Goal: Information Seeking & Learning: Find specific fact

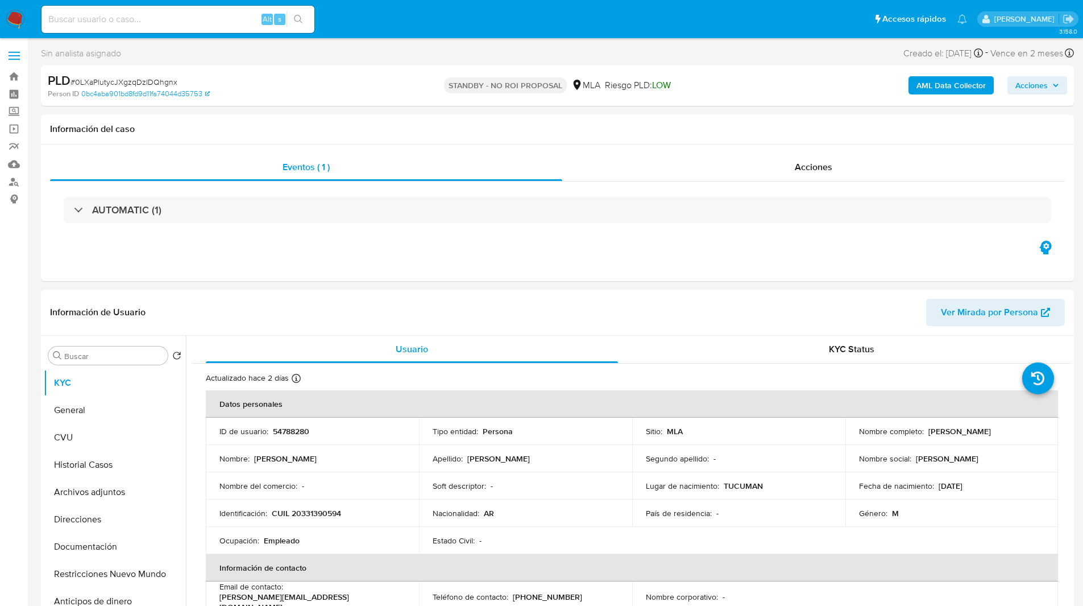
select select "10"
click at [391, 24] on ul "Pausado Ver notificaciones Alt s Accesos rápidos Presiona las siguientes teclas…" at bounding box center [504, 19] width 937 height 28
click at [426, 35] on nav "Pausado Ver notificaciones Alt s Accesos rápidos Presiona las siguientes teclas…" at bounding box center [541, 19] width 1083 height 38
click at [380, 30] on ul "Pausado Ver notificaciones Alt s Accesos rápidos Presiona las siguientes teclas…" at bounding box center [504, 19] width 937 height 28
click at [383, 77] on div "PLD # 0LXaPlutycJXgzqDzIDQhgnx" at bounding box center [215, 80] width 335 height 17
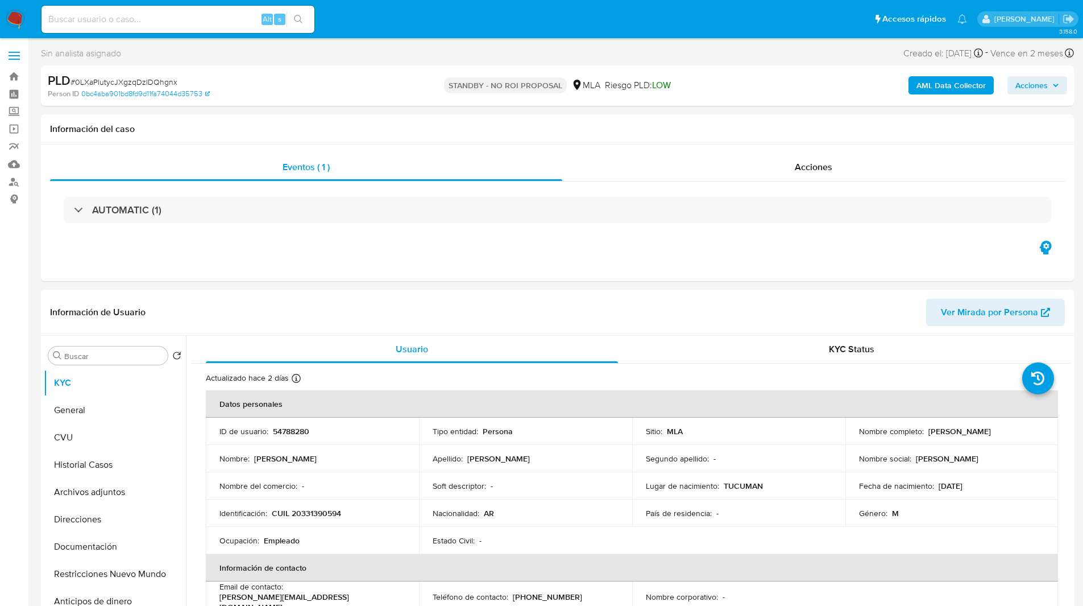
click at [383, 77] on div "PLD # 0LXaPlutycJXgzqDzIDQhgnx" at bounding box center [215, 80] width 335 height 17
click at [119, 24] on input at bounding box center [178, 19] width 273 height 15
paste input "7cj3baKDHQdcXQ4S2S2EwPkP"
type input "7cj3baKDHQdcXQ4S2S2EwPkP"
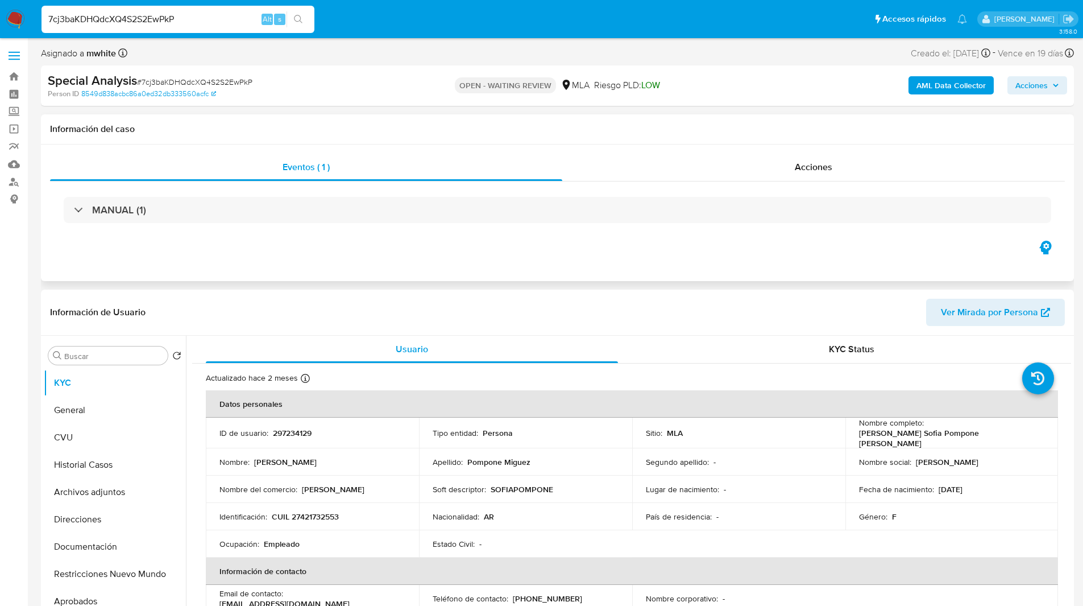
select select "10"
click at [306, 428] on p "297234129" at bounding box center [292, 433] width 39 height 10
copy p "297234129"
click at [617, 90] on span "Riesgo PLD: LOW" at bounding box center [627, 85] width 66 height 13
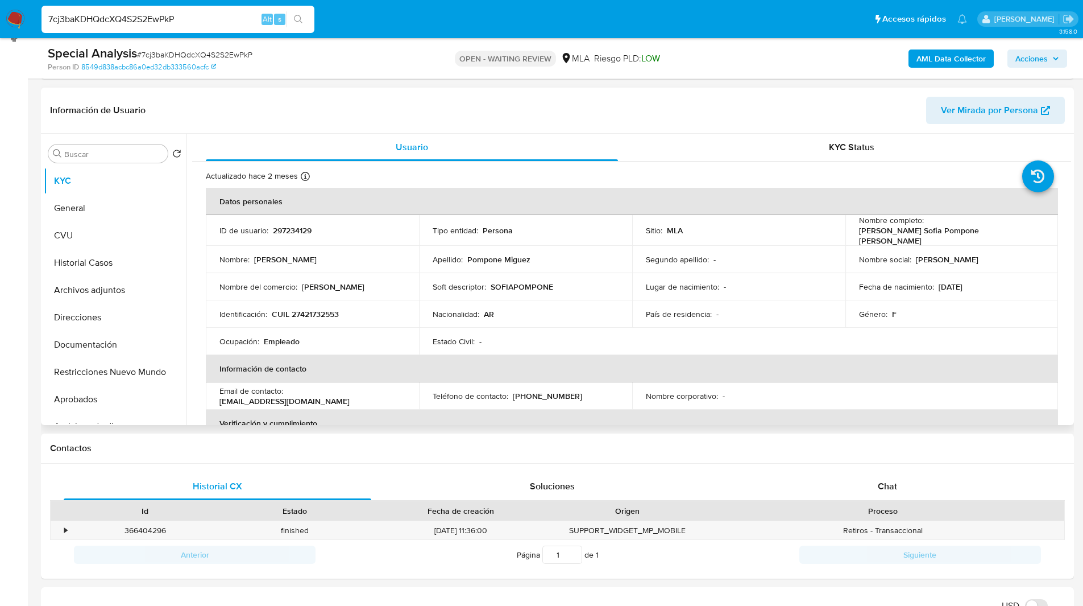
scroll to position [163, 0]
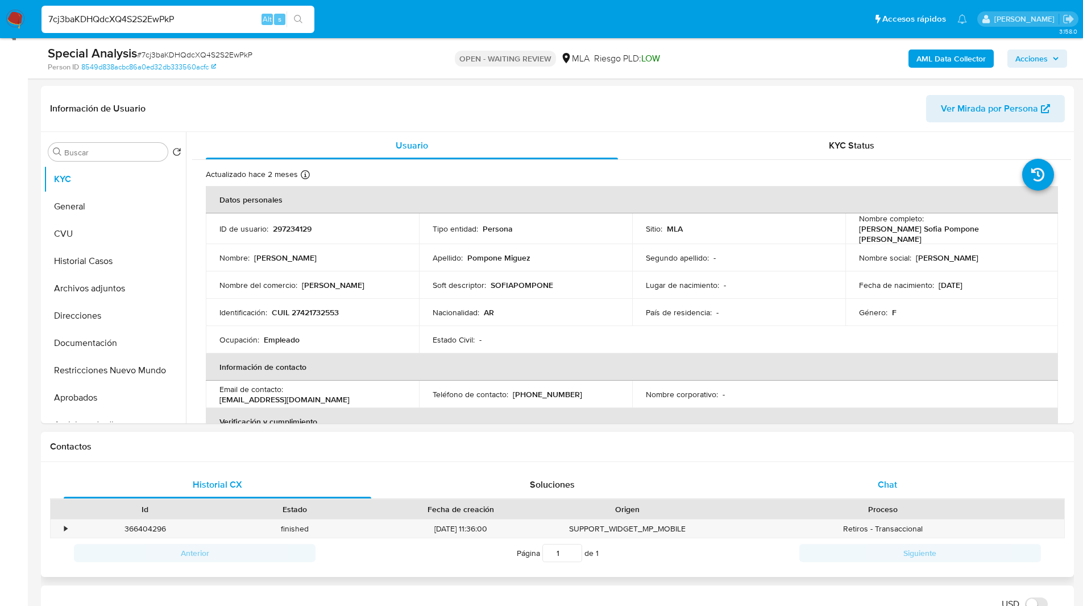
click at [891, 493] on div "Chat" at bounding box center [887, 484] width 308 height 27
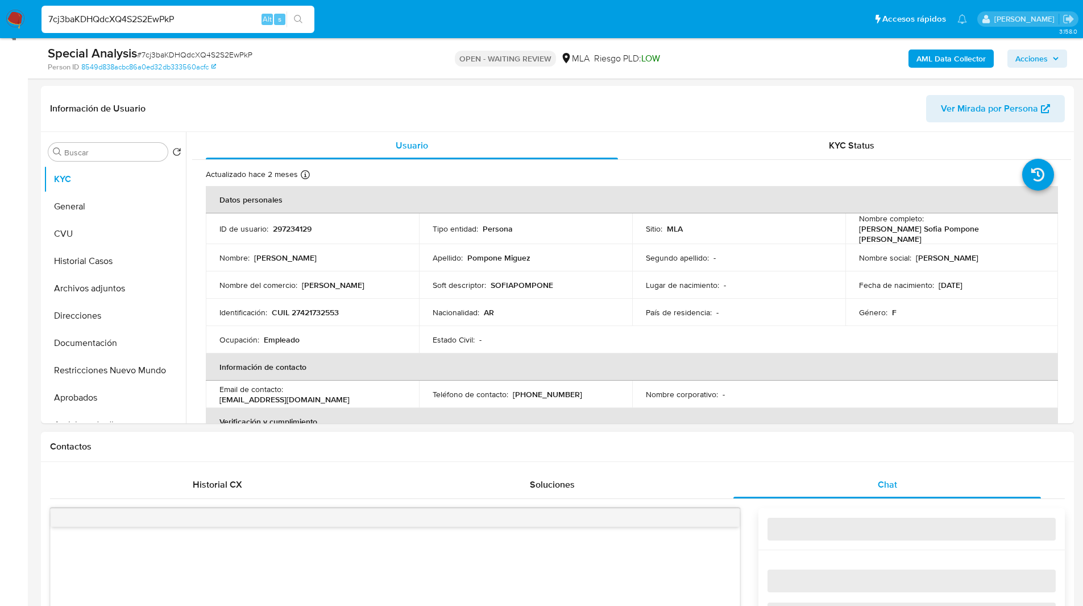
click at [813, 455] on div "Contactos" at bounding box center [557, 447] width 1033 height 30
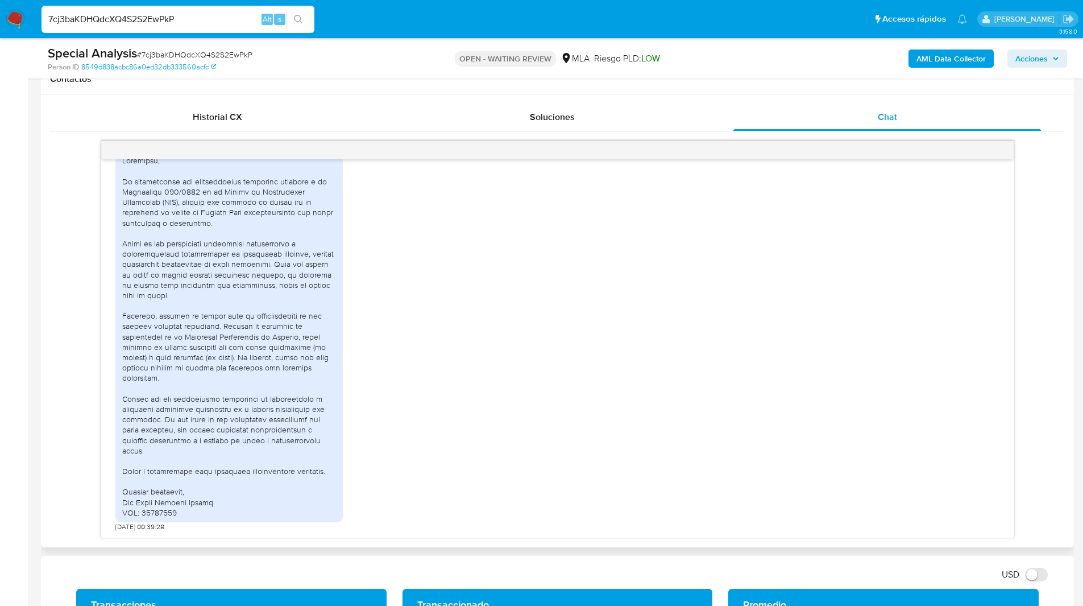
scroll to position [656, 0]
click at [399, 53] on div "OPEN - WAITING REVIEW MLA Riesgo PLD: LOW" at bounding box center [557, 58] width 337 height 27
click at [554, 24] on ul "Pausado Ver notificaciones 7cj3baKDHQdcXQ4S2S2EwPkP Alt s Accesos rápidos Presi…" at bounding box center [504, 19] width 937 height 28
click at [546, 24] on ul "Pausado Ver notificaciones 7cj3baKDHQdcXQ4S2S2EwPkP Alt s Accesos rápidos Presi…" at bounding box center [504, 19] width 937 height 28
click at [516, 26] on ul "Pausado Ver notificaciones 7cj3baKDHQdcXQ4S2S2EwPkP Alt s Accesos rápidos Presi…" at bounding box center [504, 19] width 937 height 28
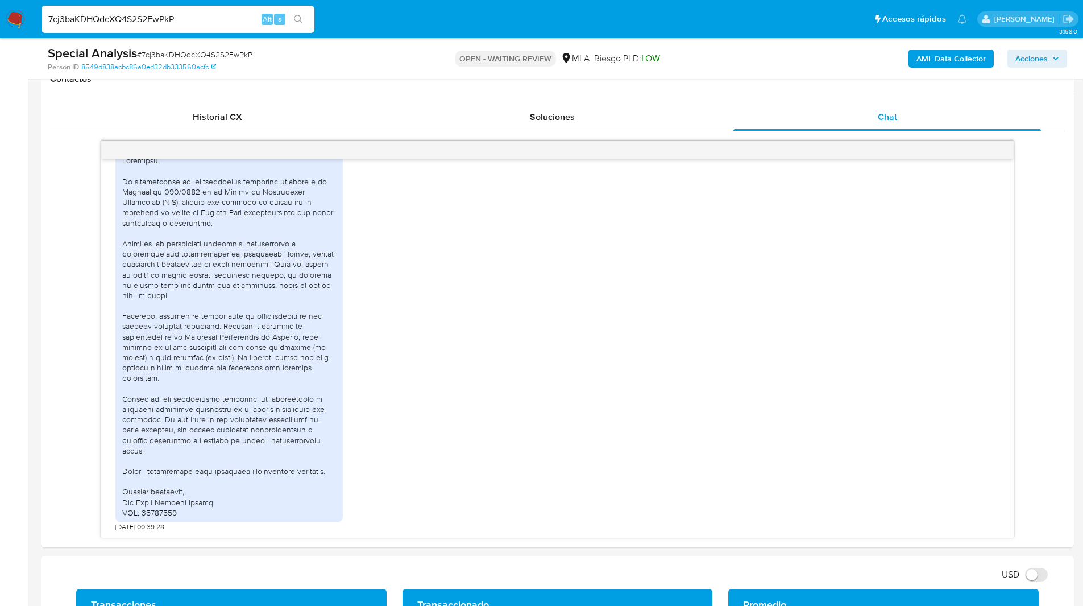
click at [499, 11] on ul "Pausado Ver notificaciones 7cj3baKDHQdcXQ4S2S2EwPkP Alt s Accesos rápidos Presi…" at bounding box center [504, 19] width 937 height 28
click at [464, 14] on ul "Pausado Ver notificaciones 7cj3baKDHQdcXQ4S2S2EwPkP Alt s Accesos rápidos Presi…" at bounding box center [504, 19] width 937 height 28
click at [428, 20] on ul "Pausado Ver notificaciones 7cj3baKDHQdcXQ4S2S2EwPkP Alt s Accesos rápidos Presi…" at bounding box center [504, 19] width 937 height 28
click at [443, 20] on ul "Pausado Ver notificaciones 7cj3baKDHQdcXQ4S2S2EwPkP Alt s Accesos rápidos Presi…" at bounding box center [504, 19] width 937 height 28
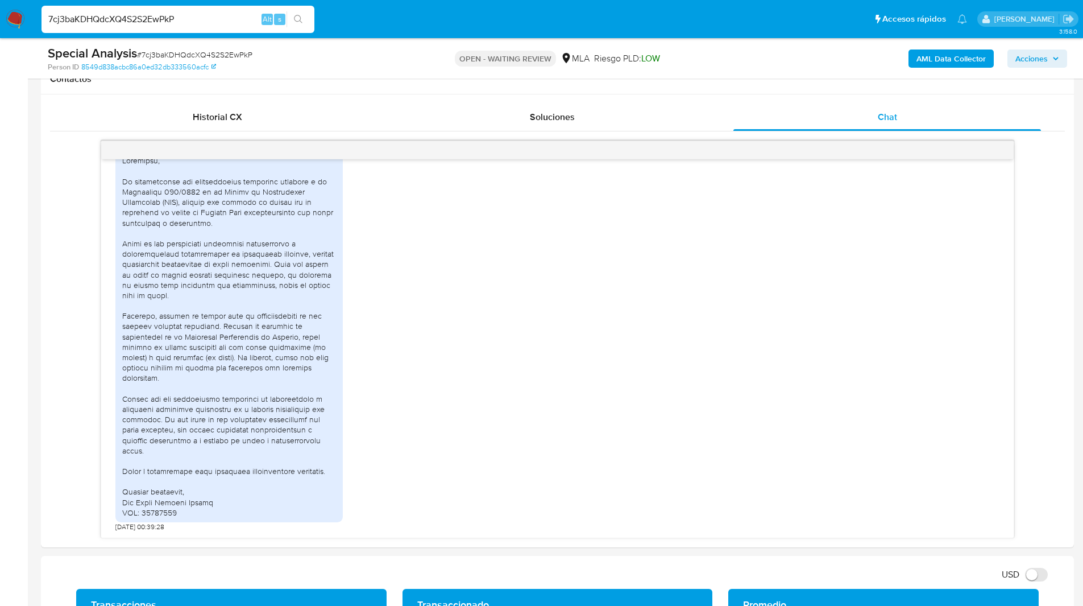
click at [463, 19] on ul "Pausado Ver notificaciones 7cj3baKDHQdcXQ4S2S2EwPkP Alt s Accesos rápidos Presi…" at bounding box center [504, 19] width 937 height 28
click at [427, 23] on ul "Pausado Ver notificaciones 7cj3baKDHQdcXQ4S2S2EwPkP Alt s Accesos rápidos Presi…" at bounding box center [504, 19] width 937 height 28
click at [417, 23] on ul "Pausado Ver notificaciones 7cj3baKDHQdcXQ4S2S2EwPkP Alt s Accesos rápidos Presi…" at bounding box center [504, 19] width 937 height 28
click at [394, 26] on ul "Pausado Ver notificaciones 7cj3baKDHQdcXQ4S2S2EwPkP Alt s Accesos rápidos Presi…" at bounding box center [504, 19] width 937 height 28
click at [415, 26] on ul "Pausado Ver notificaciones 7cj3baKDHQdcXQ4S2S2EwPkP Alt s Accesos rápidos Presi…" at bounding box center [504, 19] width 937 height 28
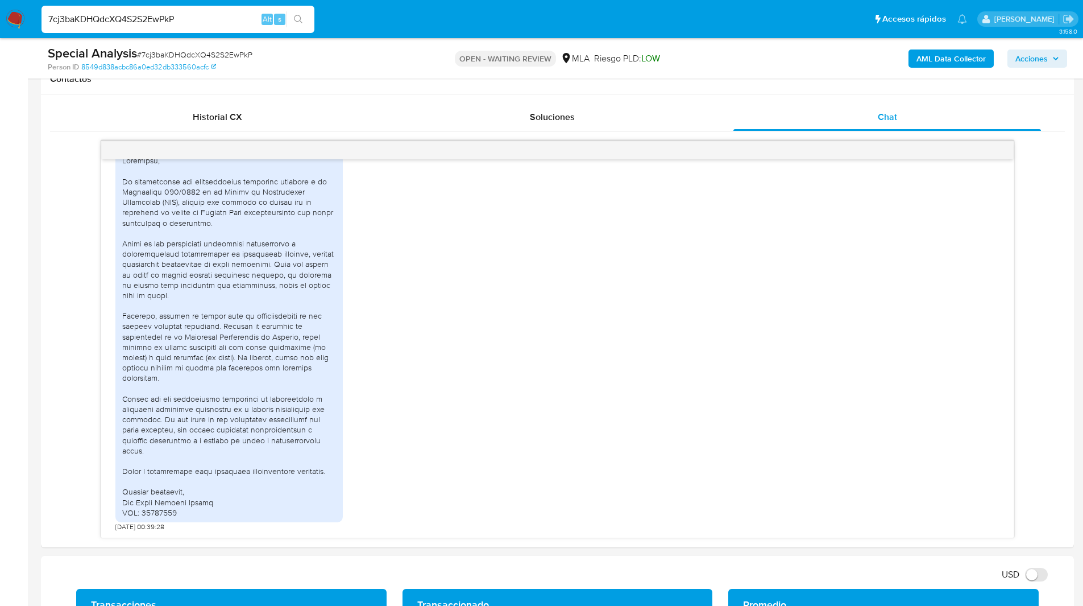
click at [430, 25] on ul "Pausado Ver notificaciones 7cj3baKDHQdcXQ4S2S2EwPkP Alt s Accesos rápidos Presi…" at bounding box center [504, 19] width 937 height 28
click at [329, 14] on ul "Pausado Ver notificaciones 7cj3baKDHQdcXQ4S2S2EwPkP Alt s Accesos rápidos Presi…" at bounding box center [504, 19] width 937 height 28
click at [358, 20] on ul "Pausado Ver notificaciones 7cj3baKDHQdcXQ4S2S2EwPkP Alt s Accesos rápidos Presi…" at bounding box center [504, 19] width 937 height 28
click at [344, 24] on ul "Pausado Ver notificaciones 7cj3baKDHQdcXQ4S2S2EwPkP Alt s Accesos rápidos Presi…" at bounding box center [504, 19] width 937 height 28
click at [347, 22] on ul "Pausado Ver notificaciones 7cj3baKDHQdcXQ4S2S2EwPkP Alt s Accesos rápidos Presi…" at bounding box center [504, 19] width 937 height 28
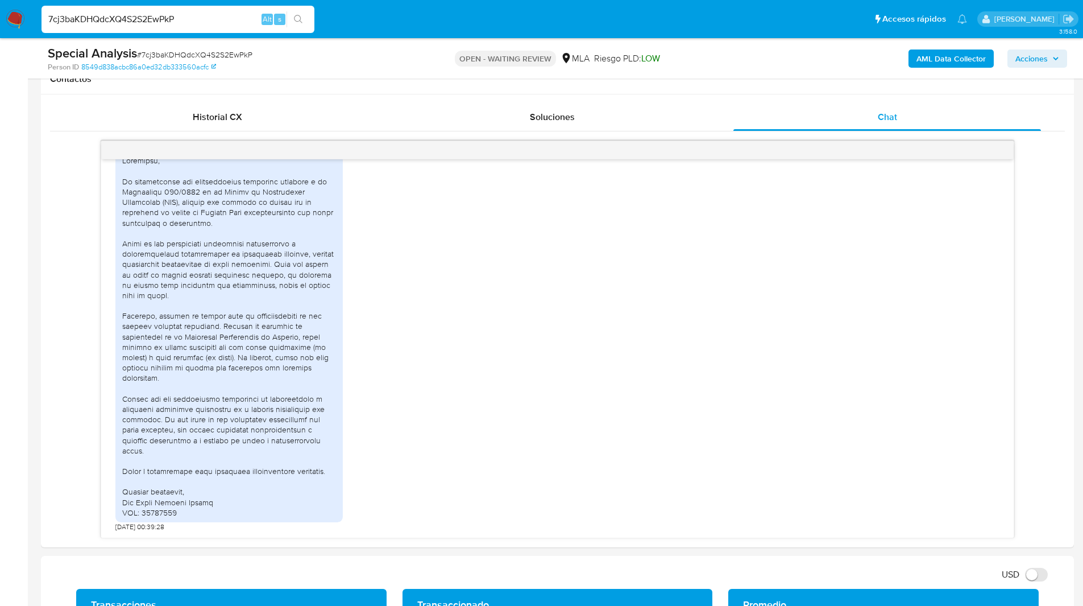
click at [391, 14] on ul "Pausado Ver notificaciones 7cj3baKDHQdcXQ4S2S2EwPkP Alt s Accesos rápidos Presi…" at bounding box center [504, 19] width 937 height 28
click at [457, 30] on ul "Pausado Ver notificaciones 7cj3baKDHQdcXQ4S2S2EwPkP Alt s Accesos rápidos Presi…" at bounding box center [504, 19] width 937 height 28
click at [402, 25] on ul "Pausado Ver notificaciones 7cj3baKDHQdcXQ4S2S2EwPkP Alt s Accesos rápidos Presi…" at bounding box center [504, 19] width 937 height 28
click at [68, 291] on div "03/07/2025 19:10:31 04/07/2025 00:39:28" at bounding box center [557, 338] width 1015 height 397
click at [68, 308] on div "03/07/2025 19:10:31 04/07/2025 00:39:28" at bounding box center [557, 338] width 1015 height 397
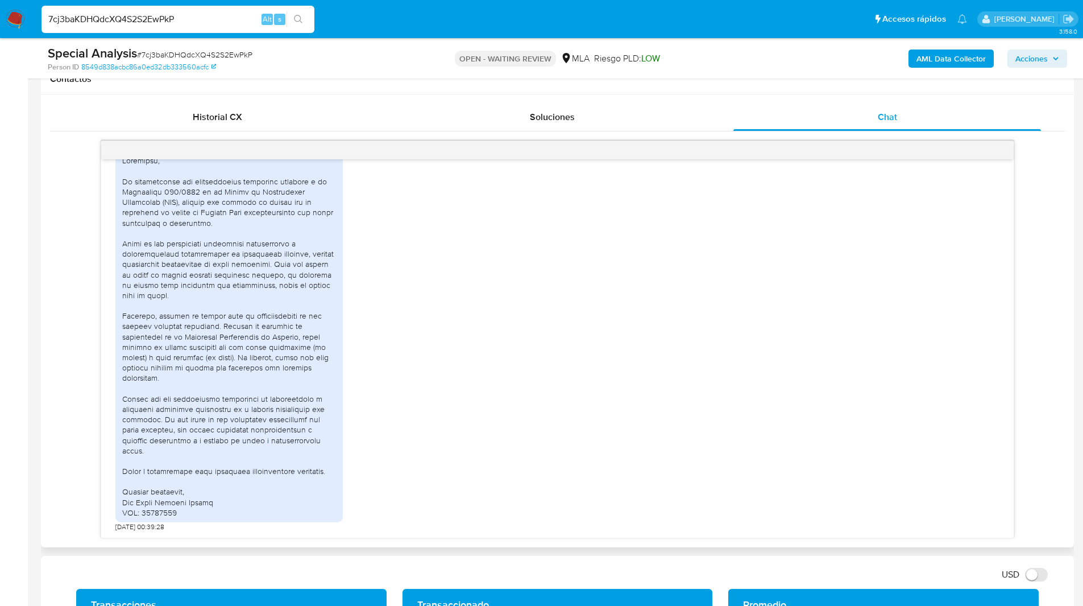
click at [70, 329] on div "03/07/2025 19:10:31 04/07/2025 00:39:28" at bounding box center [557, 338] width 1015 height 397
click at [471, 18] on ul "Pausado Ver notificaciones 7cj3baKDHQdcXQ4S2S2EwPkP Alt s Accesos rápidos Presi…" at bounding box center [504, 19] width 937 height 28
click at [504, 19] on ul "Pausado Ver notificaciones 7cj3baKDHQdcXQ4S2S2EwPkP Alt s Accesos rápidos Presi…" at bounding box center [504, 19] width 937 height 28
click at [418, 26] on ul "Pausado Ver notificaciones 7cj3baKDHQdcXQ4S2S2EwPkP Alt s Accesos rápidos Presi…" at bounding box center [504, 19] width 937 height 28
click at [468, 11] on ul "Pausado Ver notificaciones 7cj3baKDHQdcXQ4S2S2EwPkP Alt s Accesos rápidos Presi…" at bounding box center [504, 19] width 937 height 28
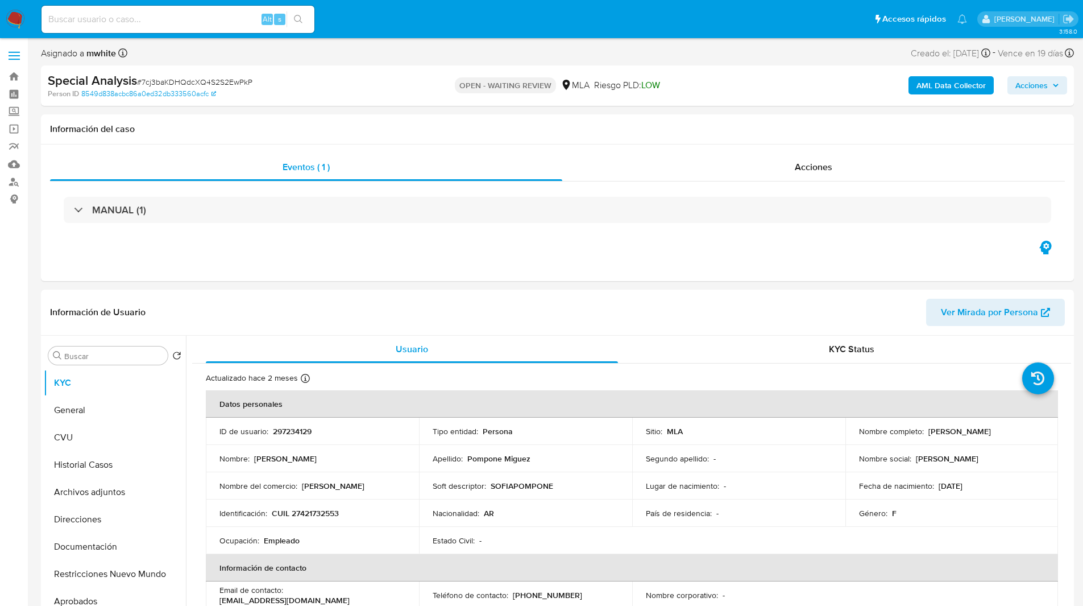
select select "10"
click at [615, 19] on ul "Pausado Ver notificaciones Alt s Accesos rápidos Presiona las siguientes teclas…" at bounding box center [504, 19] width 937 height 28
click at [143, 19] on input at bounding box center [178, 19] width 273 height 15
paste input "quKgKWfAx2G7ygG878d1oMlY"
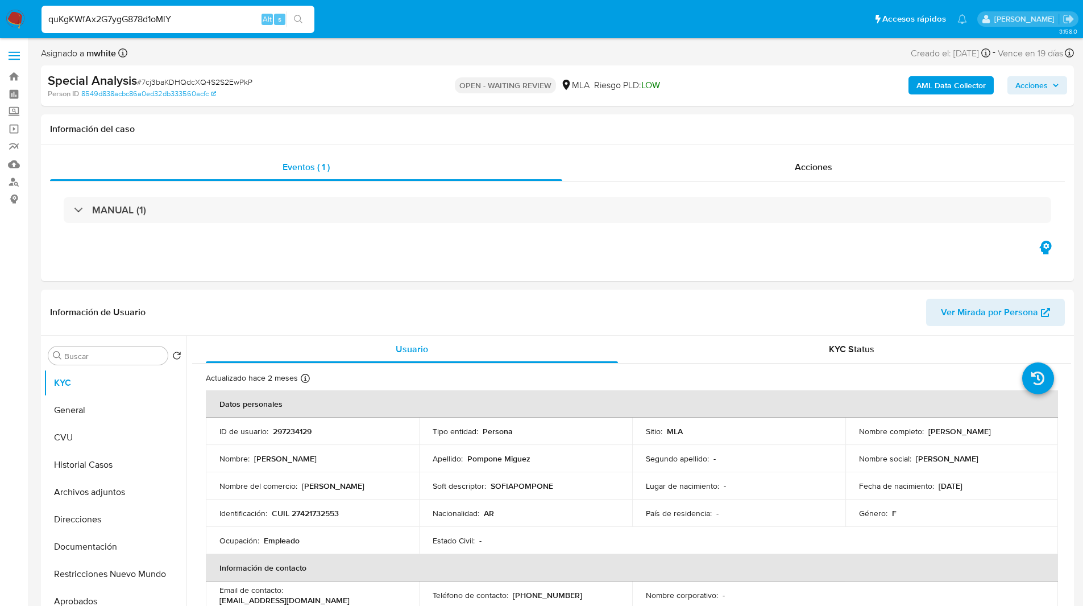
type input "quKgKWfAx2G7ygG878d1oMlY"
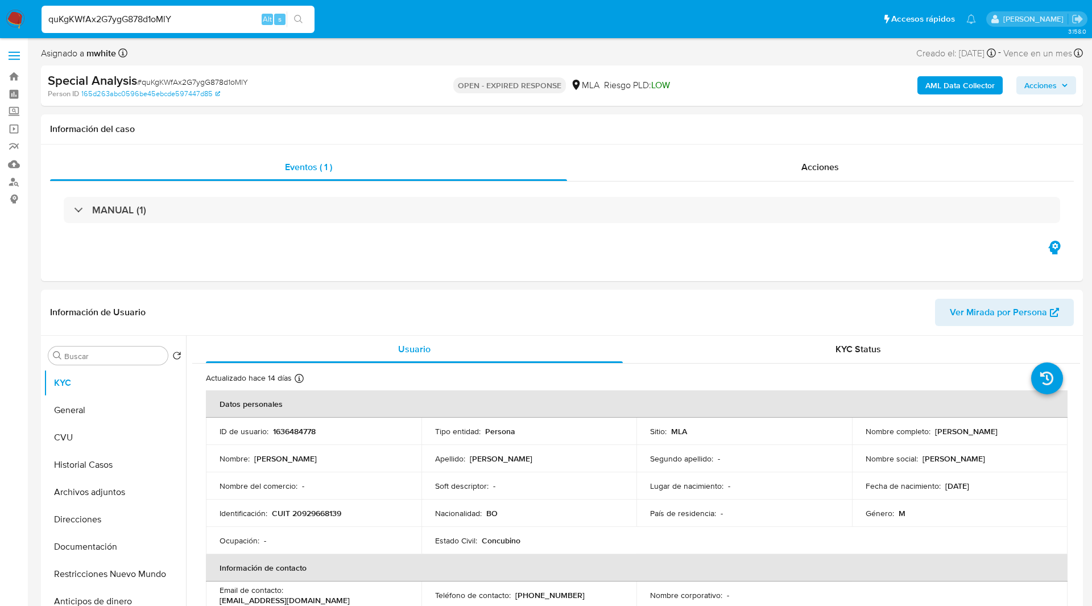
select select "10"
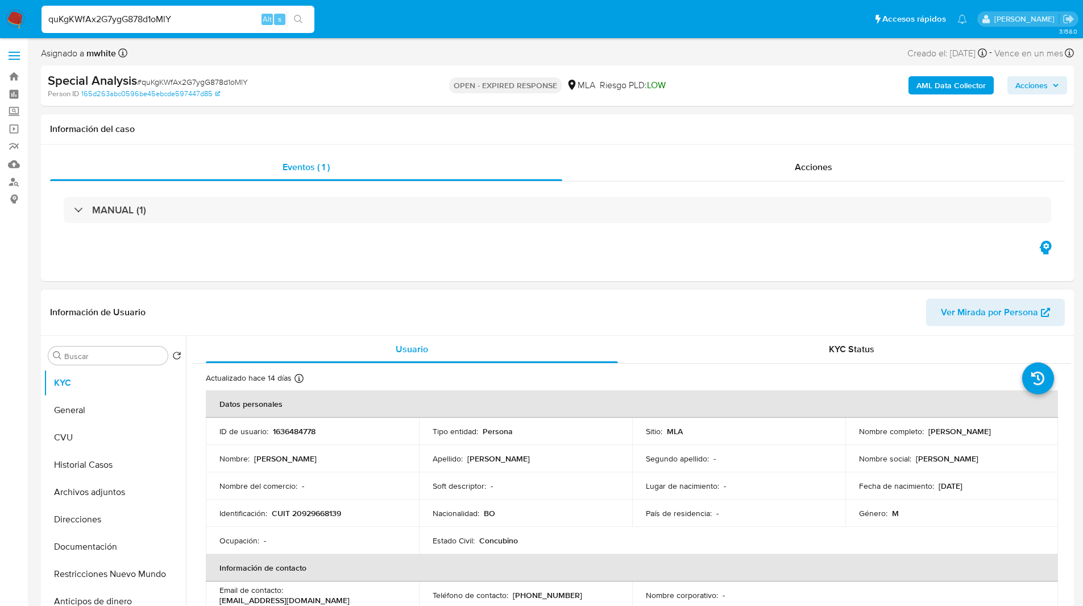
click at [295, 436] on p "1636484778" at bounding box center [294, 431] width 43 height 10
copy p "1636484778"
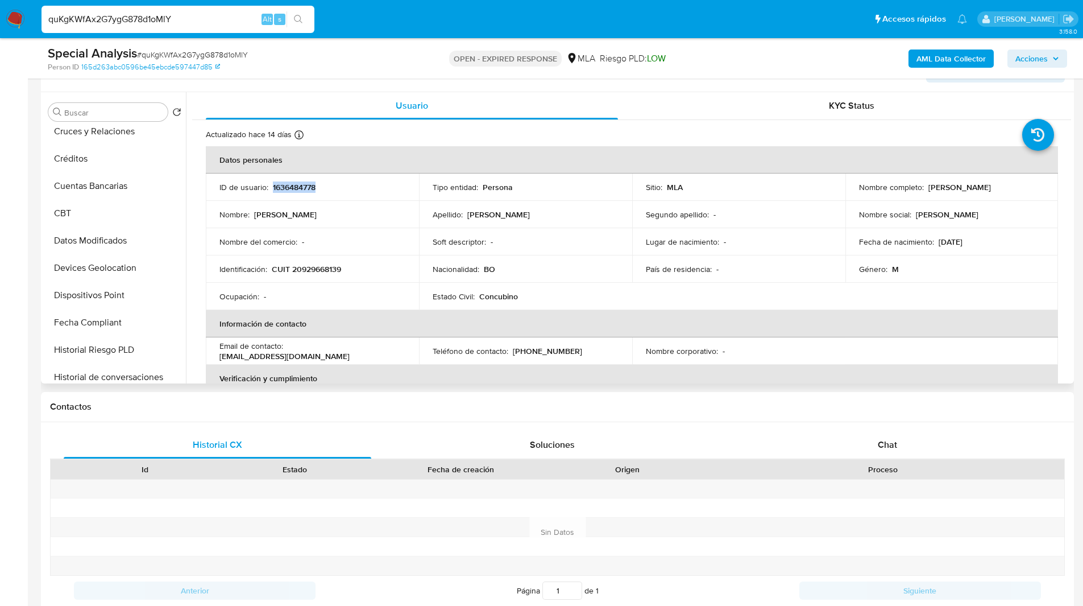
scroll to position [150, 0]
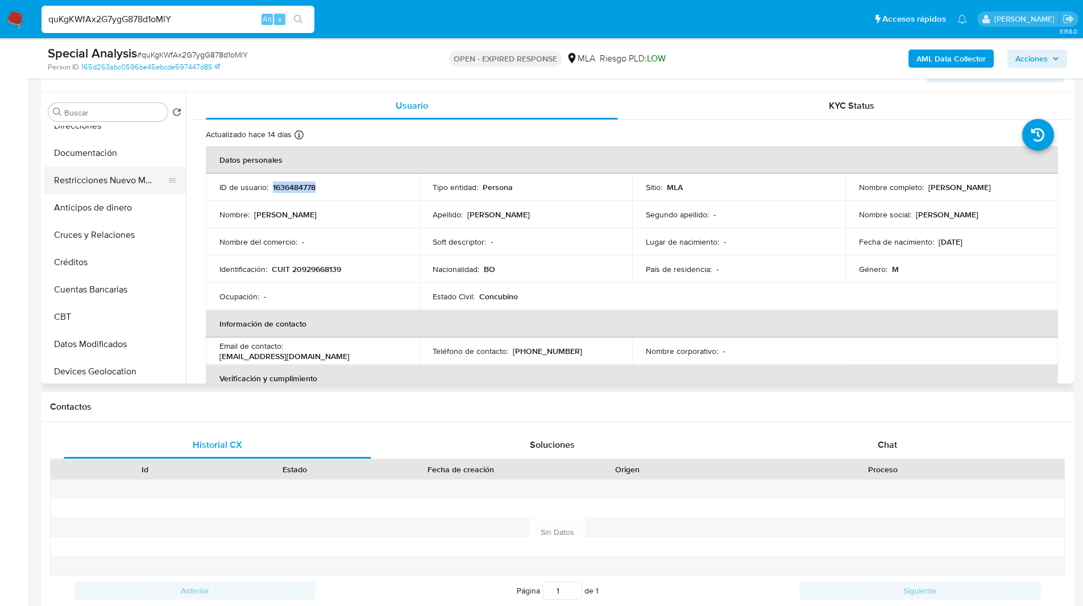
click at [92, 176] on button "Restricciones Nuevo Mundo" at bounding box center [110, 180] width 133 height 27
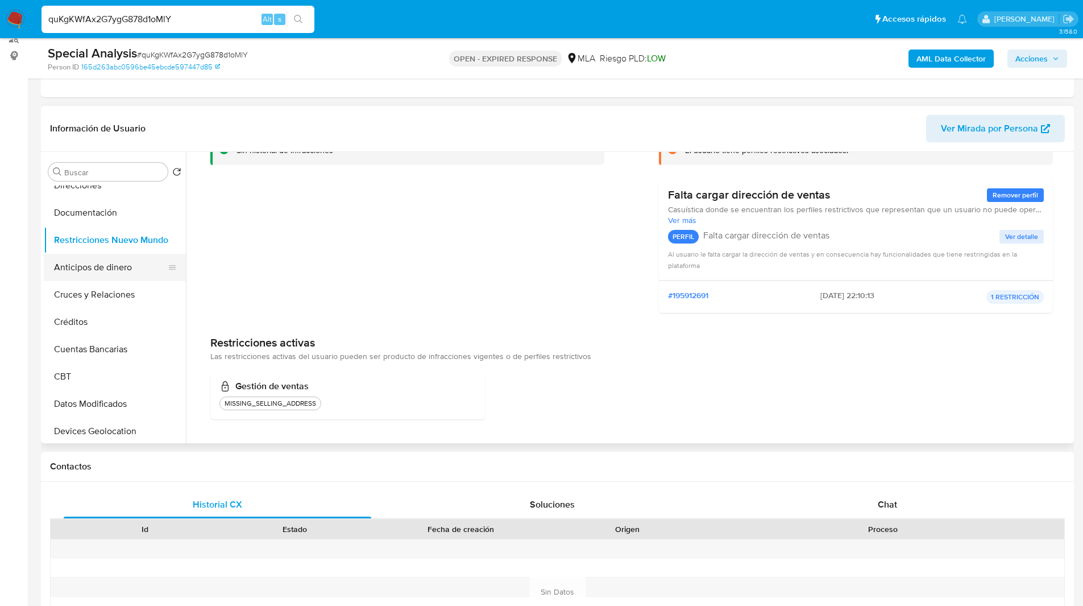
scroll to position [0, 0]
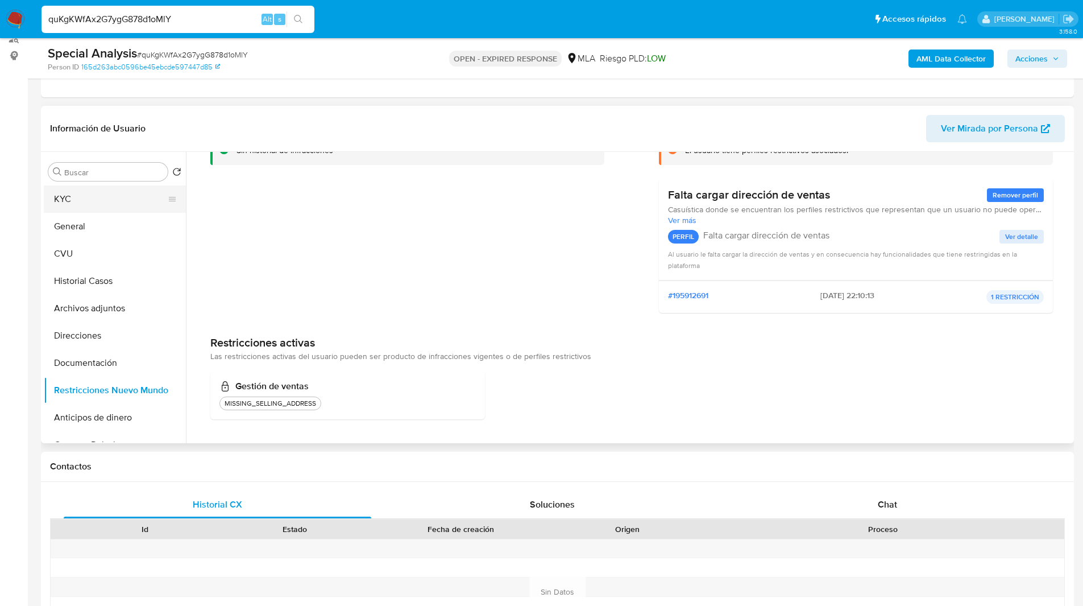
click at [67, 193] on button "KYC" at bounding box center [110, 198] width 133 height 27
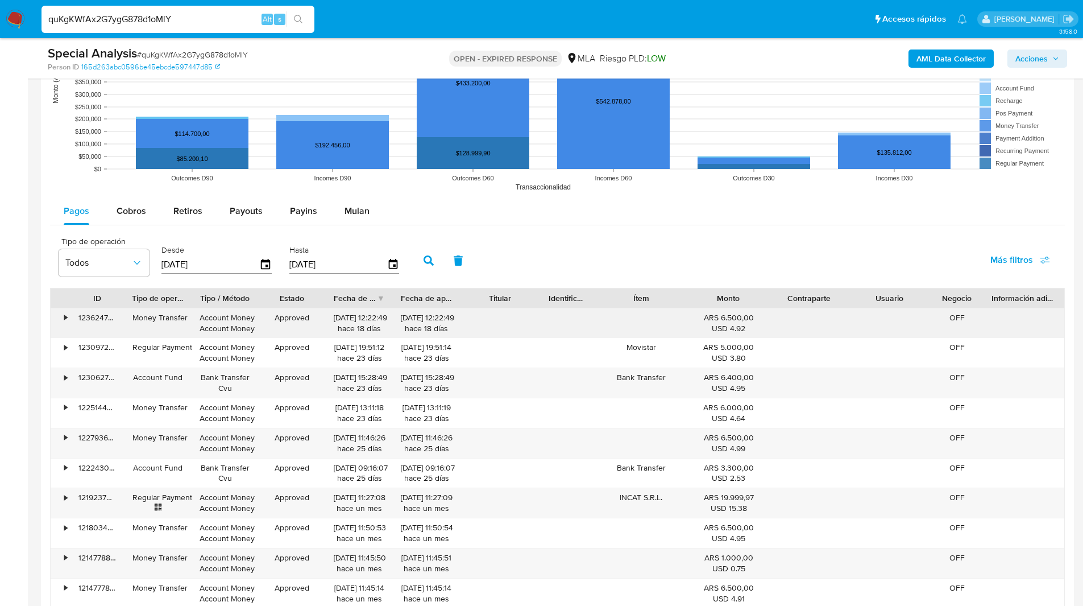
scroll to position [1090, 0]
click at [355, 221] on div "Mulan" at bounding box center [357, 210] width 25 height 27
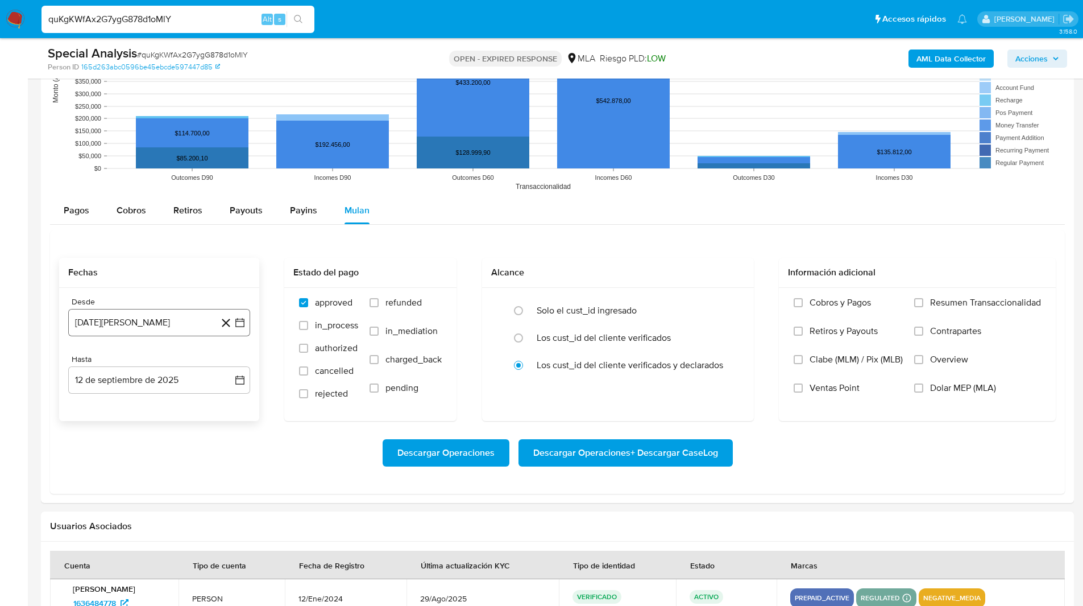
click at [148, 322] on button "12 de agosto de 2024" at bounding box center [159, 322] width 182 height 27
click at [227, 363] on icon "Mes siguiente" at bounding box center [230, 363] width 14 height 14
click at [221, 407] on button "1" at bounding box center [227, 405] width 18 height 18
click at [133, 380] on button "12 de septiembre de 2025" at bounding box center [159, 379] width 182 height 27
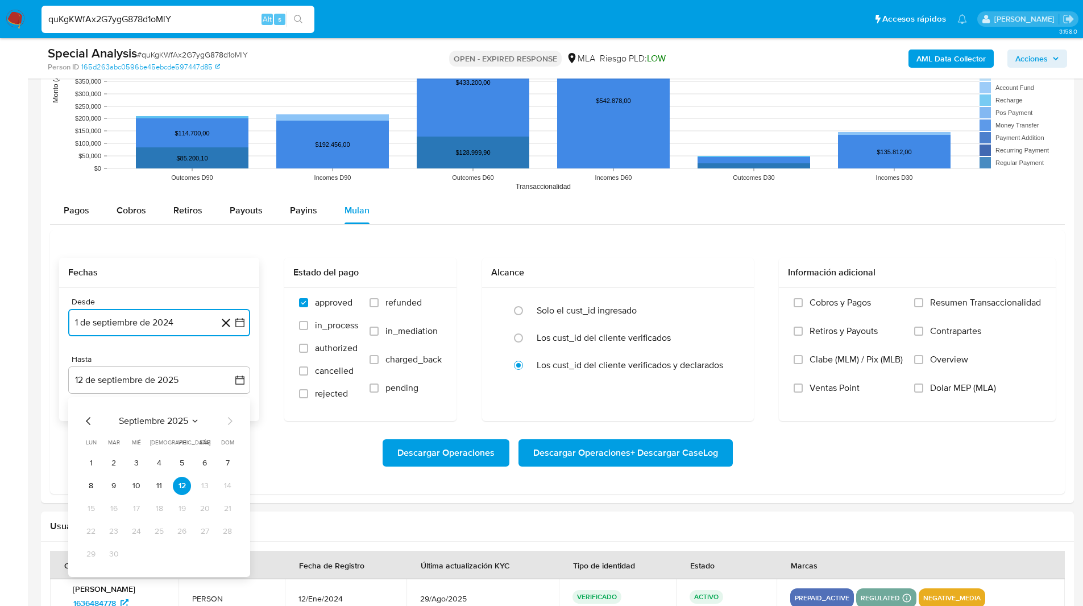
click at [89, 414] on icon "Mes anterior" at bounding box center [89, 421] width 14 height 14
click at [223, 558] on button "31" at bounding box center [227, 554] width 18 height 18
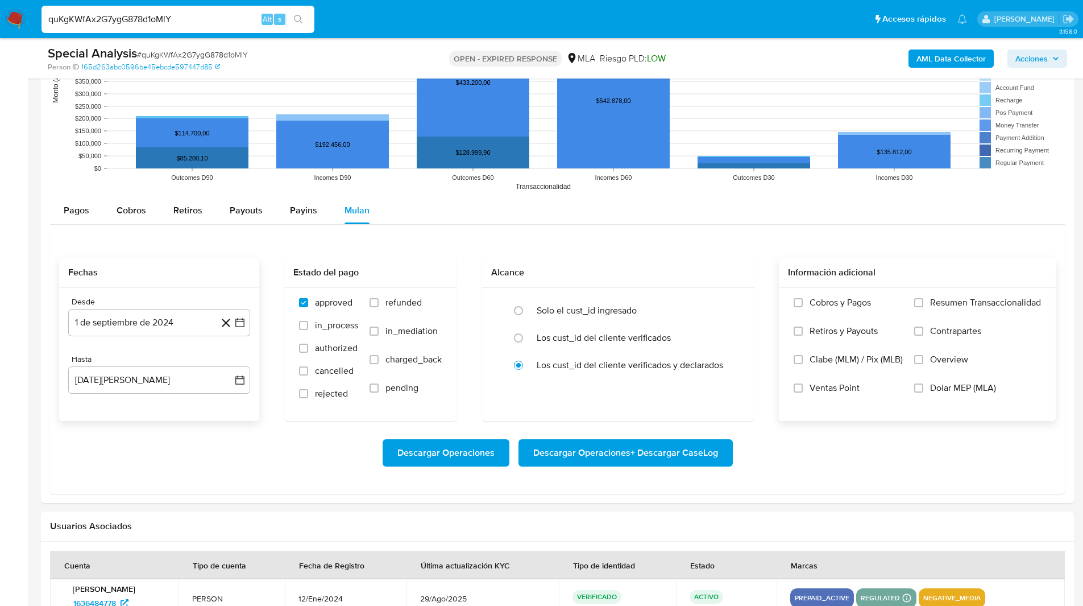
click at [936, 390] on span "Dolar MEP (MLA)" at bounding box center [963, 387] width 66 height 11
click at [923, 390] on input "Dolar MEP (MLA)" at bounding box center [918, 387] width 9 height 9
click at [633, 457] on span "Descargar Operaciones + Descargar CaseLog" at bounding box center [625, 452] width 185 height 25
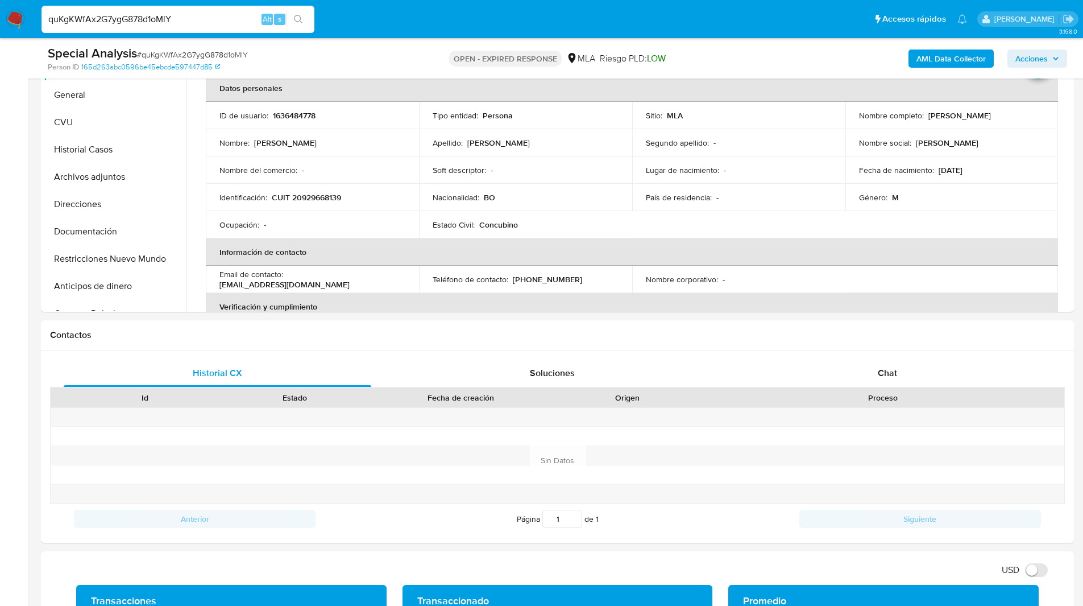
scroll to position [0, 0]
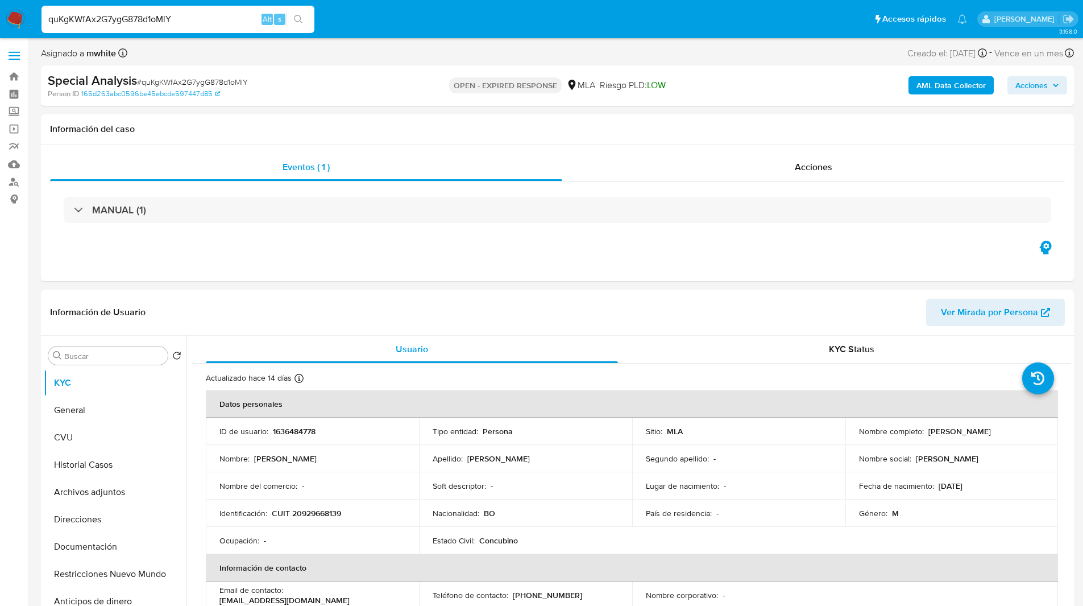
click at [301, 78] on div "Special Analysis # quKgKWfAx2G7ygG878d1oMlY" at bounding box center [215, 80] width 335 height 17
click at [394, 22] on ul "Pausado Ver notificaciones quKgKWfAx2G7ygG878d1oMlY Alt s Accesos rápidos Presi…" at bounding box center [504, 19] width 937 height 28
click at [385, 21] on ul "Pausado Ver notificaciones quKgKWfAx2G7ygG878d1oMlY Alt s Accesos rápidos Presi…" at bounding box center [504, 19] width 937 height 28
click at [424, 24] on ul "Pausado Ver notificaciones quKgKWfAx2G7ygG878d1oMlY Alt s Accesos rápidos Presi…" at bounding box center [504, 19] width 937 height 28
click at [393, 16] on ul "Pausado Ver notificaciones quKgKWfAx2G7ygG878d1oMlY Alt s Accesos rápidos Presi…" at bounding box center [504, 19] width 937 height 28
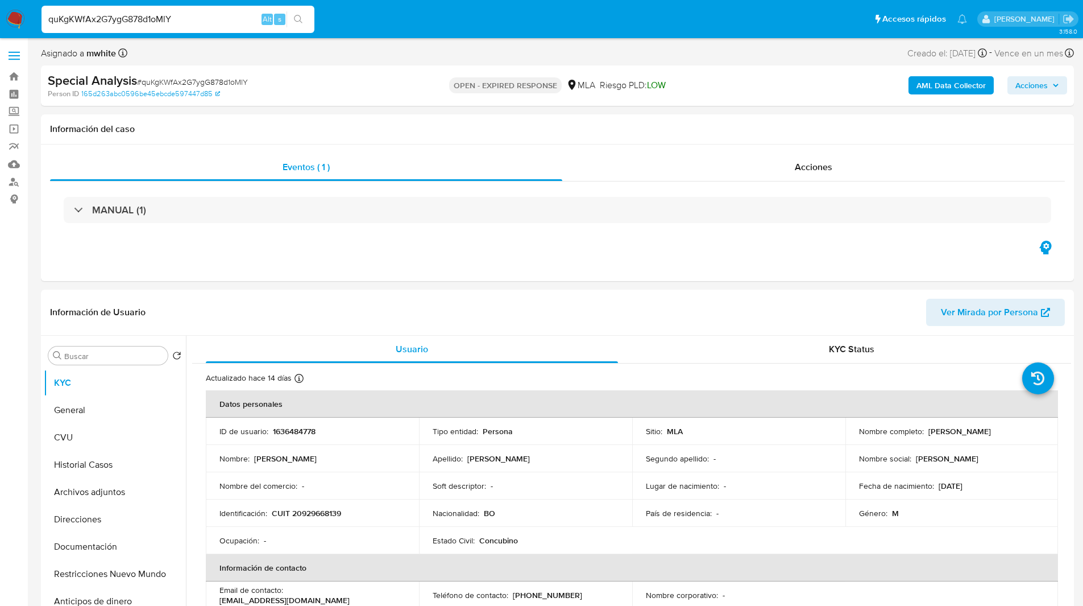
click at [453, 16] on ul "Pausado Ver notificaciones quKgKWfAx2G7ygG878d1oMlY Alt s Accesos rápidos Presi…" at bounding box center [504, 19] width 937 height 28
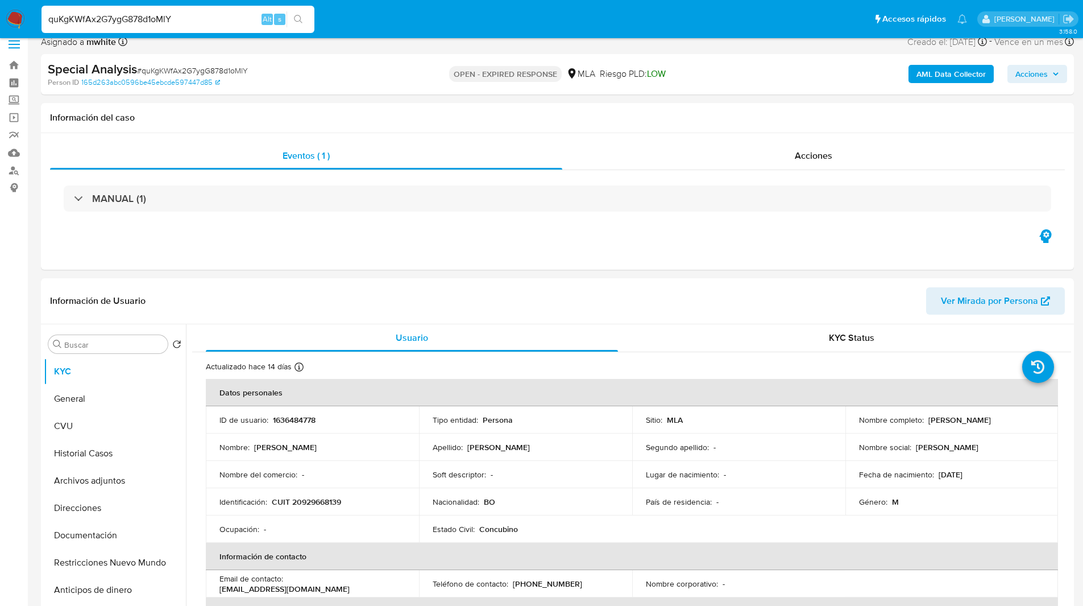
scroll to position [12, 0]
click at [401, 18] on ul "Pausado Ver notificaciones quKgKWfAx2G7ygG878d1oMlY Alt s Accesos rápidos Presi…" at bounding box center [504, 19] width 937 height 28
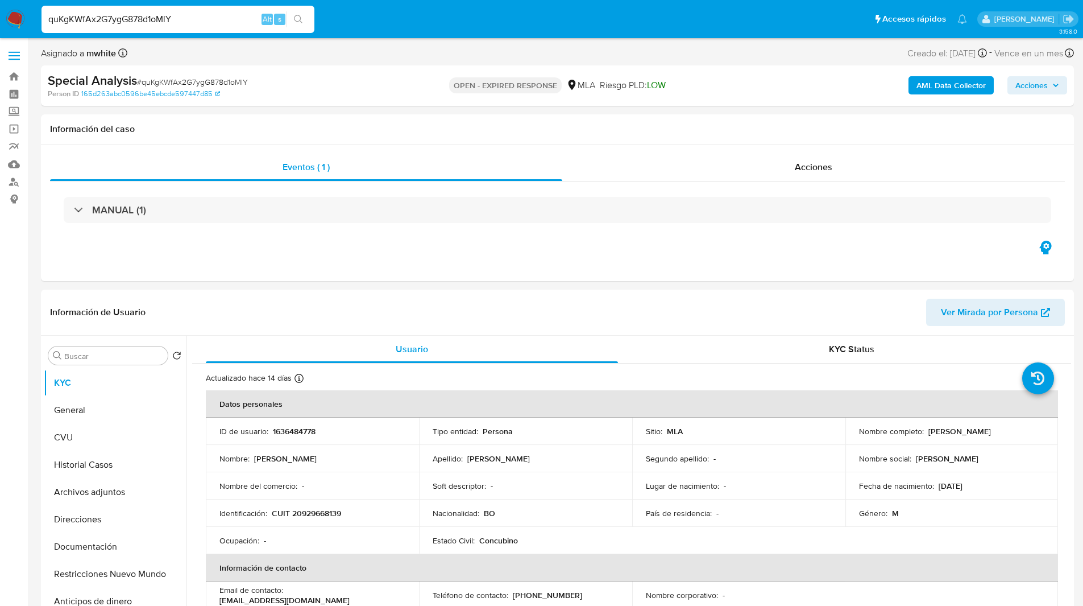
click at [444, 21] on ul "Pausado Ver notificaciones quKgKWfAx2G7ygG878d1oMlY Alt s Accesos rápidos Presi…" at bounding box center [504, 19] width 937 height 28
click at [125, 18] on input "quKgKWfAx2G7ygG878d1oMlY" at bounding box center [178, 19] width 273 height 15
paste input "5QpJuDD7GfTeZa34Oauq3qUS"
type input "5QpJuDD7GfTeZa34Oauq3qUS"
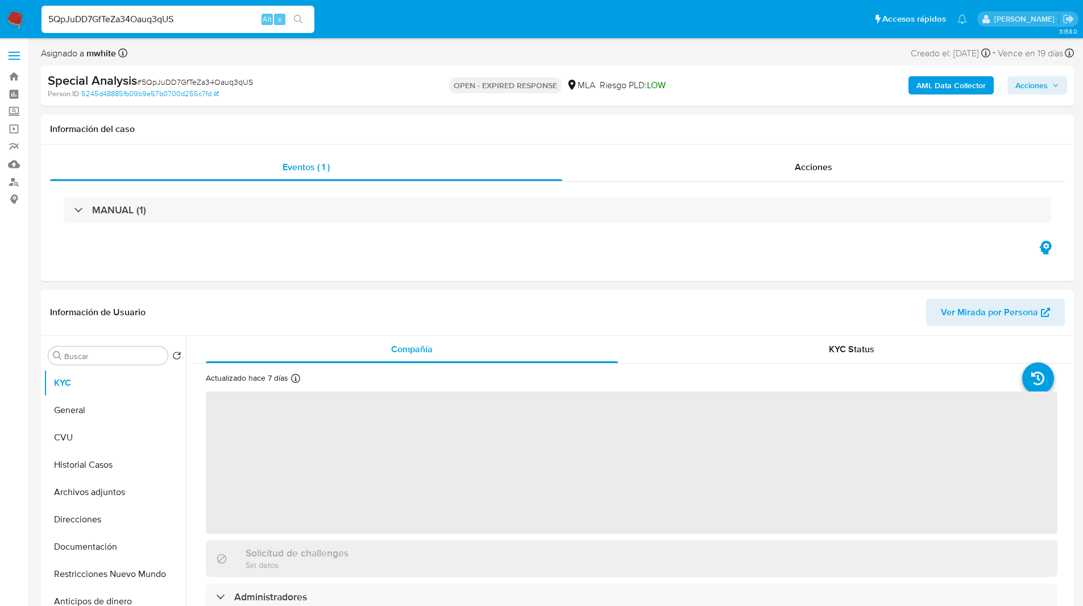
click at [396, 18] on ul "Pausado Ver notificaciones 5QpJuDD7GfTeZa34Oauq3qUS Alt s Accesos rápidos Presi…" at bounding box center [504, 19] width 937 height 28
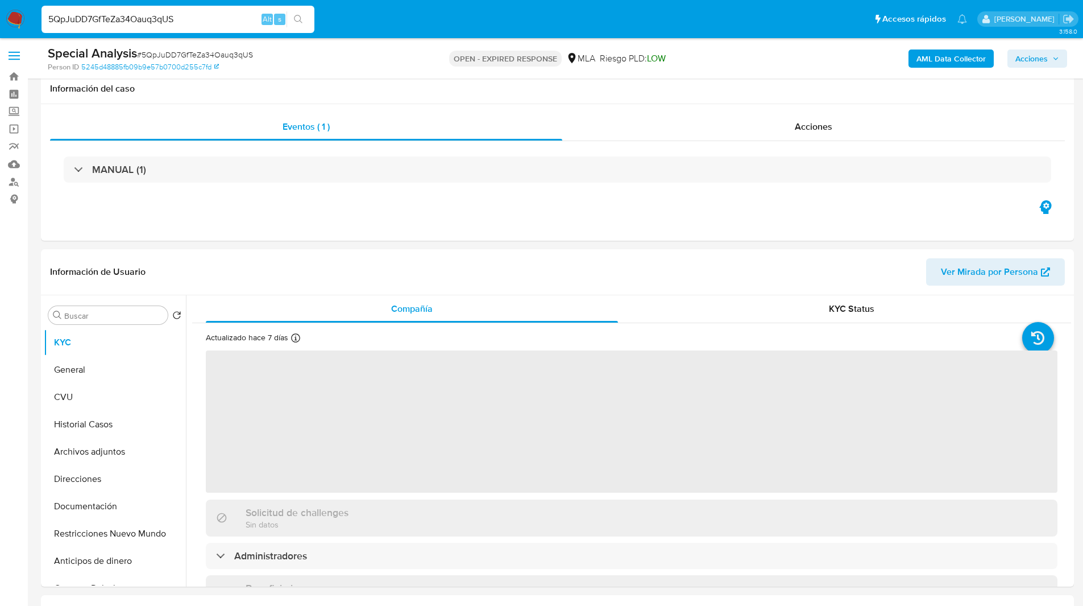
scroll to position [48, 0]
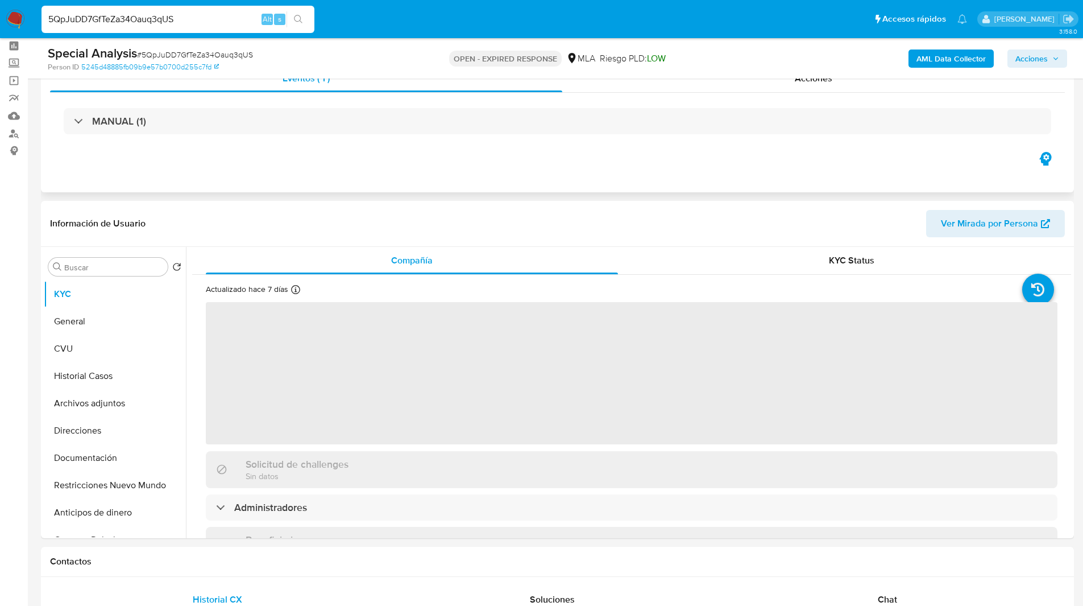
select select "10"
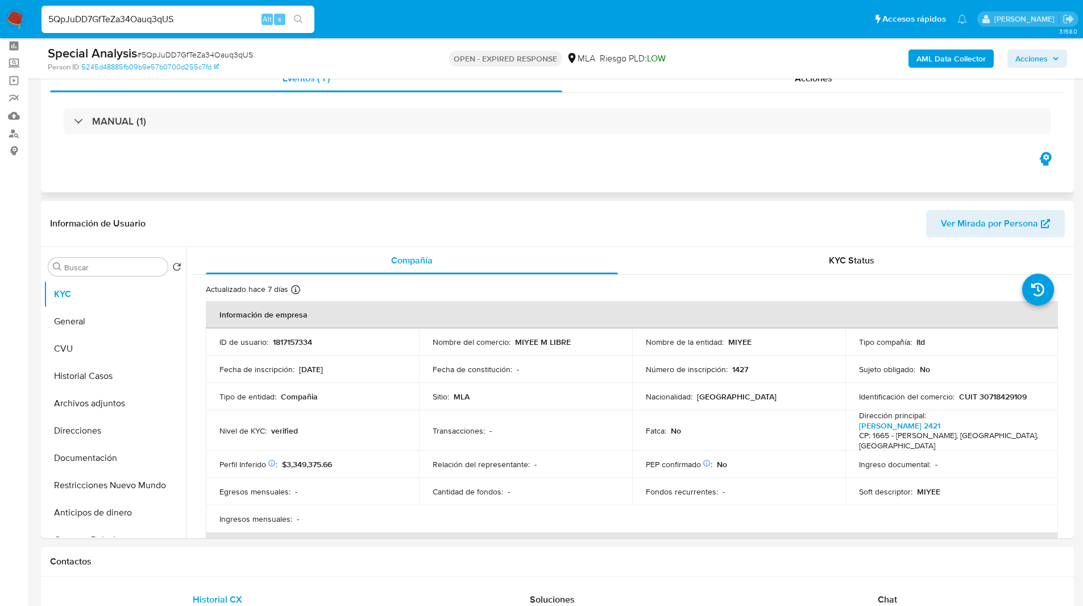
click at [330, 157] on div "Eventos ( 1 ) Acciones MANUAL (1)" at bounding box center [557, 124] width 1033 height 136
click at [280, 337] on p "1817157334" at bounding box center [292, 342] width 39 height 10
click at [115, 321] on button "General" at bounding box center [110, 321] width 133 height 27
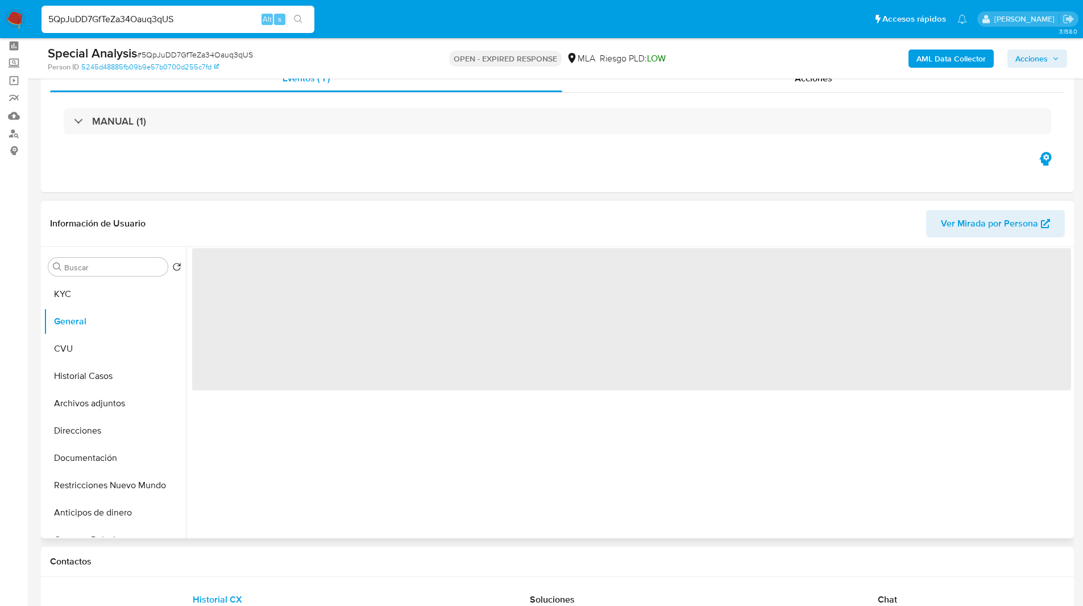
click at [234, 205] on div "Información de Usuario Ver Mirada por Persona" at bounding box center [557, 224] width 1033 height 46
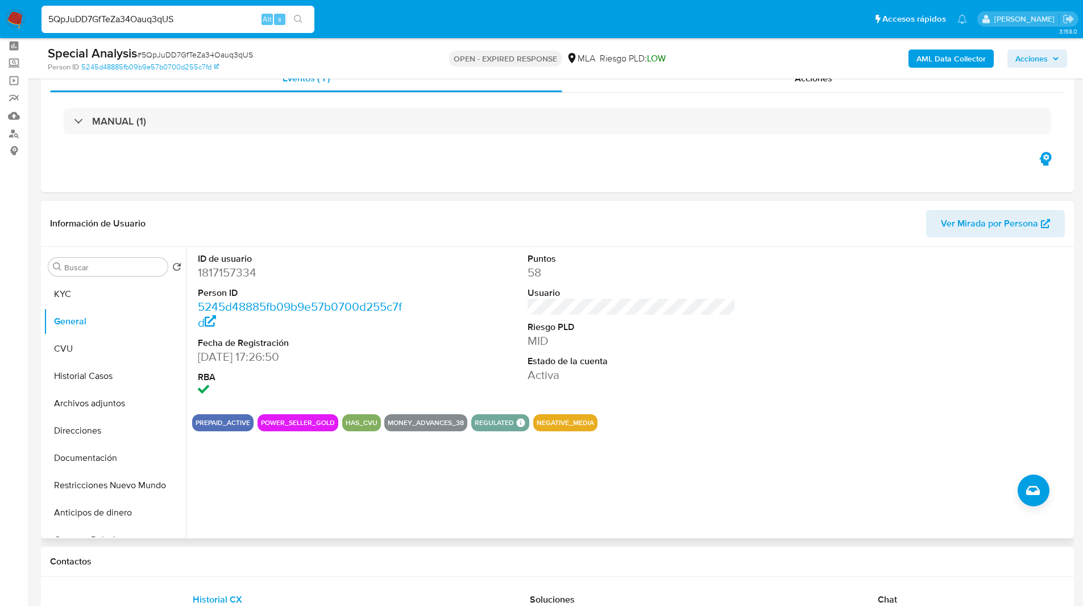
click at [210, 266] on dd "1817157334" at bounding box center [302, 272] width 209 height 16
copy dd "1817157334"
click at [355, 5] on ul "Pausado Ver notificaciones 5QpJuDD7GfTeZa34Oauq3qUS Alt s Accesos rápidos Presi…" at bounding box center [504, 19] width 937 height 28
click at [366, 30] on ul "Pausado Ver notificaciones 5QpJuDD7GfTeZa34Oauq3qUS Alt s Accesos rápidos Presi…" at bounding box center [504, 19] width 937 height 28
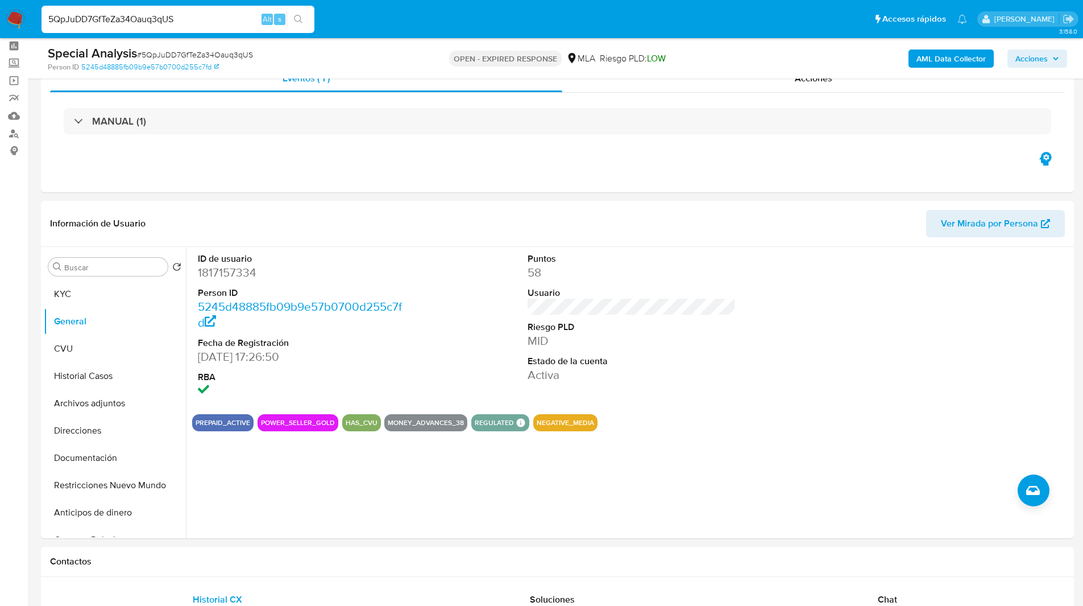
click at [646, 27] on ul "Pausado Ver notificaciones 5QpJuDD7GfTeZa34Oauq3qUS Alt s Accesos rápidos Presi…" at bounding box center [504, 19] width 937 height 28
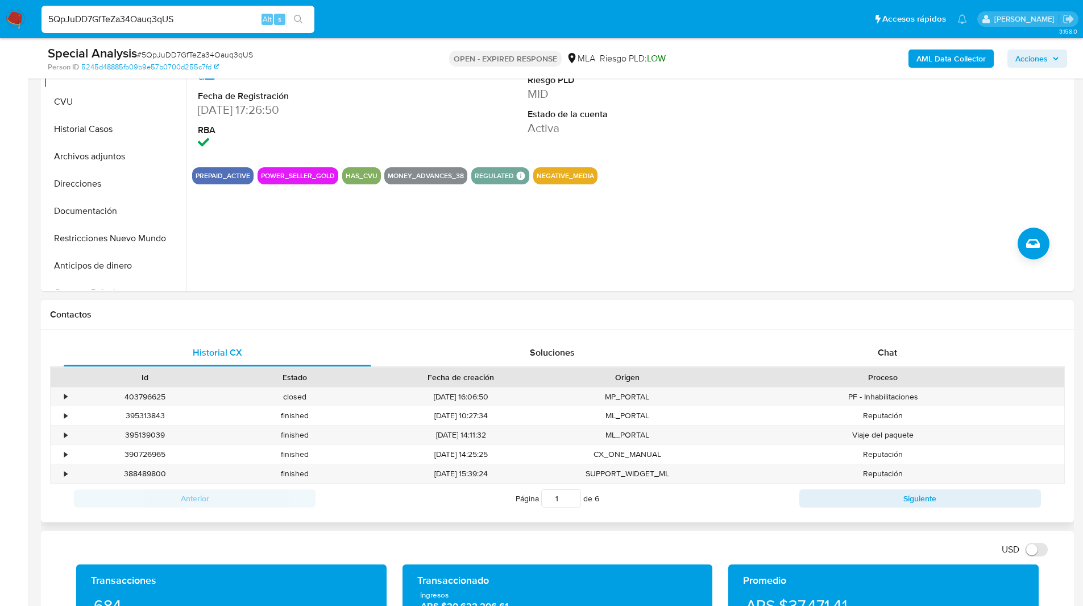
scroll to position [296, 0]
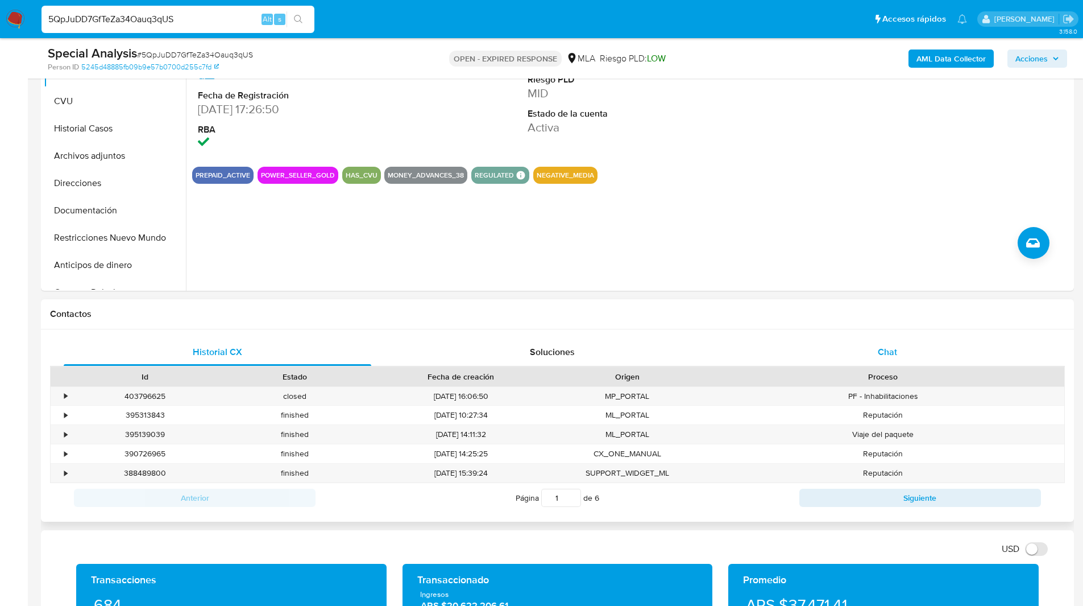
click at [889, 363] on div "Chat" at bounding box center [887, 351] width 308 height 27
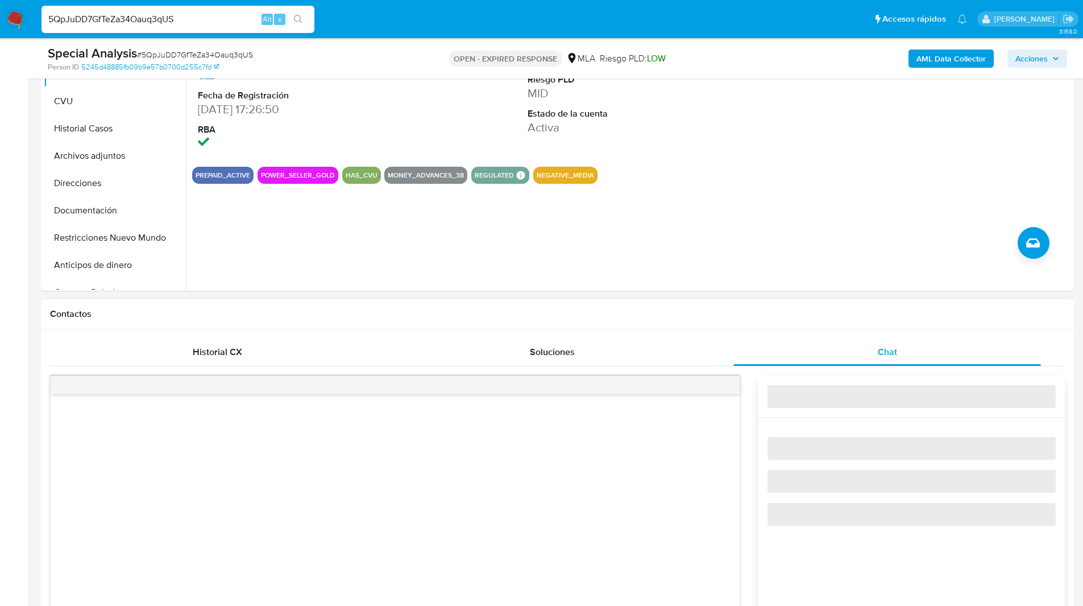
click at [736, 313] on h1 "Contactos" at bounding box center [557, 313] width 1015 height 11
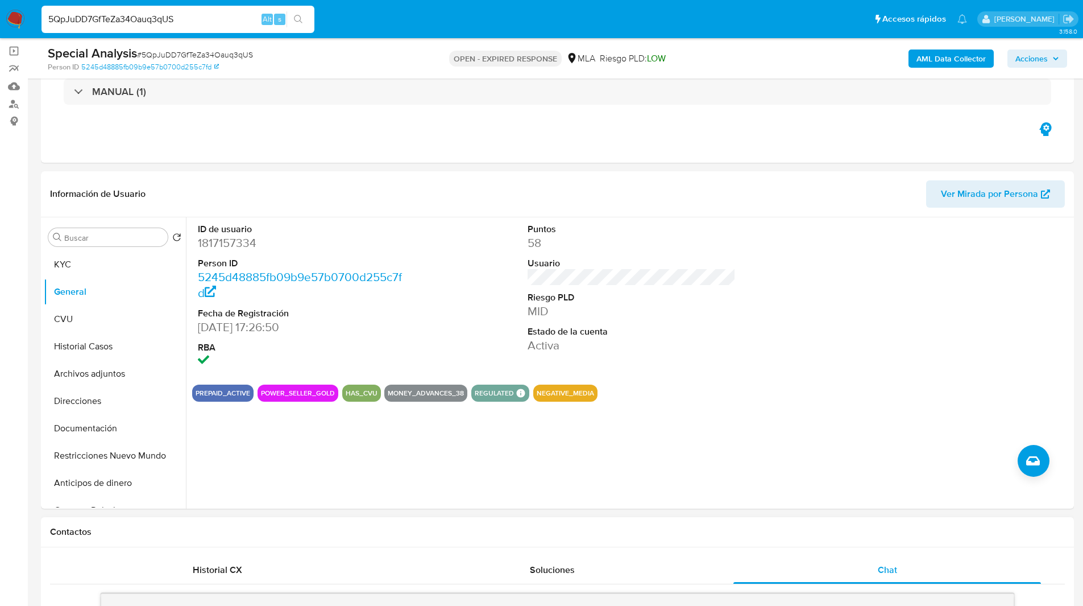
scroll to position [0, 0]
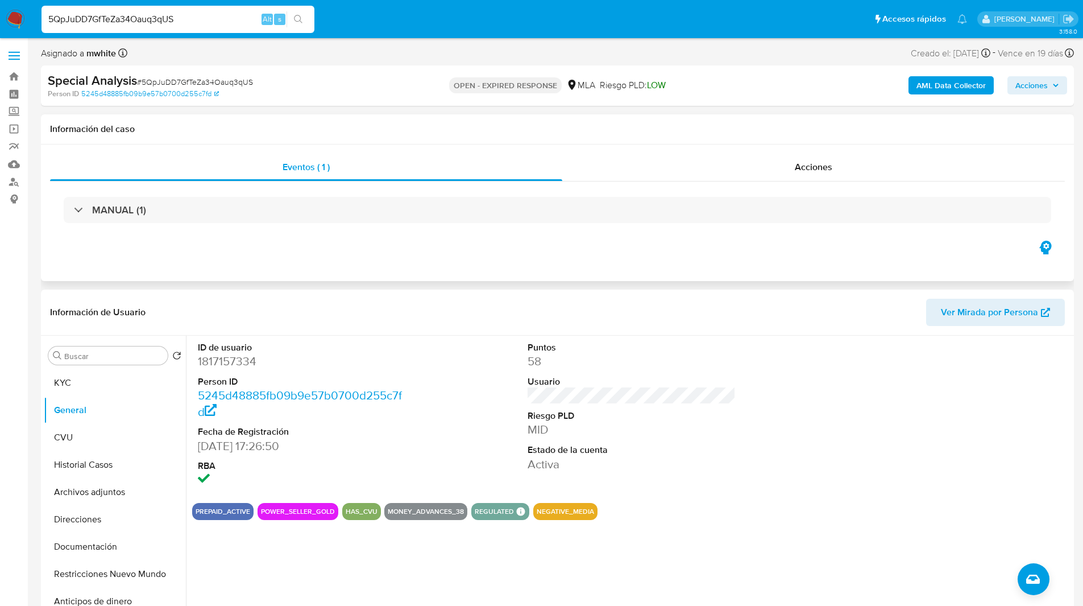
click at [362, 235] on div "MANUAL (1)" at bounding box center [557, 209] width 1015 height 57
click at [484, 47] on div "Asignado a mwhite Asignado el: 03/07/2025 14:35:14 Creado el: 03/07/2025 Creado…" at bounding box center [557, 55] width 1033 height 20
click at [312, 252] on div "Eventos ( 1 ) Acciones MANUAL (1)" at bounding box center [557, 212] width 1033 height 136
click at [361, 256] on div "Eventos ( 1 ) Acciones MANUAL (1)" at bounding box center [557, 212] width 1033 height 136
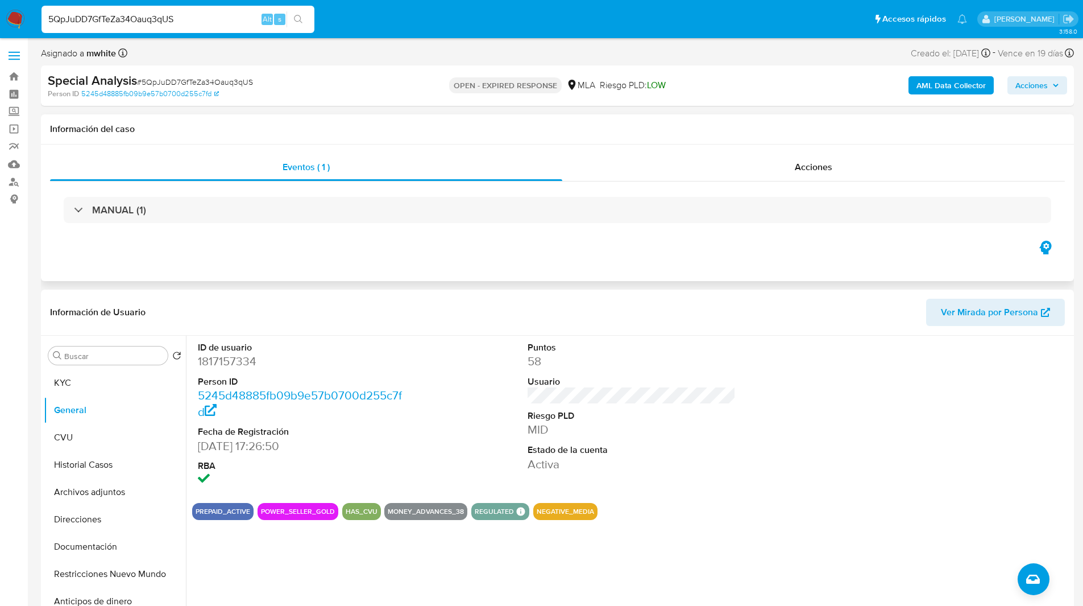
click at [361, 256] on div "Eventos ( 1 ) Acciones MANUAL (1)" at bounding box center [557, 212] width 1033 height 136
click at [339, 254] on div "Eventos ( 1 ) Acciones MANUAL (1)" at bounding box center [557, 212] width 1033 height 136
click at [380, 254] on div "Eventos ( 1 ) Acciones MANUAL (1)" at bounding box center [557, 212] width 1033 height 136
click at [470, 259] on div "Eventos ( 1 ) Acciones MANUAL (1)" at bounding box center [557, 212] width 1033 height 136
click at [286, 247] on div "Eventos ( 1 ) Acciones MANUAL (1)" at bounding box center [557, 212] width 1033 height 136
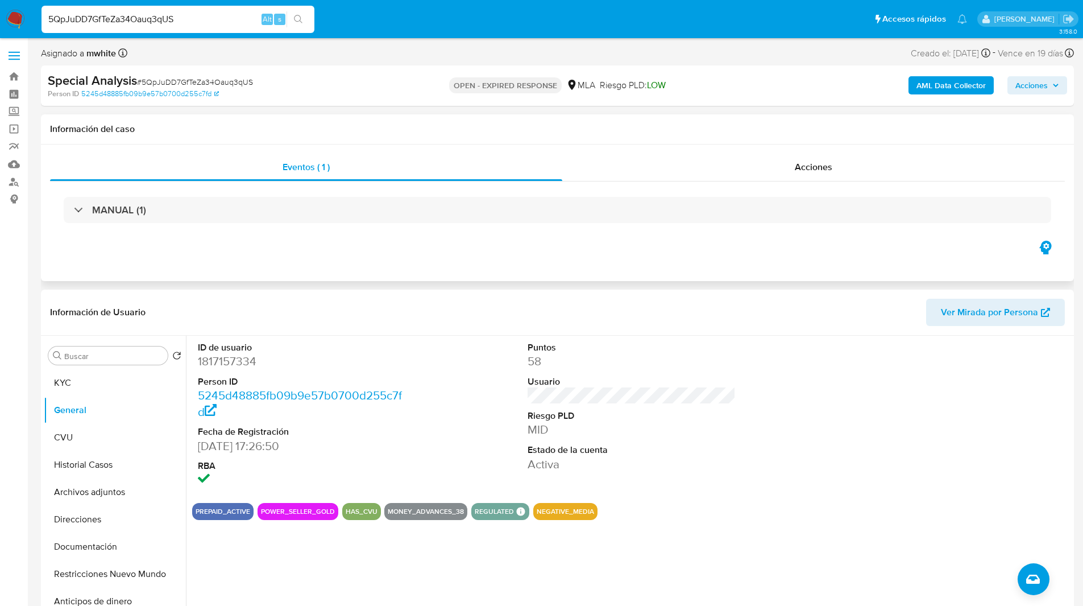
click at [291, 228] on div "MANUAL (1)" at bounding box center [557, 209] width 1015 height 57
click at [400, 229] on div "MANUAL (1)" at bounding box center [557, 209] width 1015 height 57
click at [96, 370] on button "KYC" at bounding box center [110, 382] width 133 height 27
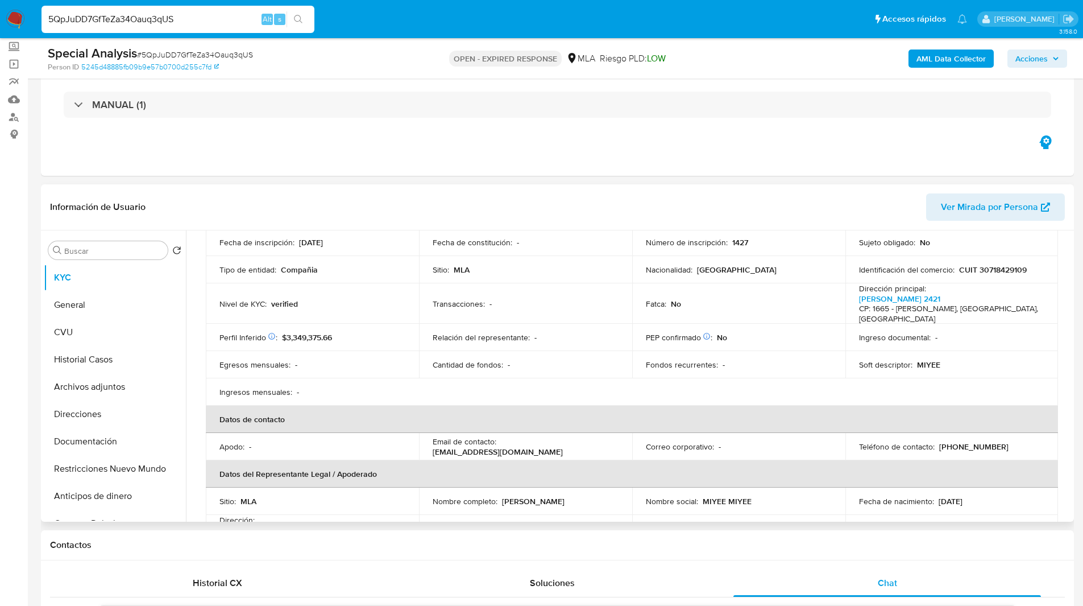
scroll to position [204, 0]
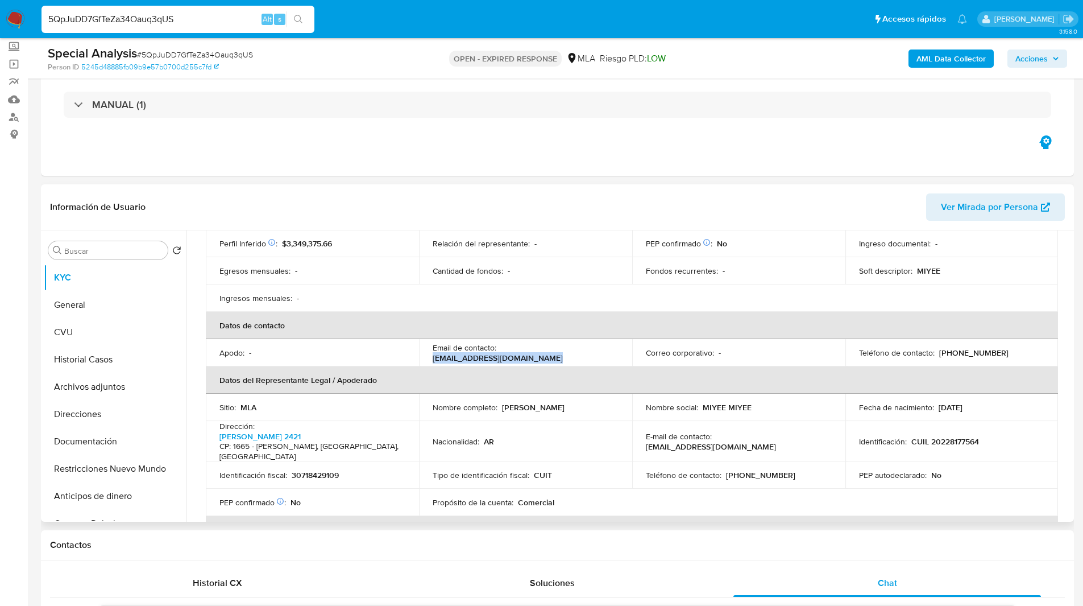
drag, startPoint x: 500, startPoint y: 343, endPoint x: 609, endPoint y: 342, distance: 109.2
click at [609, 342] on div "Email de contacto : miyeedistribuidora@gmail.com" at bounding box center [526, 352] width 186 height 20
copy p "miyeedistribuidora@gmail.com"
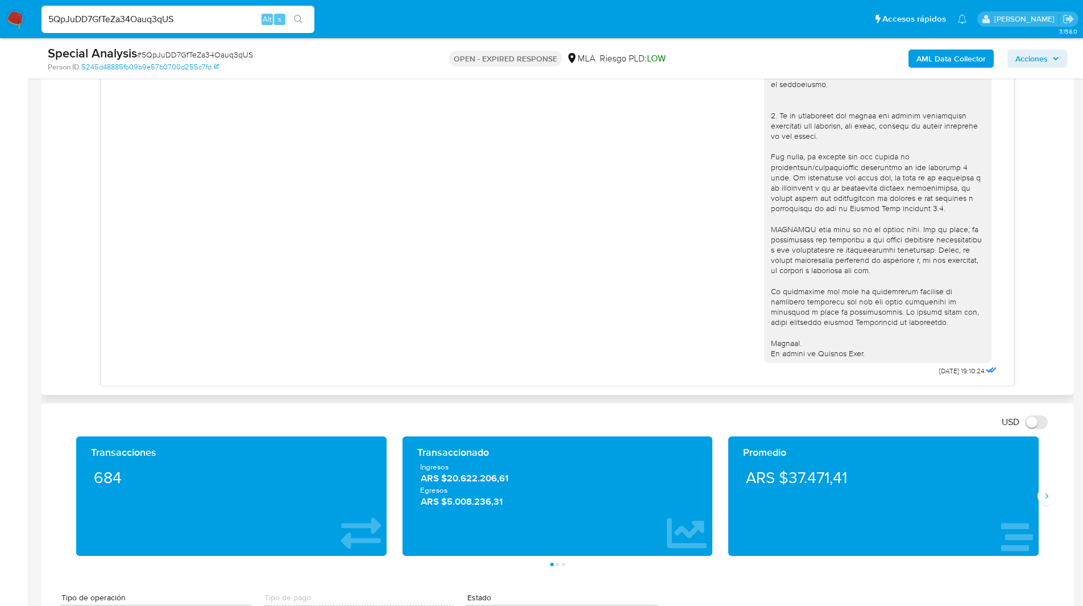
scroll to position [683, 0]
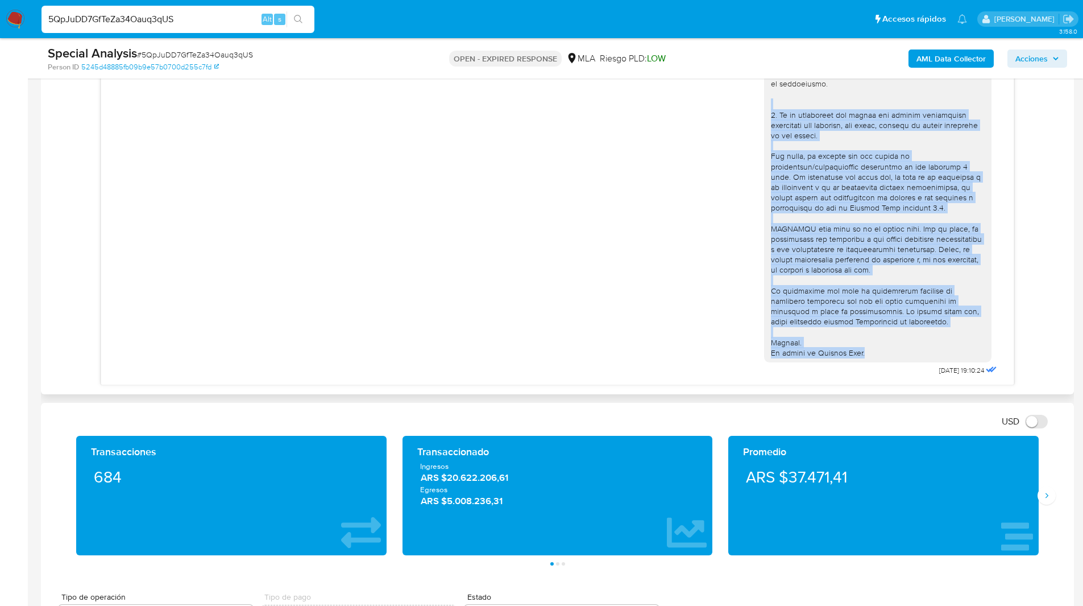
drag, startPoint x: 868, startPoint y: 358, endPoint x: 773, endPoint y: 97, distance: 277.7
click at [773, 97] on div at bounding box center [878, 95] width 214 height 528
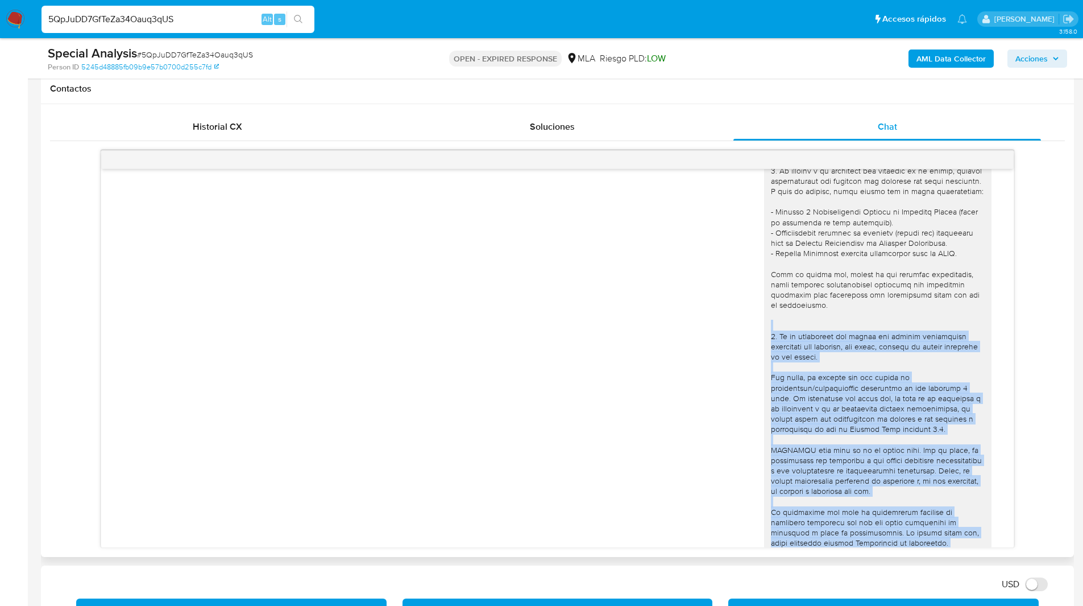
scroll to position [520, 0]
click at [826, 448] on div at bounding box center [878, 316] width 214 height 528
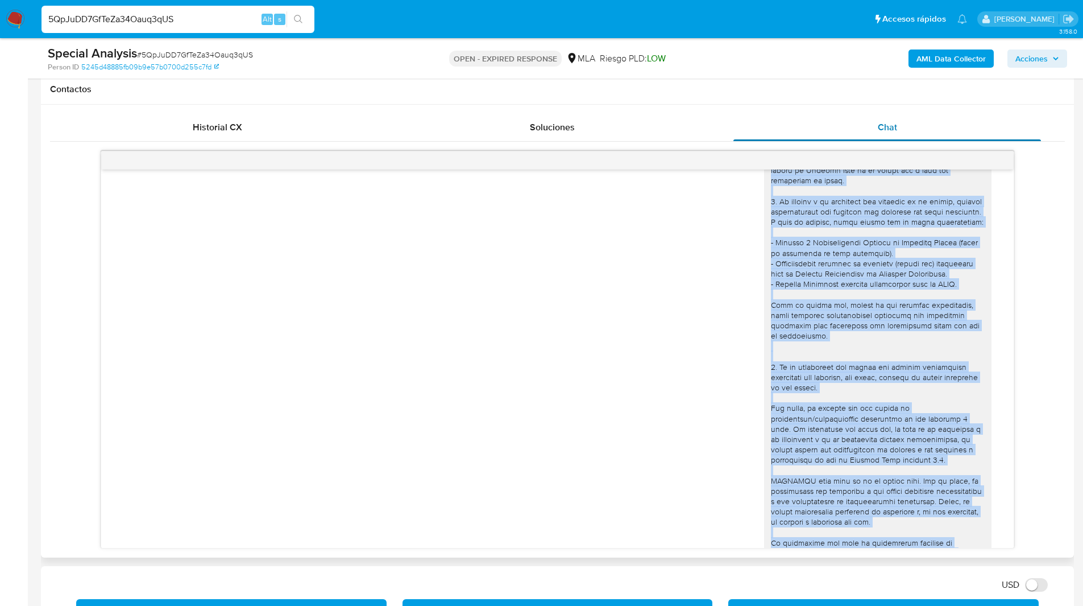
scroll to position [0, 0]
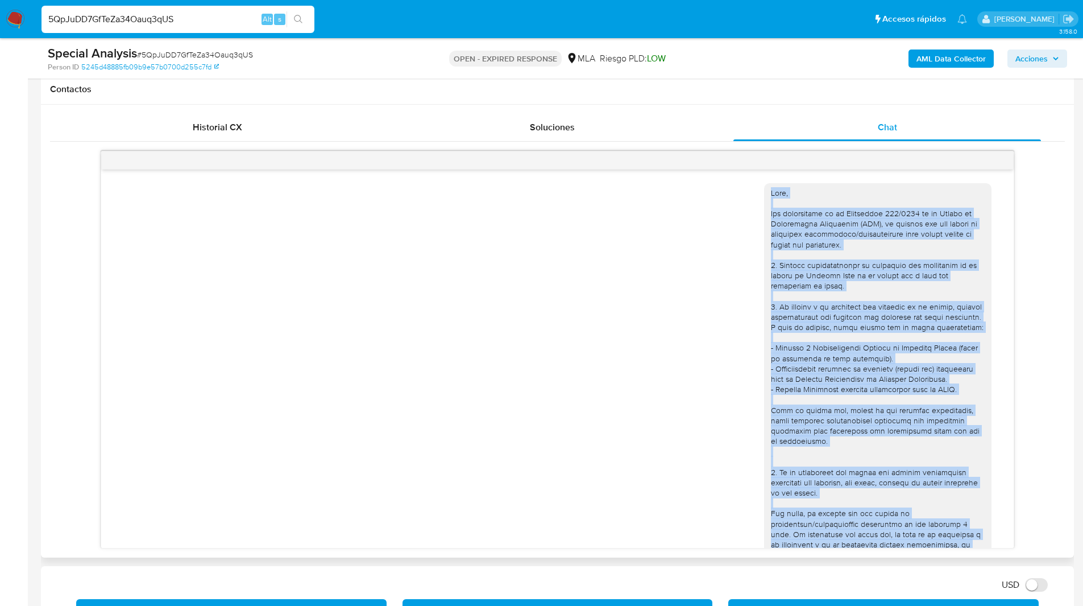
drag, startPoint x: 865, startPoint y: 512, endPoint x: 756, endPoint y: 191, distance: 339.3
click at [764, 191] on div at bounding box center [877, 451] width 227 height 537
copy div "Hola, Por disposición de la Resolución 200/2024 de la Unidad de Información Fin…"
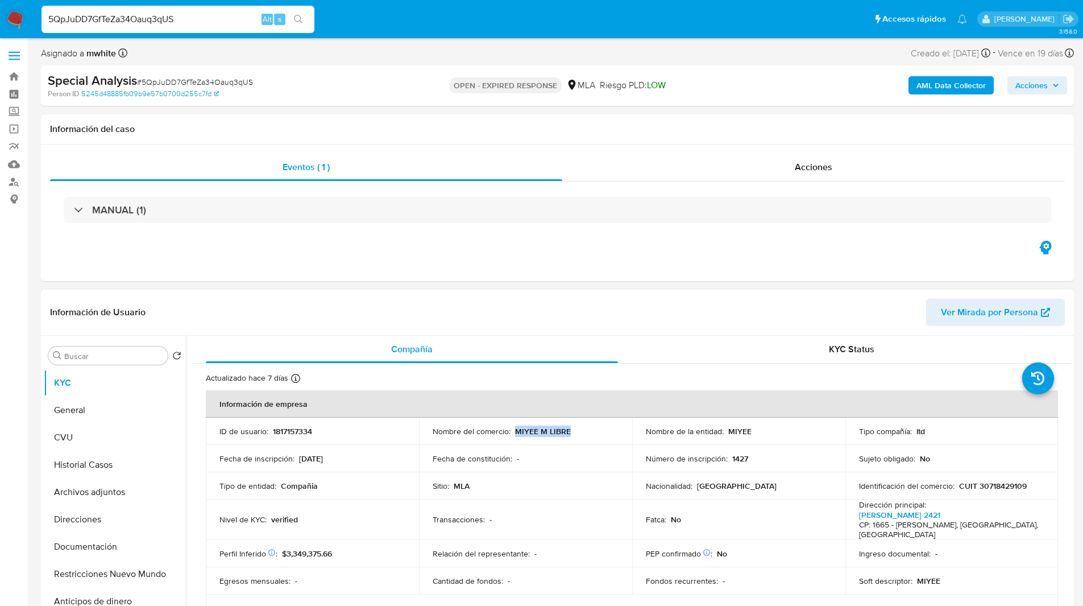
drag, startPoint x: 514, startPoint y: 430, endPoint x: 575, endPoint y: 429, distance: 61.4
click at [575, 429] on div "Nombre del comercio : MIYEE M LIBRE" at bounding box center [526, 431] width 186 height 10
copy p "MIYEE M LIBRE"
click at [493, 23] on ul "Pausado Ver notificaciones 5QpJuDD7GfTeZa34Oauq3qUS Alt s Accesos rápidos Presi…" at bounding box center [504, 19] width 937 height 28
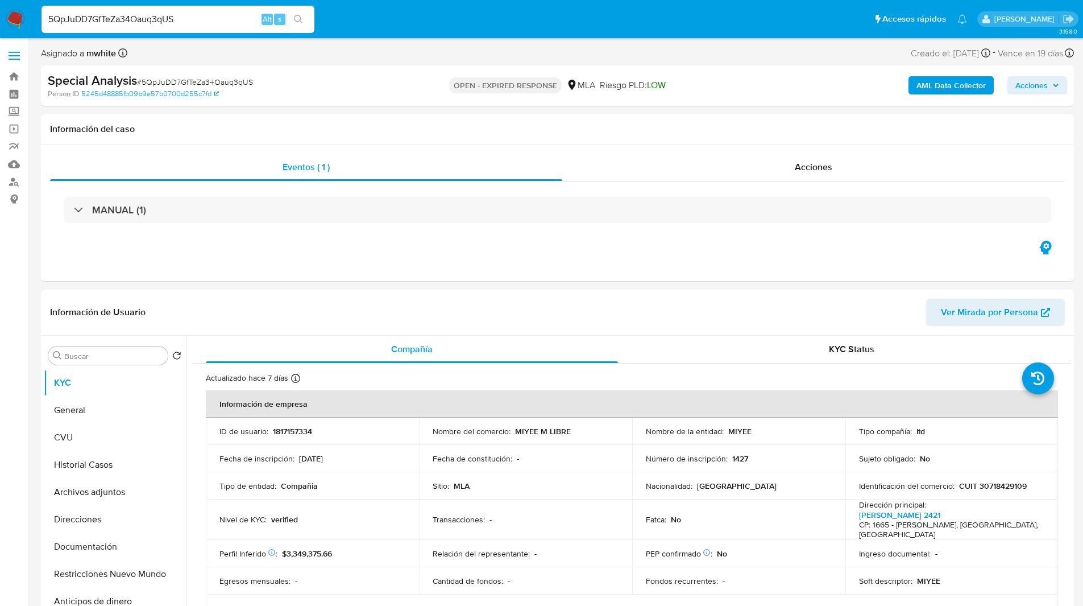
click at [502, 24] on ul "Pausado Ver notificaciones 5QpJuDD7GfTeZa34Oauq3qUS Alt s Accesos rápidos Presi…" at bounding box center [504, 19] width 937 height 28
click at [711, 252] on div "Eventos ( 1 ) Acciones MANUAL (1)" at bounding box center [557, 212] width 1033 height 136
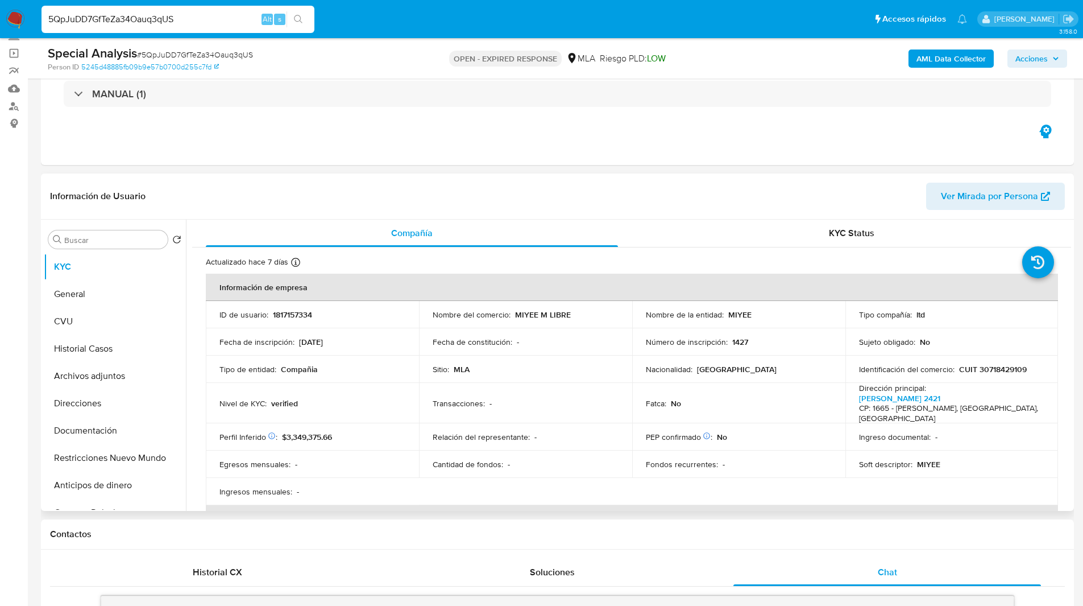
scroll to position [76, 0]
click at [97, 403] on button "Direcciones" at bounding box center [110, 402] width 133 height 27
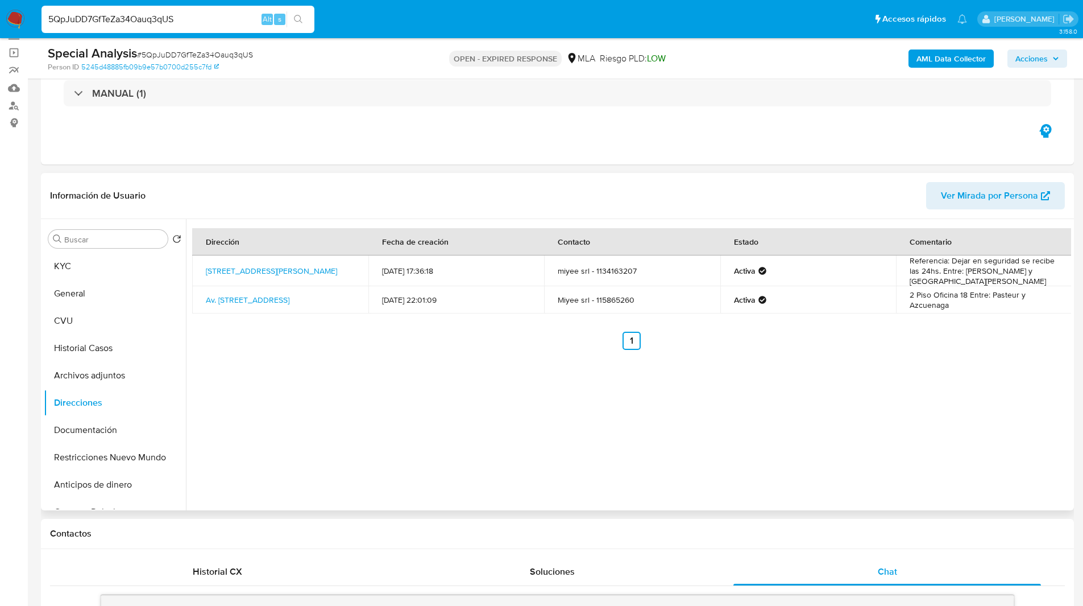
scroll to position [110, 0]
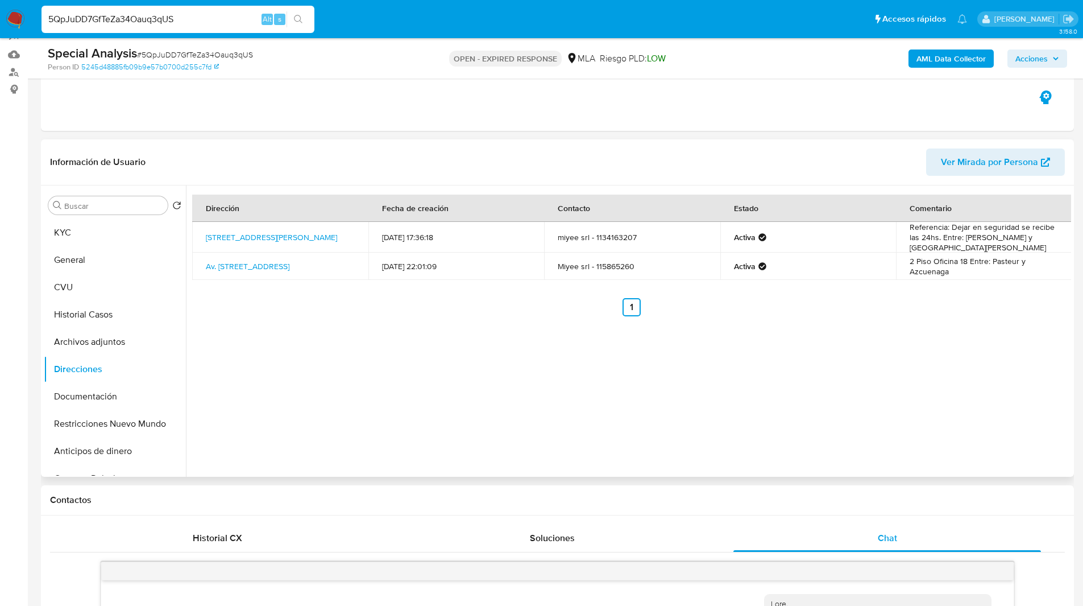
click at [745, 387] on div "Dirección Fecha de creación Contacto Estado Comentario Calle Larrea 725, Balvan…" at bounding box center [628, 330] width 885 height 291
click at [254, 235] on link "Calle Larrea 725, Balvanera, Capital Federal, 1030, Argentina 725" at bounding box center [271, 236] width 131 height 11
click at [279, 262] on link "Av. Corrientes 2312, Balvanera, Capital Federal, 1046, Argentina 2312" at bounding box center [248, 265] width 84 height 11
click at [333, 152] on header "Información de Usuario Ver Mirada por Persona" at bounding box center [557, 161] width 1015 height 27
click at [281, 146] on div "Información de Usuario Ver Mirada por Persona" at bounding box center [557, 162] width 1033 height 46
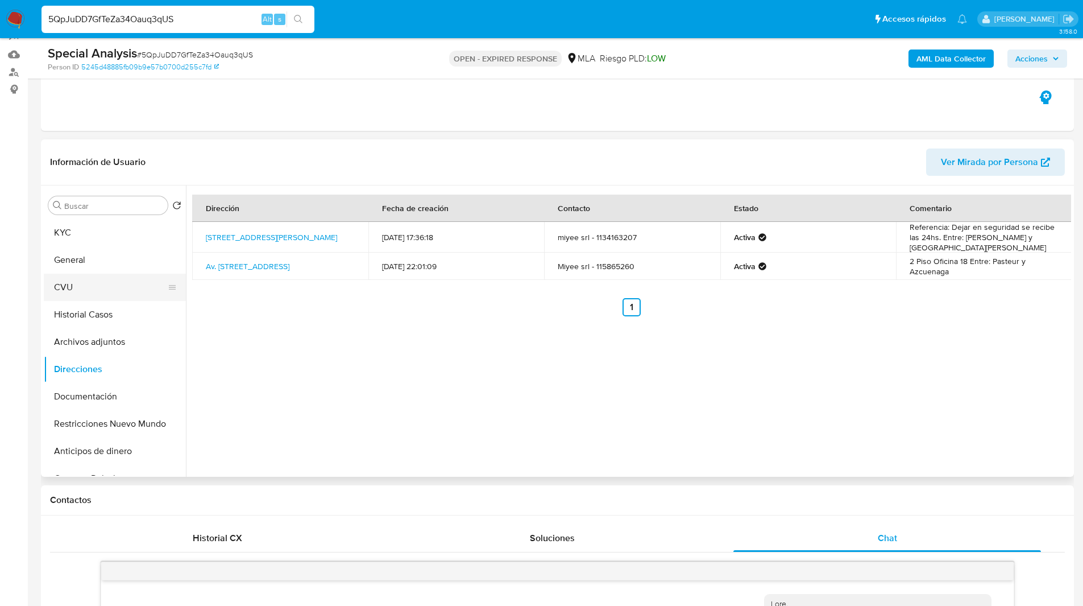
click at [92, 295] on button "CVU" at bounding box center [110, 286] width 133 height 27
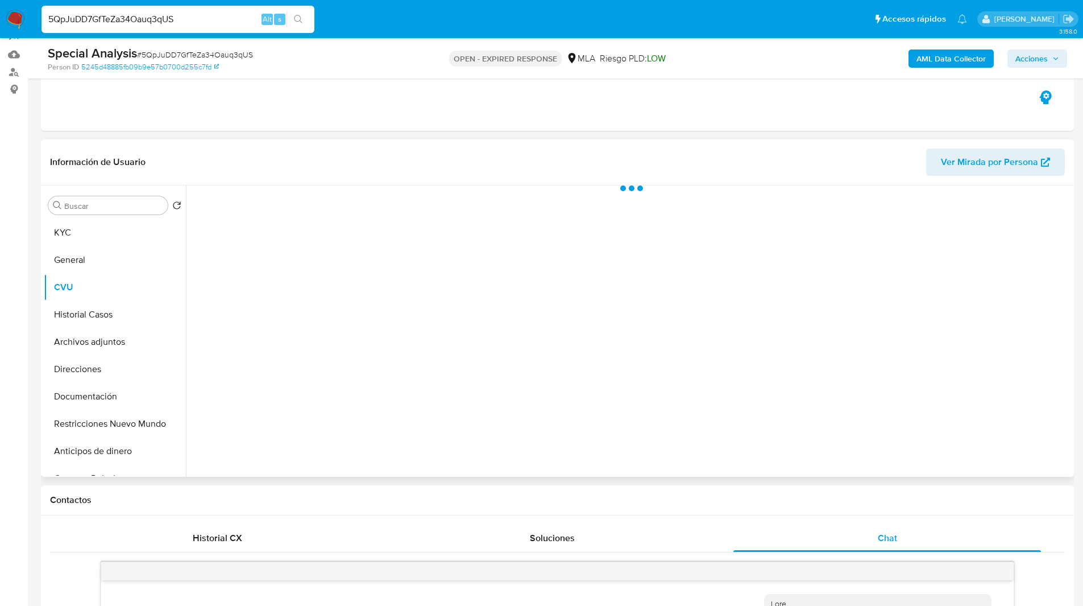
click at [356, 159] on header "Información de Usuario Ver Mirada por Persona" at bounding box center [557, 161] width 1015 height 27
click at [339, 160] on header "Información de Usuario Ver Mirada por Persona" at bounding box center [557, 161] width 1015 height 27
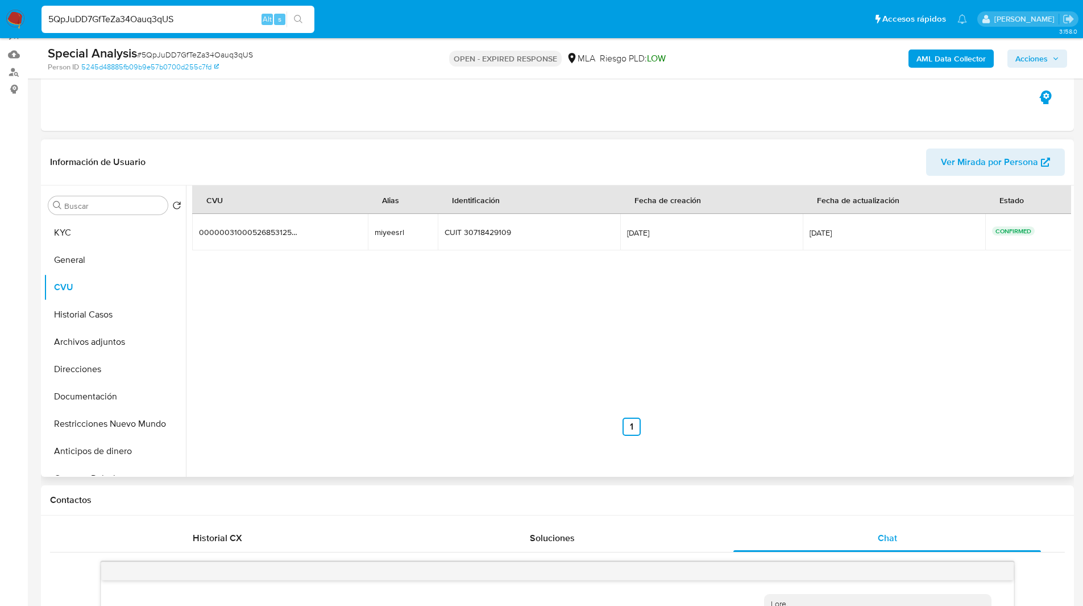
click at [363, 159] on header "Información de Usuario Ver Mirada por Persona" at bounding box center [557, 161] width 1015 height 27
click at [73, 237] on button "KYC" at bounding box center [110, 232] width 133 height 27
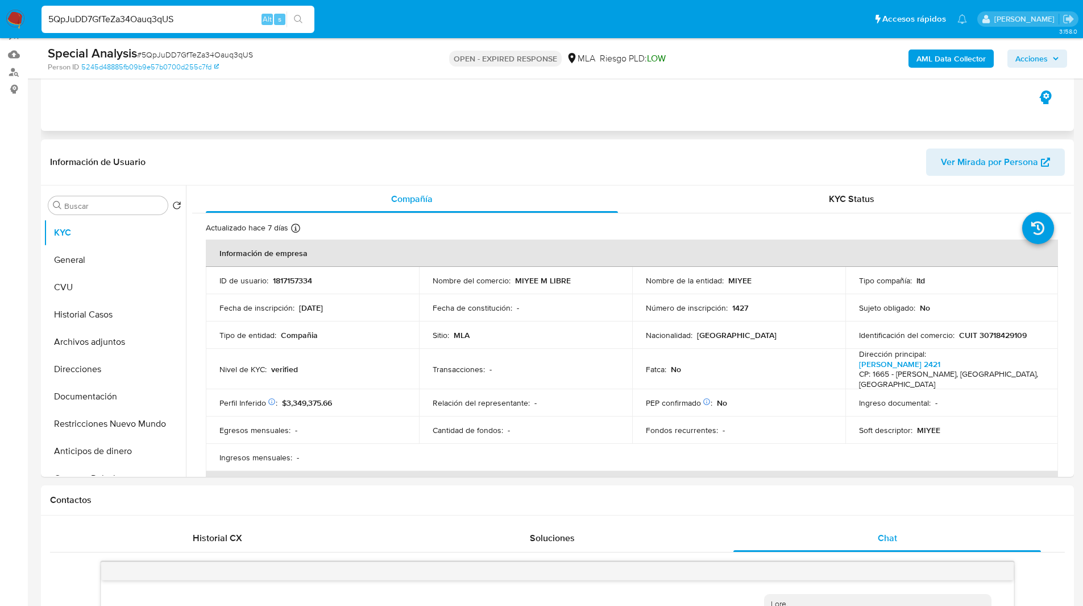
click at [272, 96] on div "Eventos ( 1 ) Acciones MANUAL (1)" at bounding box center [557, 62] width 1033 height 136
click at [256, 98] on div "Eventos ( 1 ) Acciones MANUAL (1)" at bounding box center [557, 62] width 1033 height 136
click at [81, 253] on button "General" at bounding box center [110, 259] width 133 height 27
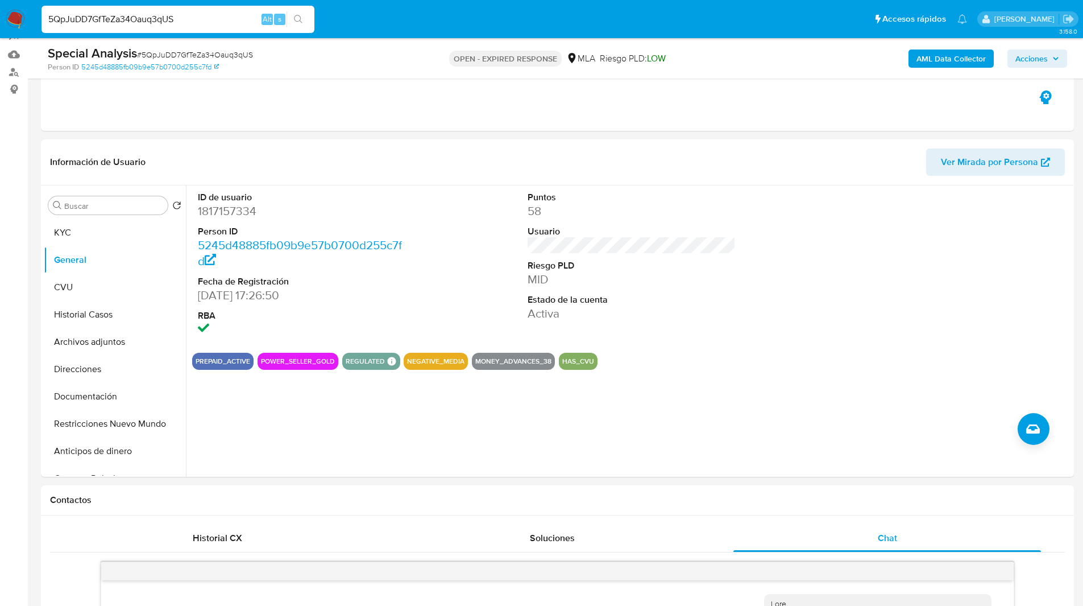
click at [188, 14] on input "5QpJuDD7GfTeZa34Oauq3qUS" at bounding box center [178, 19] width 273 height 15
paste input "7cj3baKDHQdcXQ4S2S2EwPkP"
type input "7cj3baKDHQdcXQ4S2S2EwPkP"
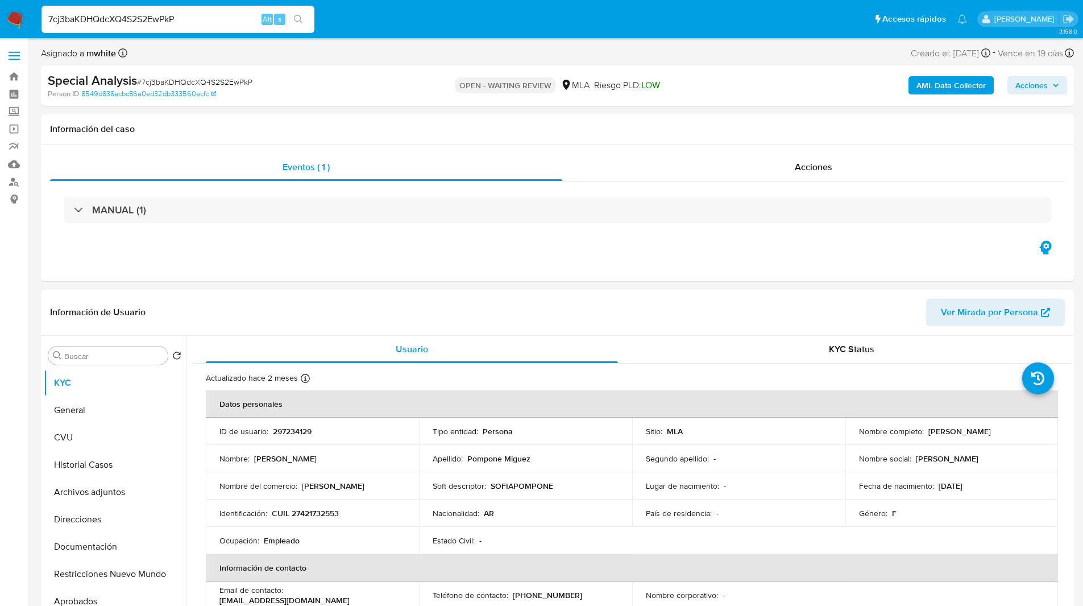
select select "10"
click at [295, 430] on p "297234129" at bounding box center [292, 431] width 39 height 10
copy p "297234129"
click at [638, 53] on div "Asignado a mwhite Asignado el: 03/07/2025 14:35:09 Creado el: 03/07/2025 Creado…" at bounding box center [557, 55] width 1033 height 20
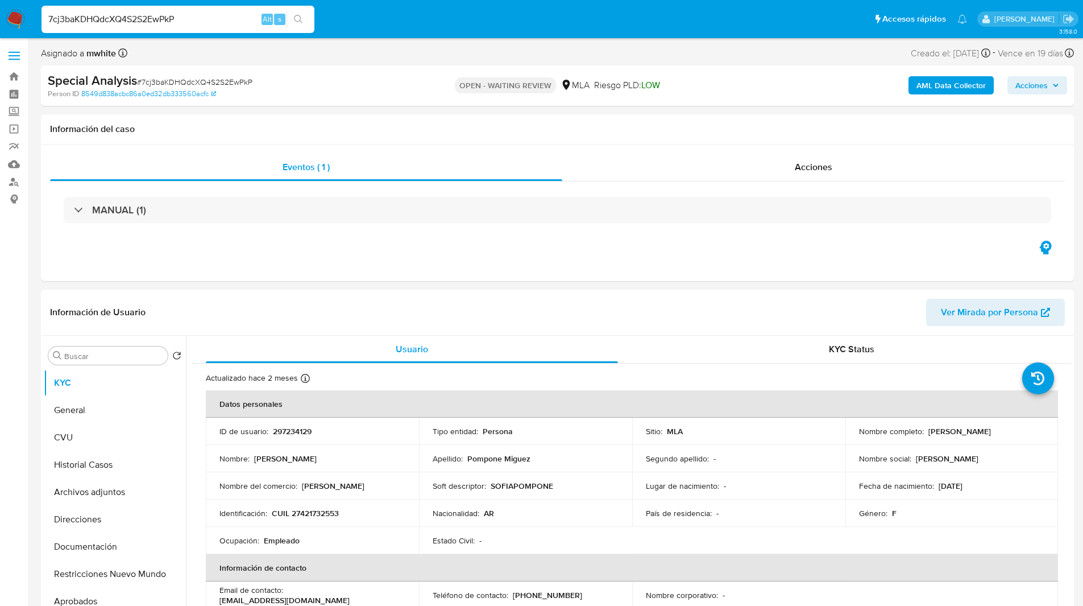
click at [378, 15] on ul "Pausado Ver notificaciones 7cj3baKDHQdcXQ4S2S2EwPkP Alt s Accesos rápidos Presi…" at bounding box center [504, 19] width 937 height 28
click at [393, 11] on ul "Pausado Ver notificaciones 7cj3baKDHQdcXQ4S2S2EwPkP Alt s Accesos rápidos Presi…" at bounding box center [504, 19] width 937 height 28
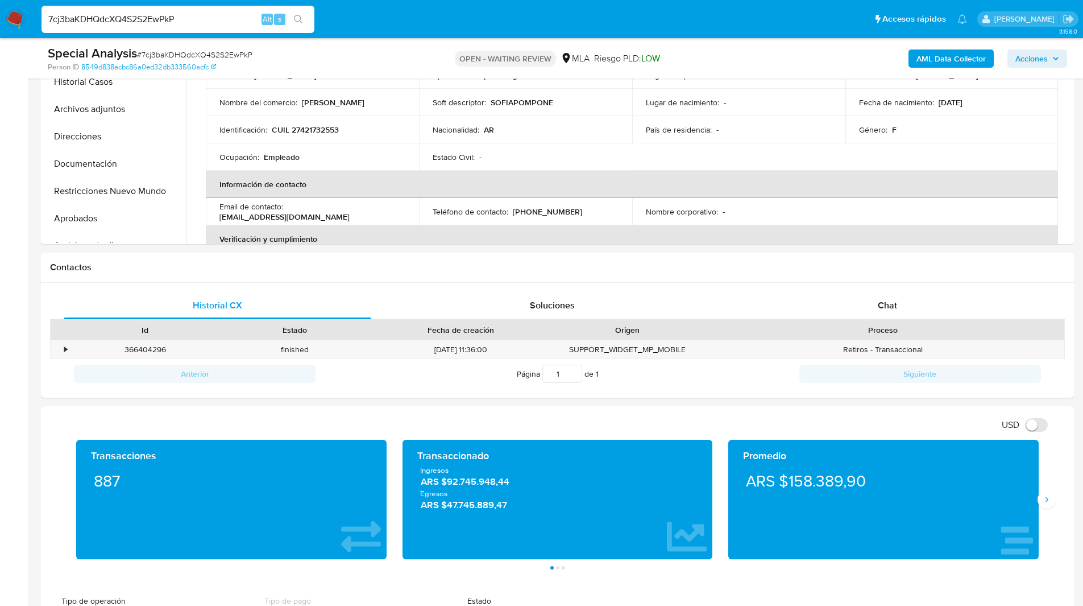
scroll to position [409, 0]
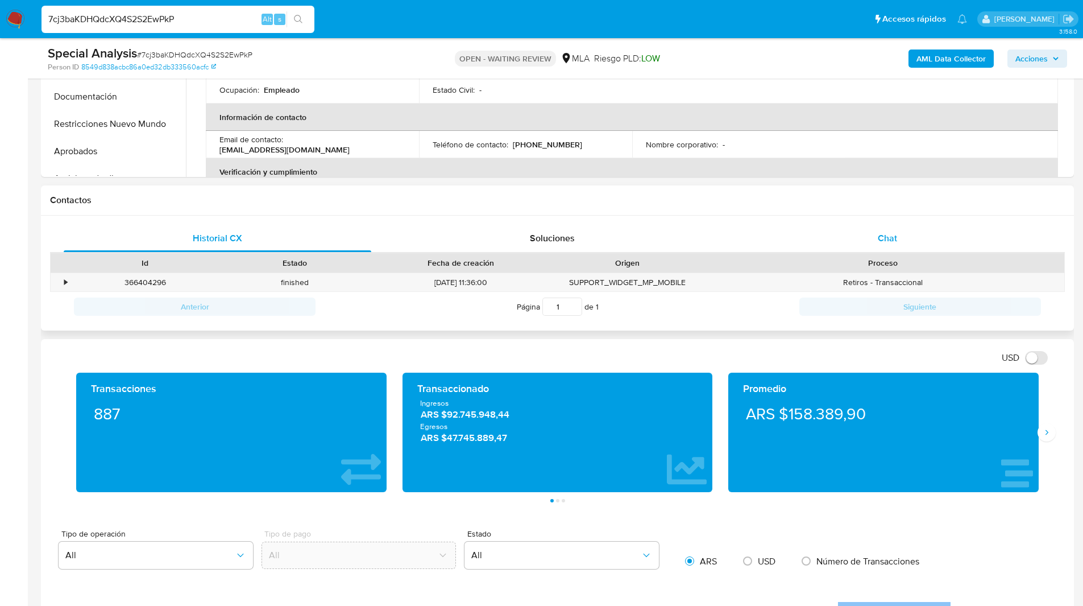
click at [905, 225] on div "Chat" at bounding box center [887, 238] width 308 height 27
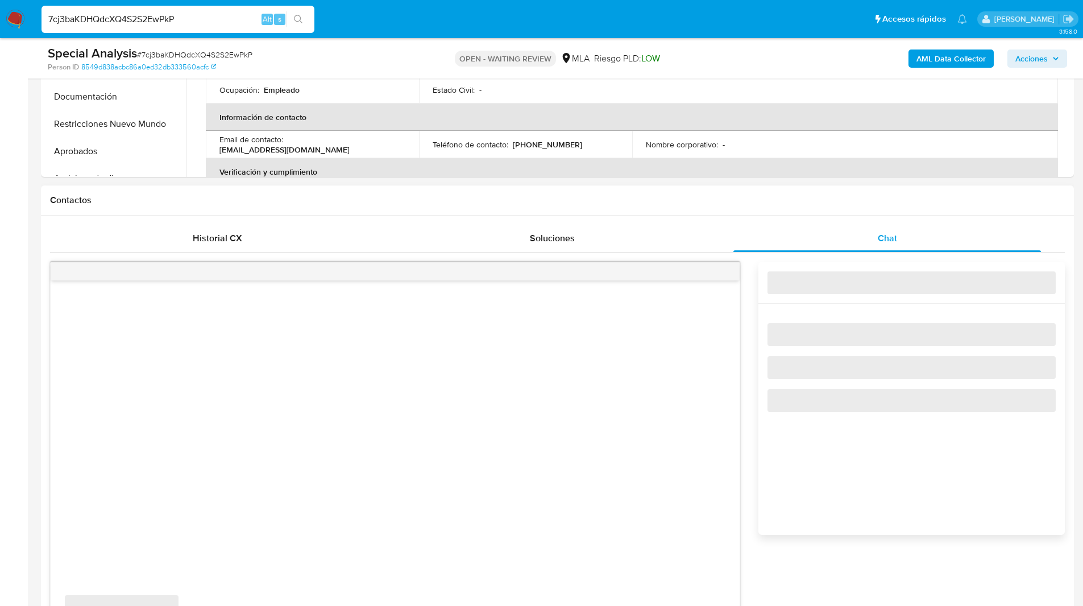
click at [734, 185] on div "Contactos" at bounding box center [557, 200] width 1033 height 30
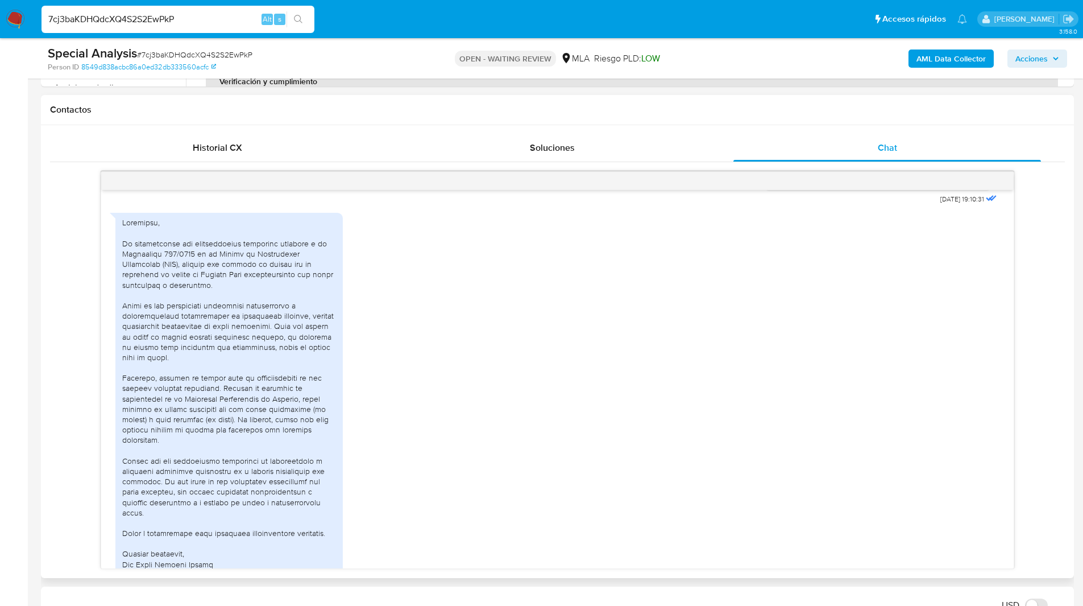
scroll to position [662, 0]
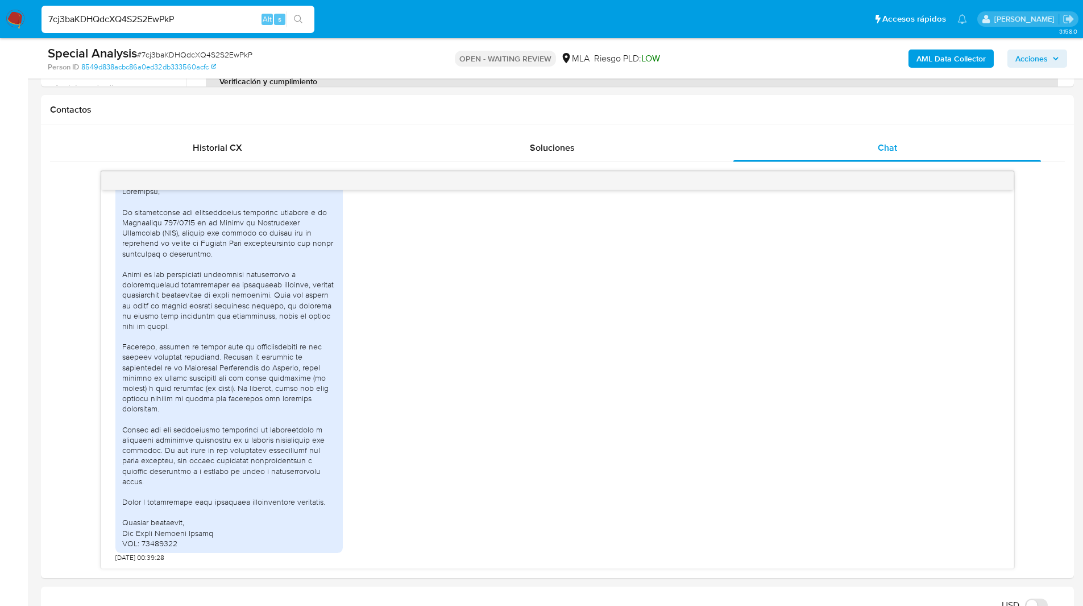
click at [190, 16] on input "7cj3baKDHQdcXQ4S2S2EwPkP" at bounding box center [178, 19] width 273 height 15
paste input "quKgKWfAx2G7ygG878d1oMlY"
type input "quKgKWfAx2G7ygG878d1oMlY"
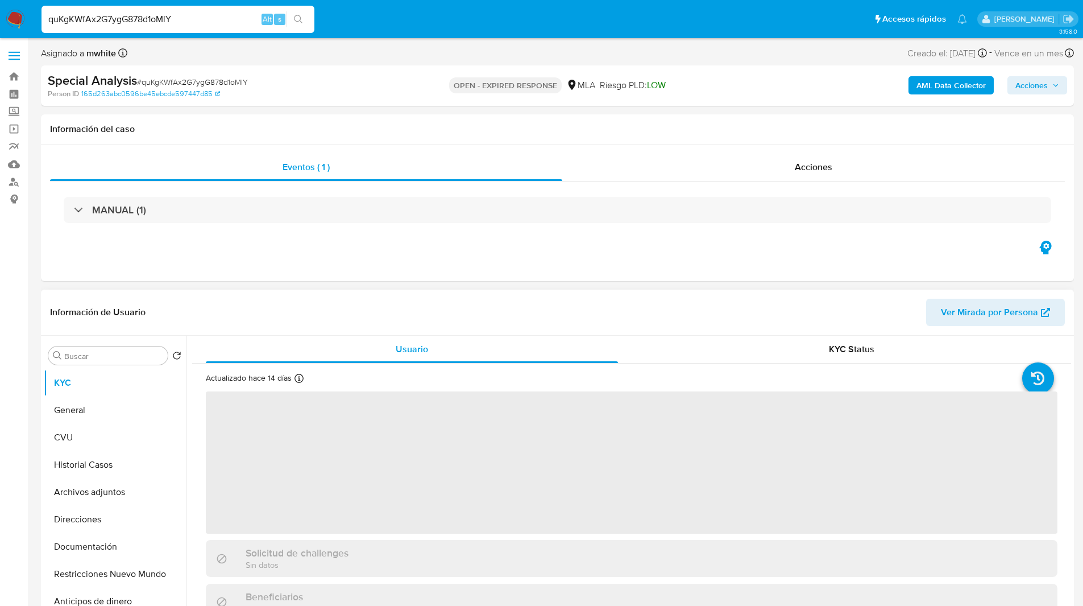
click at [297, 306] on header "Información de Usuario Ver Mirada por Persona" at bounding box center [557, 311] width 1015 height 27
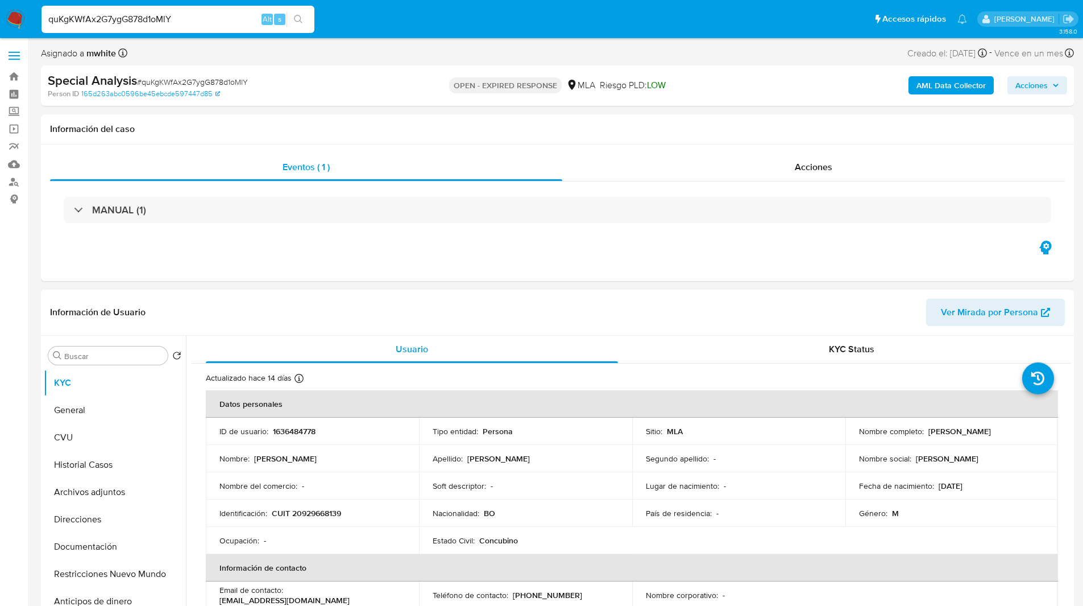
scroll to position [30, 0]
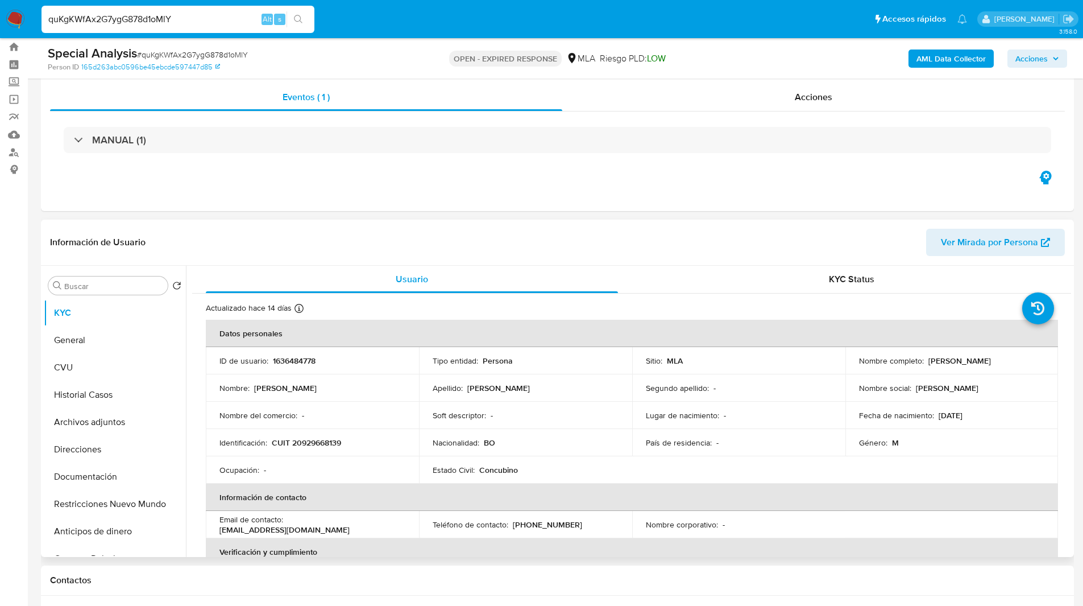
click at [293, 360] on p "1636484778" at bounding box center [294, 360] width 43 height 10
select select "10"
click at [293, 360] on p "1636484778" at bounding box center [294, 360] width 43 height 10
copy p "1636484778"
drag, startPoint x: 923, startPoint y: 359, endPoint x: 1017, endPoint y: 359, distance: 93.2
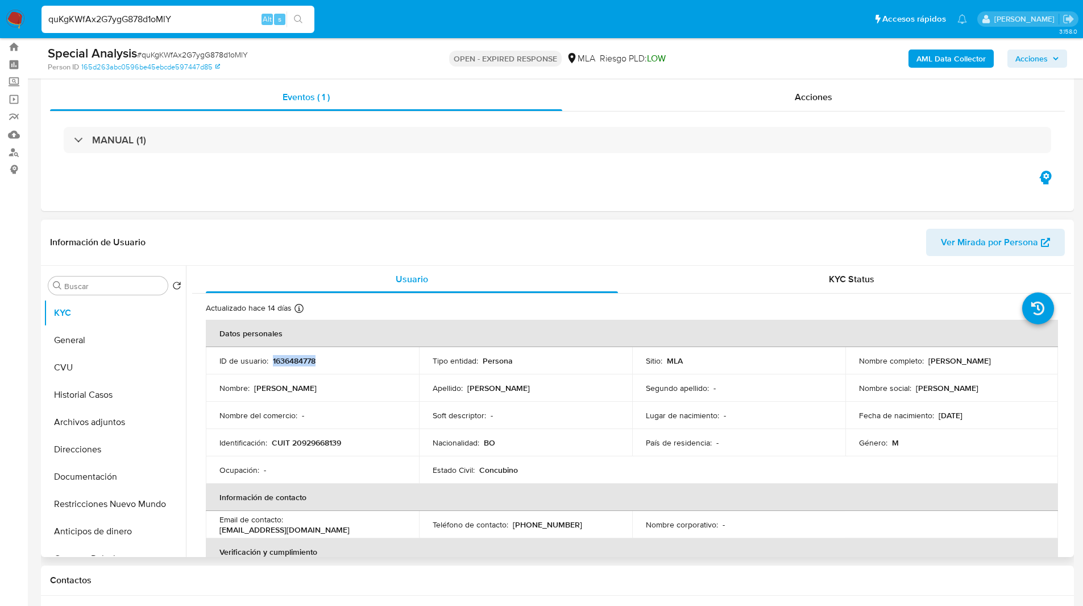
click at [1017, 359] on div "Nombre completo : Ramiro Franco Ureña" at bounding box center [952, 360] width 186 height 10
copy div "Ramiro Franco Ureña"
click at [648, 24] on ul "Pausado Ver notificaciones quKgKWfAx2G7ygG878d1oMlY Alt s Accesos rápidos Presi…" at bounding box center [504, 19] width 937 height 28
click at [304, 446] on p "CUIT 20929668139" at bounding box center [306, 442] width 69 height 10
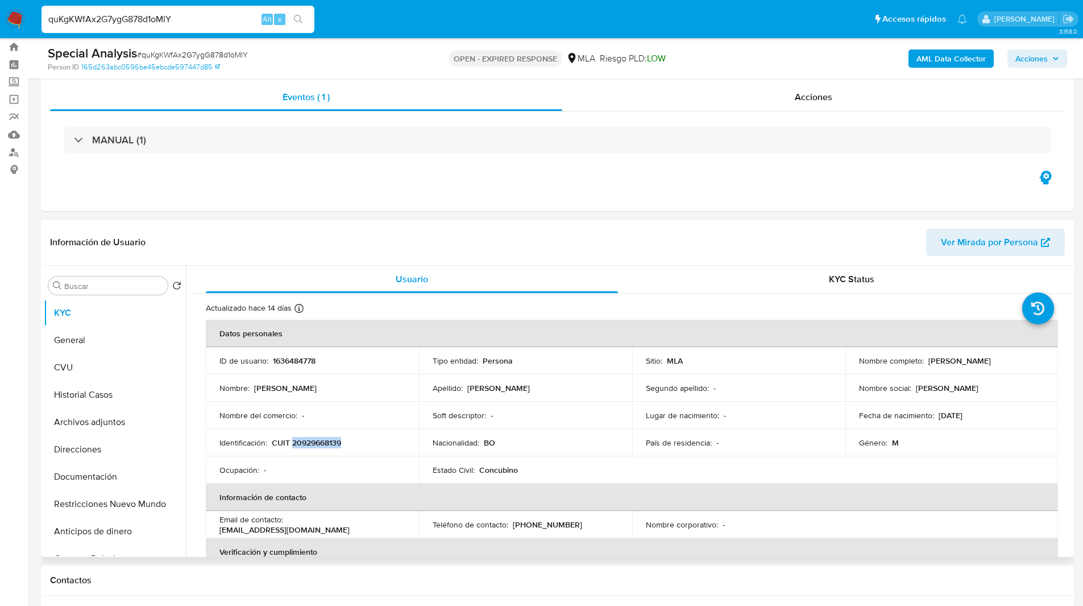
copy p "20929668139"
click at [383, 34] on nav "Pausado Ver notificaciones quKgKWfAx2G7ygG878d1oMlY Alt s Accesos rápidos Presi…" at bounding box center [541, 19] width 1083 height 38
click at [114, 19] on input "quKgKWfAx2G7ygG878d1oMlY" at bounding box center [178, 19] width 273 height 15
paste input "Ovando"
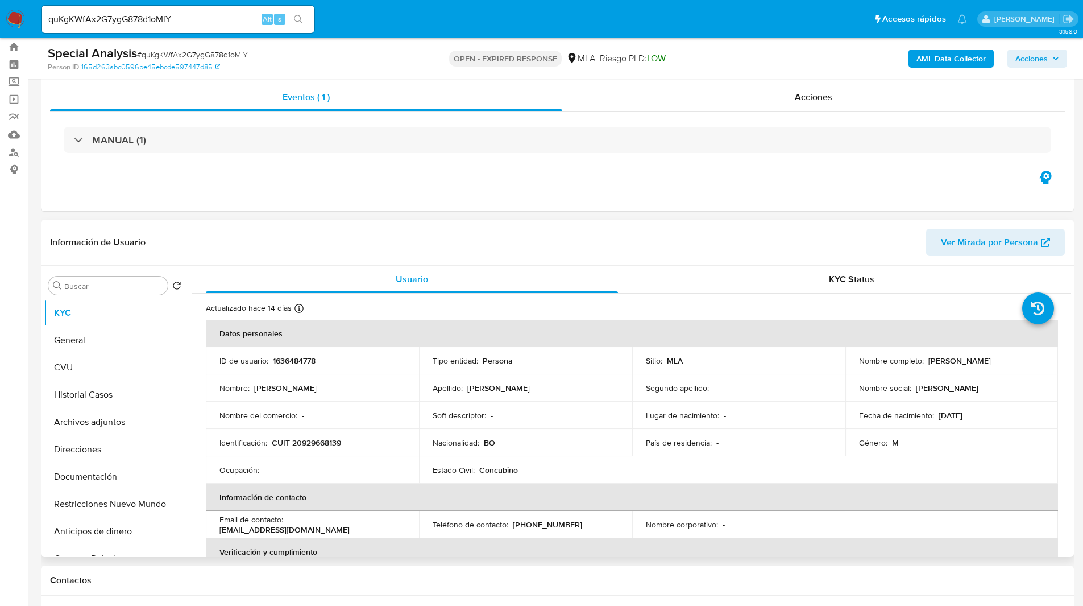
click at [641, 225] on div "Información de Usuario Ver Mirada por Persona" at bounding box center [557, 242] width 1033 height 46
click at [285, 351] on td "ID de usuario : 1636484778" at bounding box center [312, 360] width 213 height 27
click at [309, 445] on p "CUIT 20929668139" at bounding box center [306, 442] width 69 height 10
copy p "20929668139"
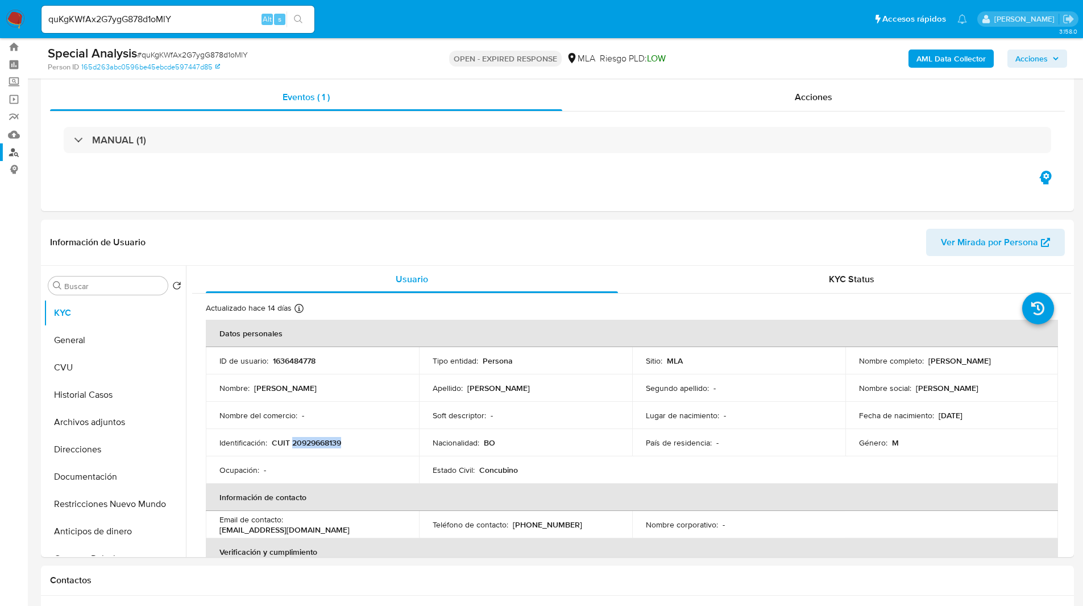
click at [10, 155] on link "Buscador de personas" at bounding box center [67, 152] width 135 height 18
click at [379, 26] on ul "Pausado Ver notificaciones quKgKWfAx2G7ygG878d1oMlY Alt s Accesos rápidos Presi…" at bounding box center [504, 19] width 937 height 28
click at [431, 179] on div "Eventos ( 1 ) Acciones MANUAL (1)" at bounding box center [557, 142] width 1033 height 136
click at [457, 185] on div "Eventos ( 1 ) Acciones MANUAL (1)" at bounding box center [557, 142] width 1033 height 136
click at [353, 187] on div "Eventos ( 1 ) Acciones MANUAL (1)" at bounding box center [557, 142] width 1033 height 136
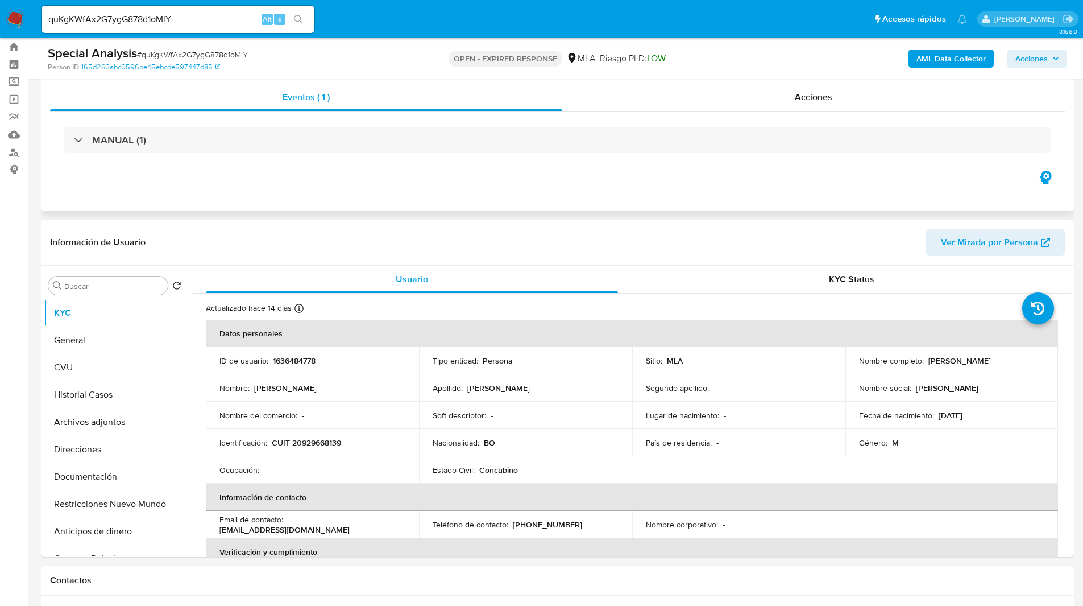
scroll to position [40, 0]
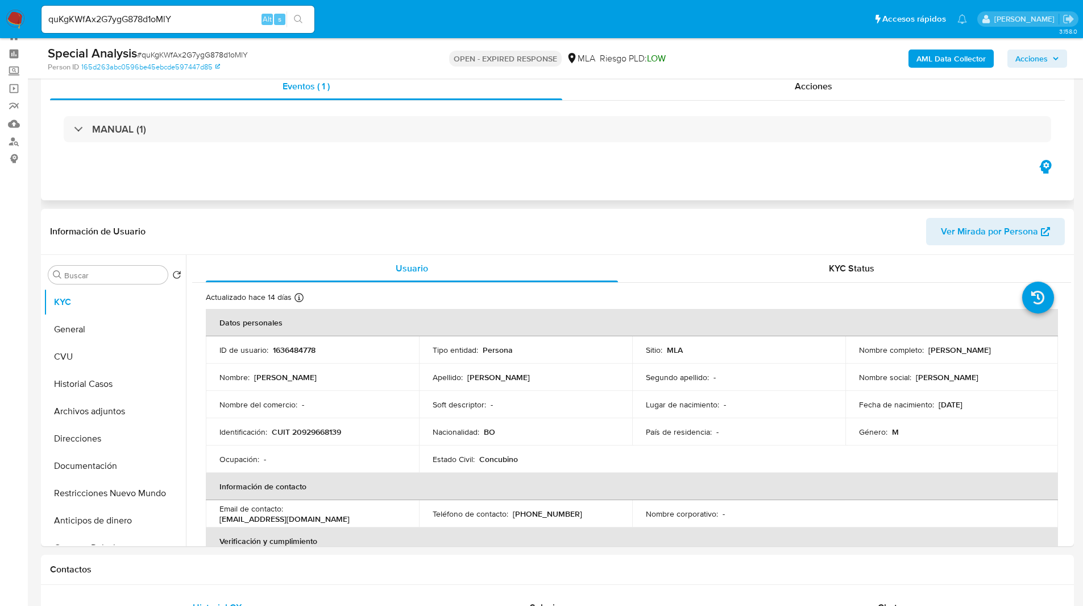
click at [299, 179] on div "Eventos ( 1 ) Acciones MANUAL (1)" at bounding box center [557, 132] width 1033 height 136
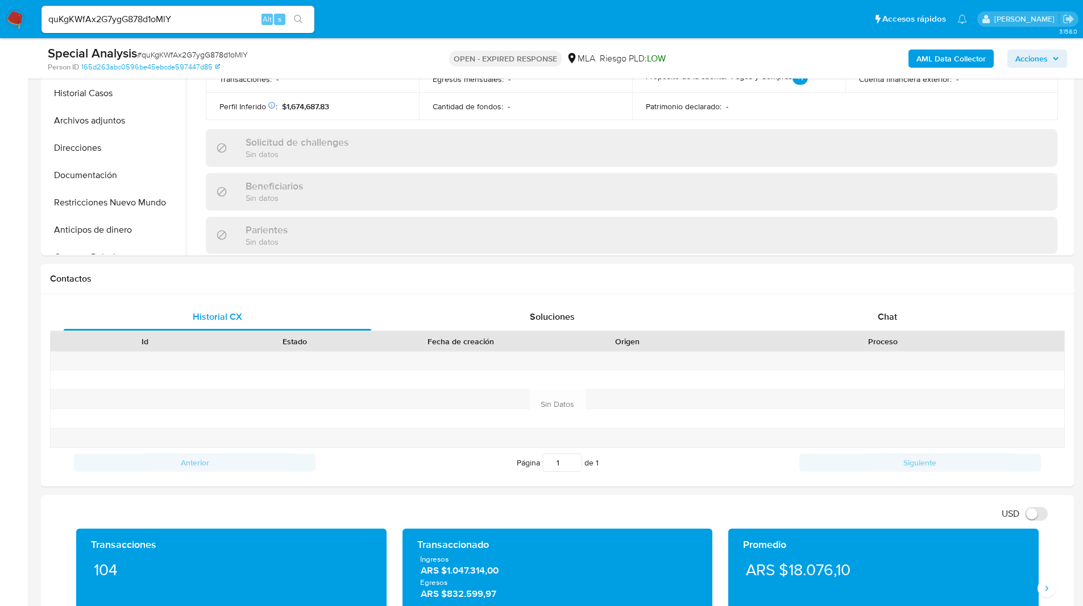
scroll to position [327, 0]
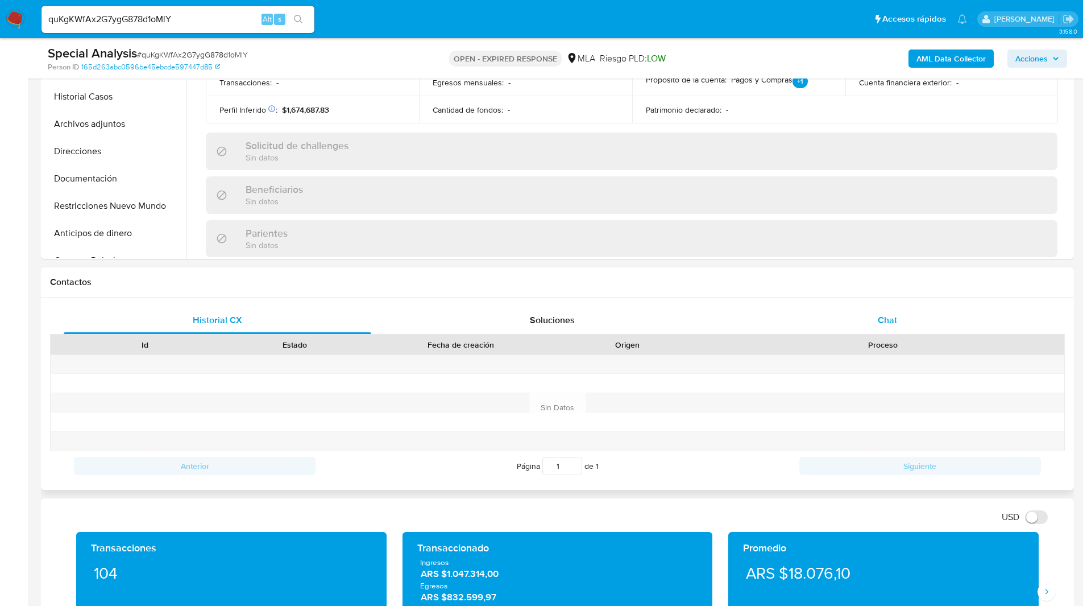
click at [851, 308] on div "Chat" at bounding box center [887, 319] width 308 height 27
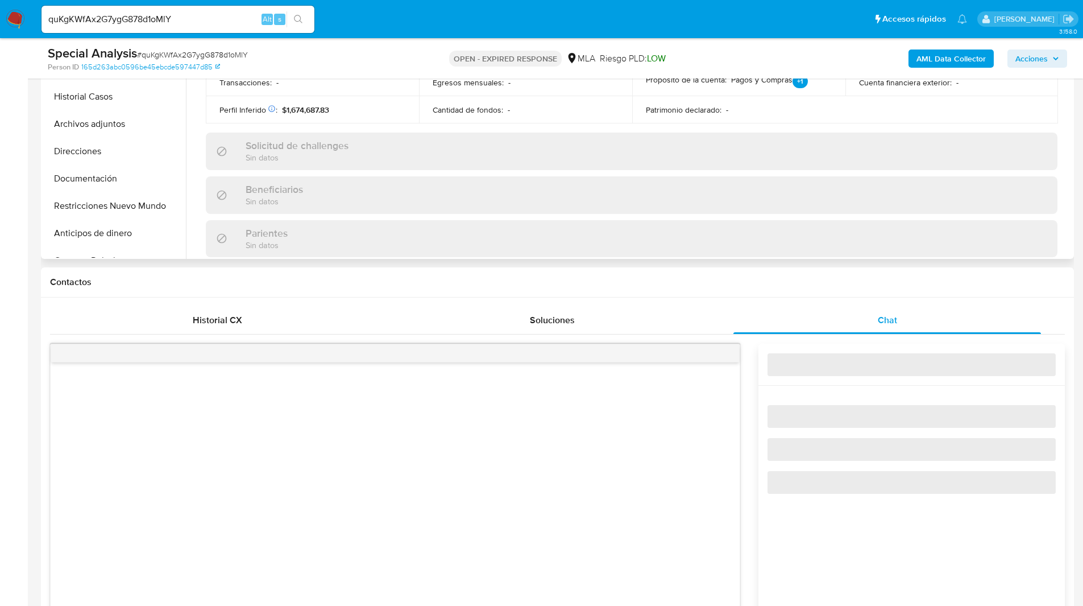
click at [720, 256] on div "Parientes Sin datos" at bounding box center [632, 238] width 852 height 37
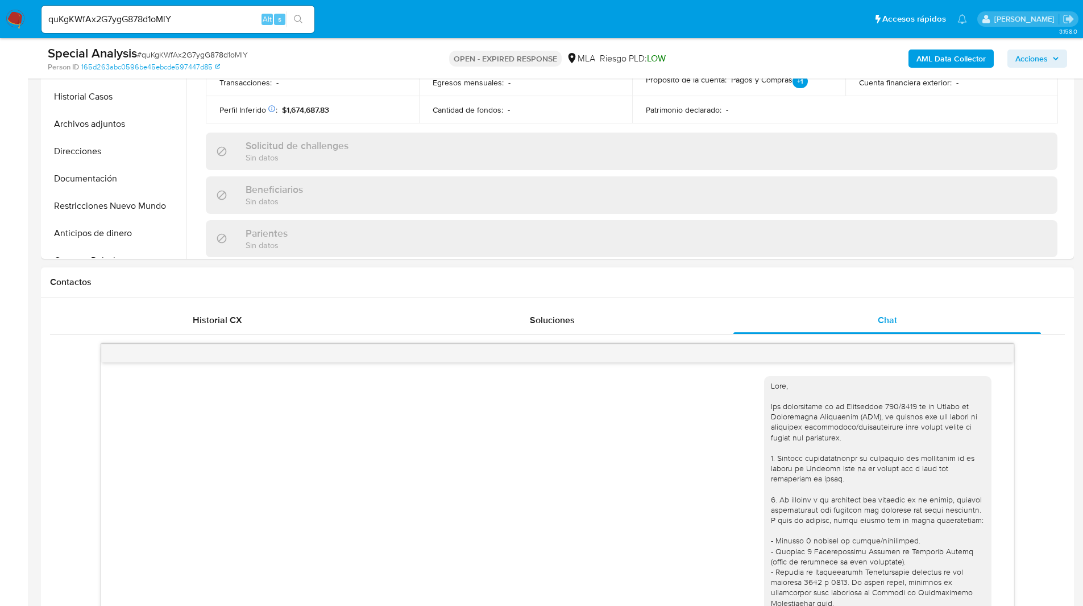
scroll to position [276, 0]
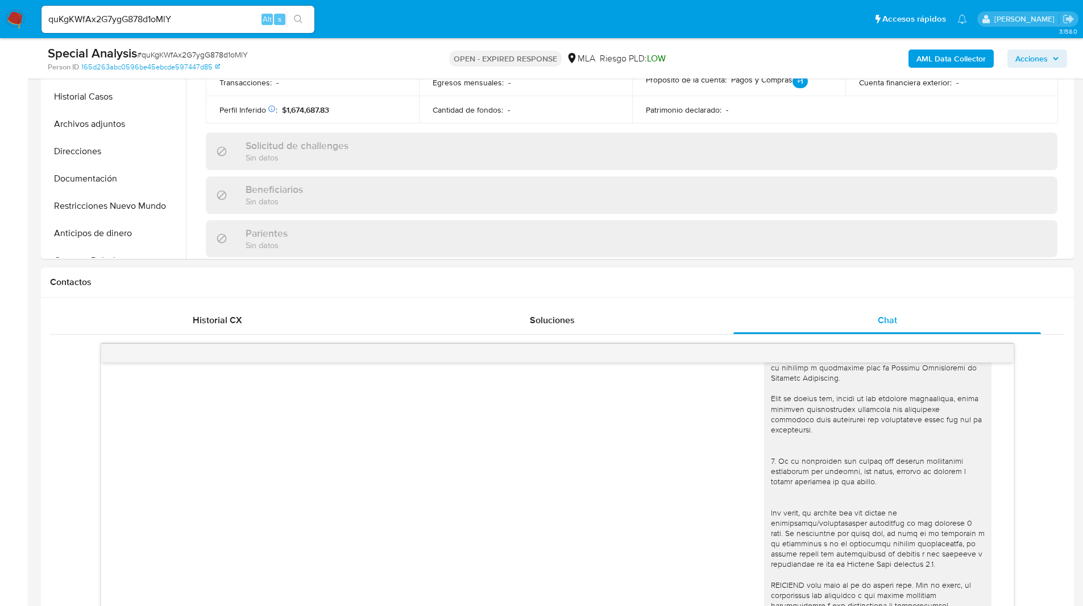
click at [692, 295] on div "Contactos" at bounding box center [557, 282] width 1033 height 30
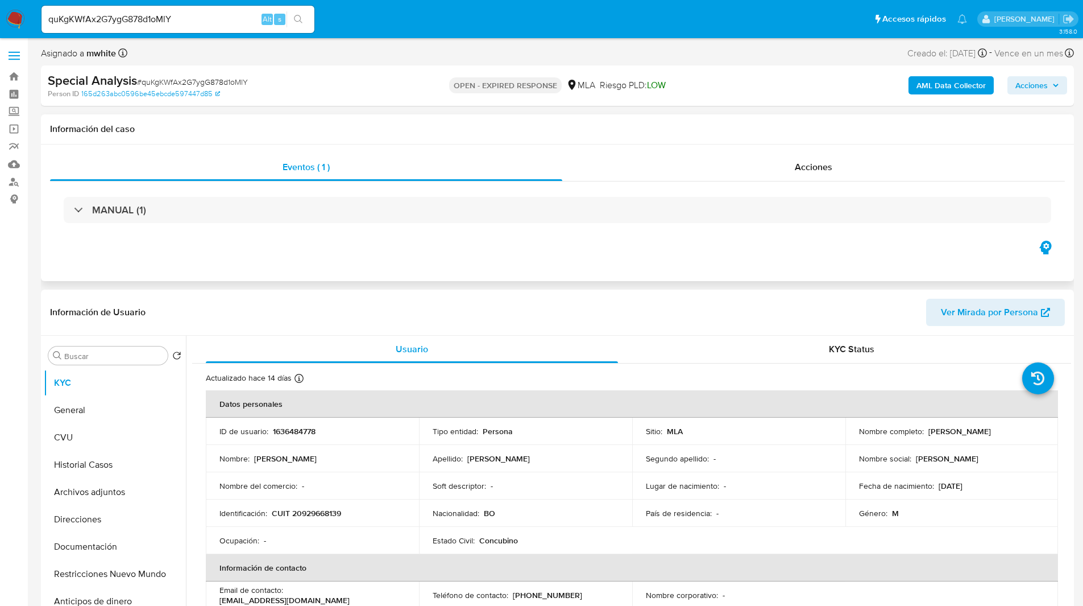
scroll to position [31, 0]
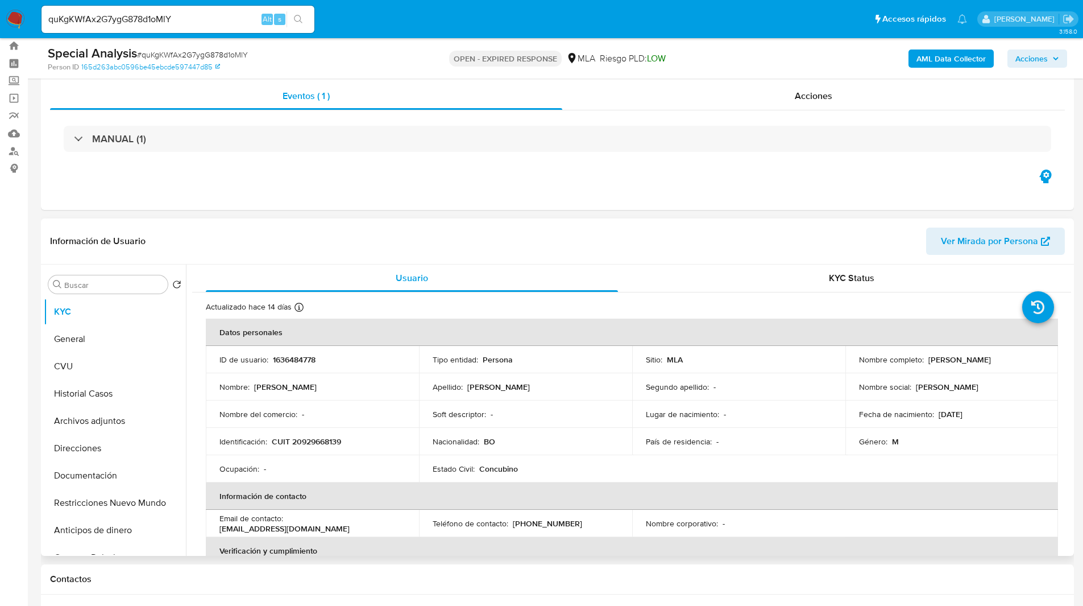
click at [271, 222] on div "Información de Usuario Ver Mirada por Persona" at bounding box center [557, 241] width 1033 height 46
click at [181, 185] on div "Eventos ( 1 ) Acciones MANUAL (1)" at bounding box center [557, 141] width 1033 height 136
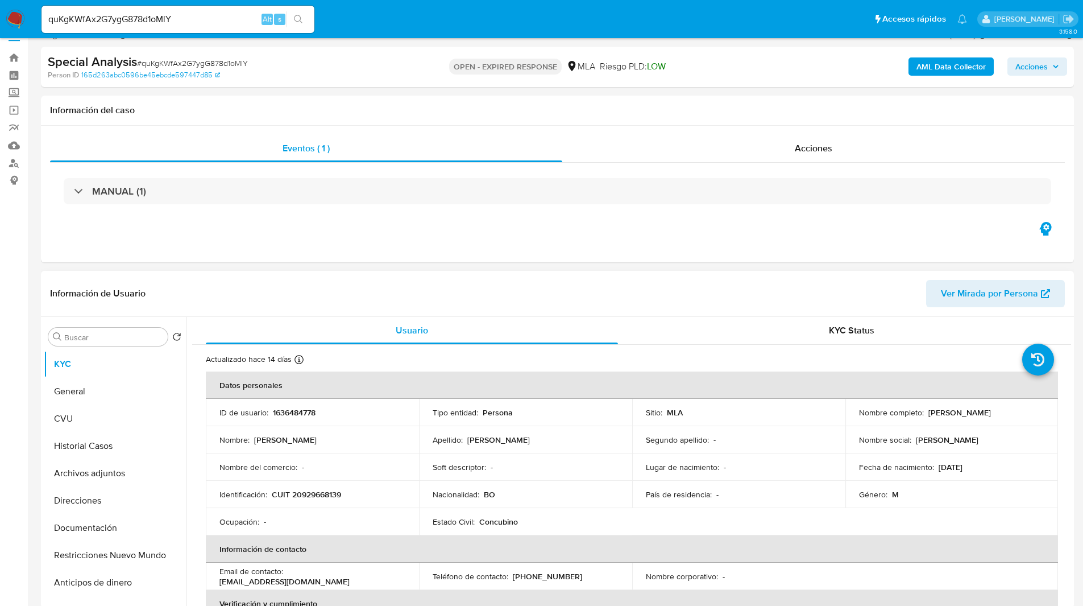
scroll to position [0, 0]
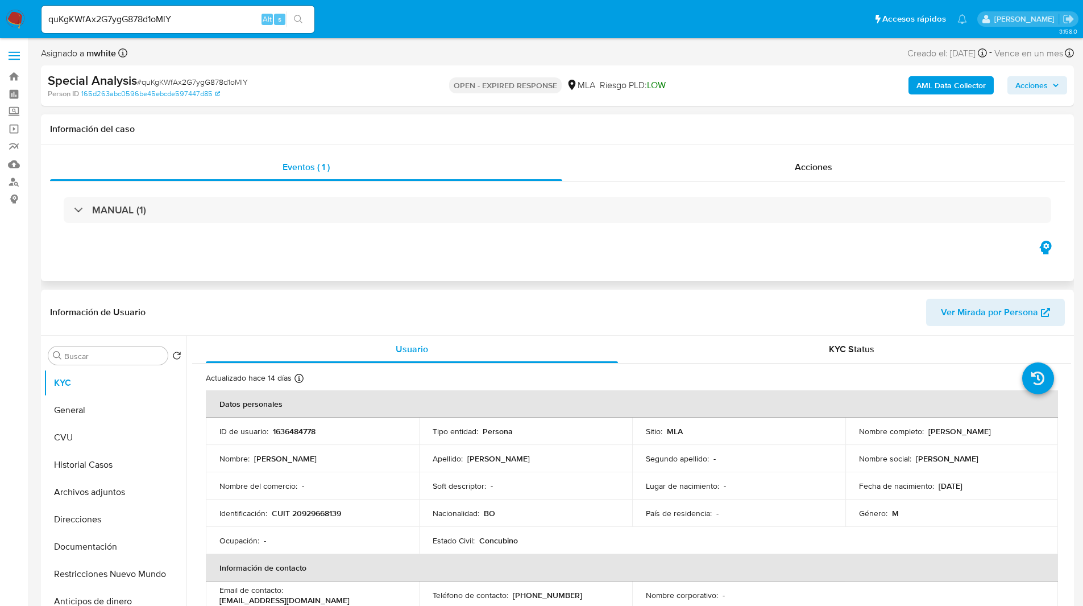
click at [223, 246] on div "Eventos ( 1 ) Acciones MANUAL (1)" at bounding box center [557, 212] width 1033 height 136
click at [295, 84] on div "Special Analysis # quKgKWfAx2G7ygG878d1oMlY" at bounding box center [215, 80] width 335 height 17
click at [348, 67] on div "Special Analysis # quKgKWfAx2G7ygG878d1oMlY Person ID 165d263abc0596be45ebcde59…" at bounding box center [557, 85] width 1033 height 40
click at [399, 72] on div "OPEN - EXPIRED RESPONSE MLA Riesgo PLD: LOW" at bounding box center [557, 85] width 337 height 27
click at [132, 19] on input "quKgKWfAx2G7ygG878d1oMlY" at bounding box center [178, 19] width 273 height 15
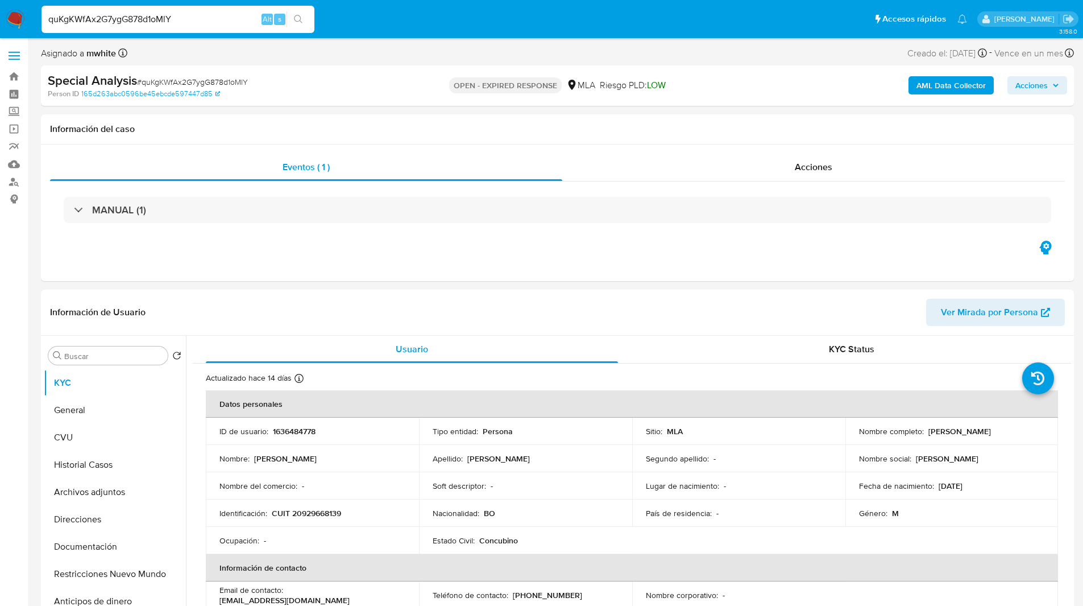
click at [132, 19] on input "quKgKWfAx2G7ygG878d1oMlY" at bounding box center [178, 19] width 273 height 15
paste input "5QpJuDD7GfTeZa34Oauq3qUS"
type input "5QpJuDD7GfTeZa34Oauq3qUS"
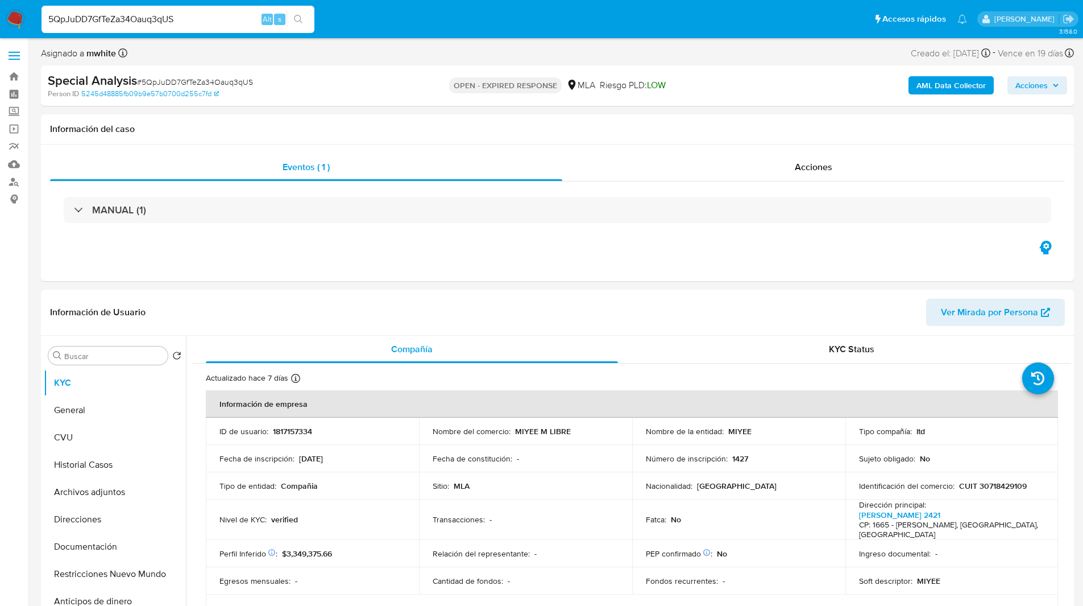
select select "10"
click at [287, 428] on p "1817157334" at bounding box center [292, 431] width 39 height 10
click at [580, 47] on div "Asignado a mwhite Asignado el: 03/07/2025 14:35:14 Creado el: 03/07/2025 Creado…" at bounding box center [557, 55] width 1033 height 20
click at [82, 407] on button "General" at bounding box center [110, 409] width 133 height 27
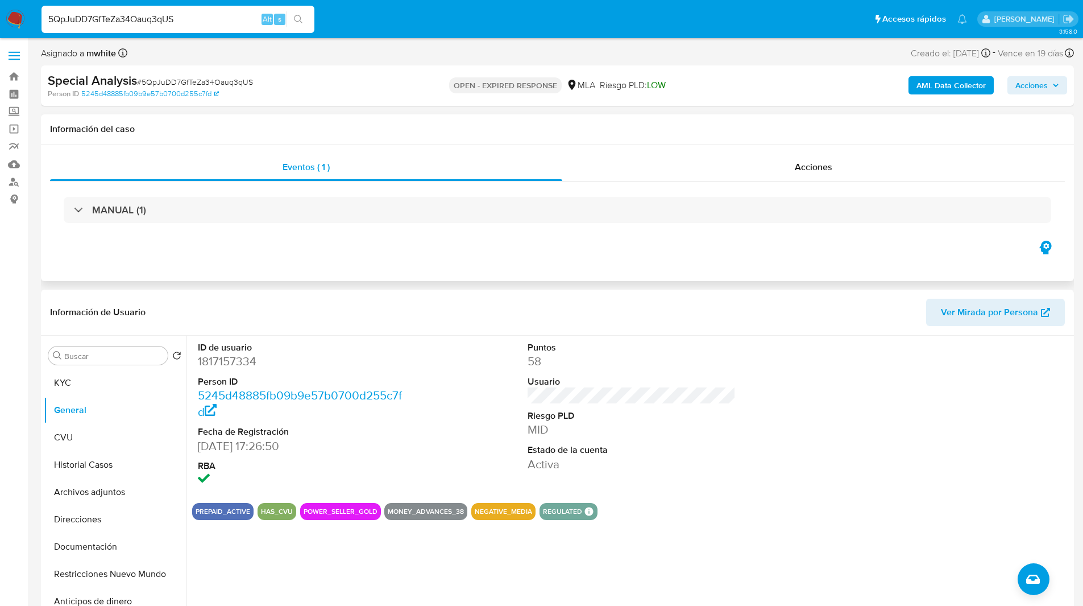
click at [345, 247] on div "Eventos ( 1 ) Acciones MANUAL (1)" at bounding box center [557, 212] width 1033 height 136
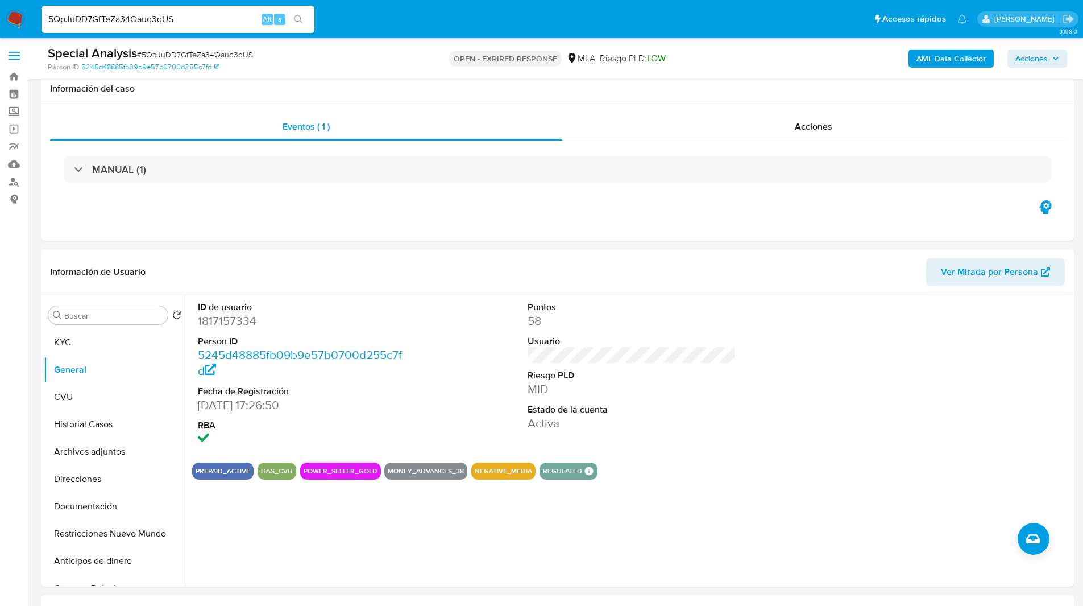
scroll to position [457, 0]
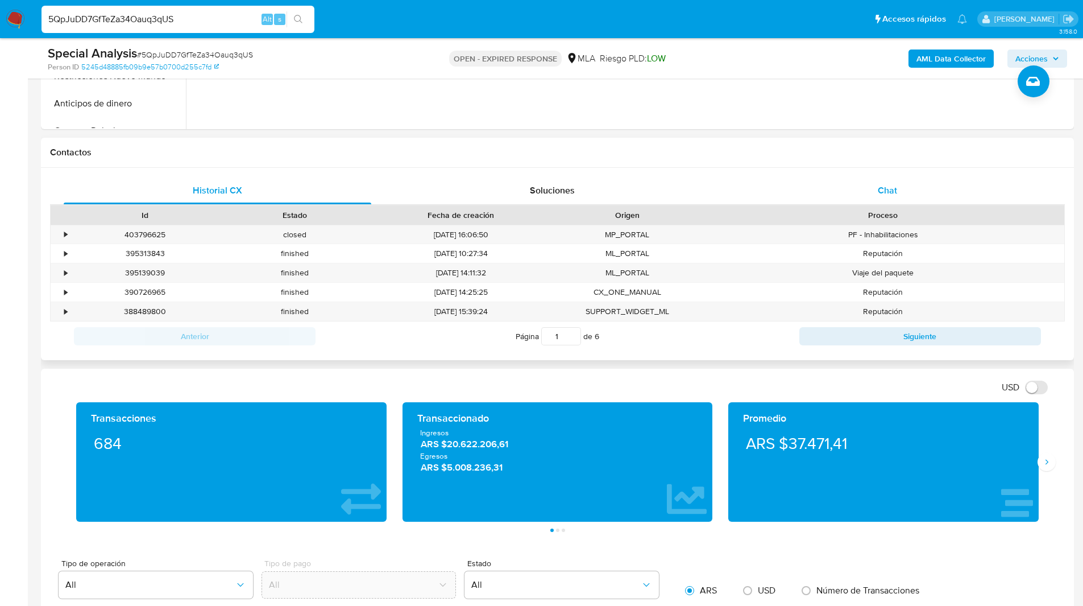
click at [871, 181] on div "Chat" at bounding box center [887, 190] width 308 height 27
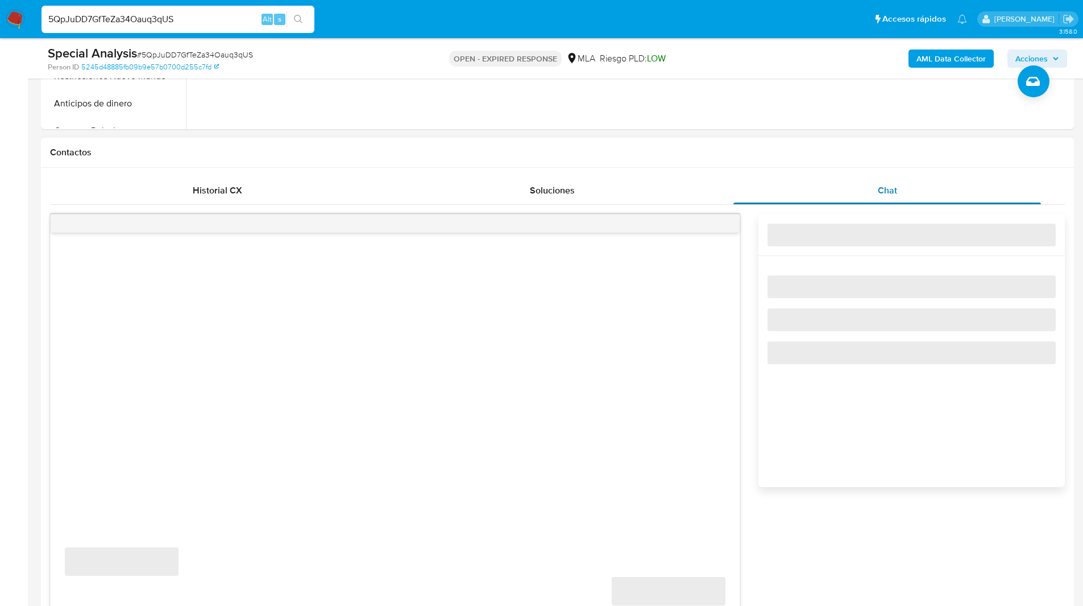
click at [744, 182] on div "Chat" at bounding box center [887, 190] width 308 height 27
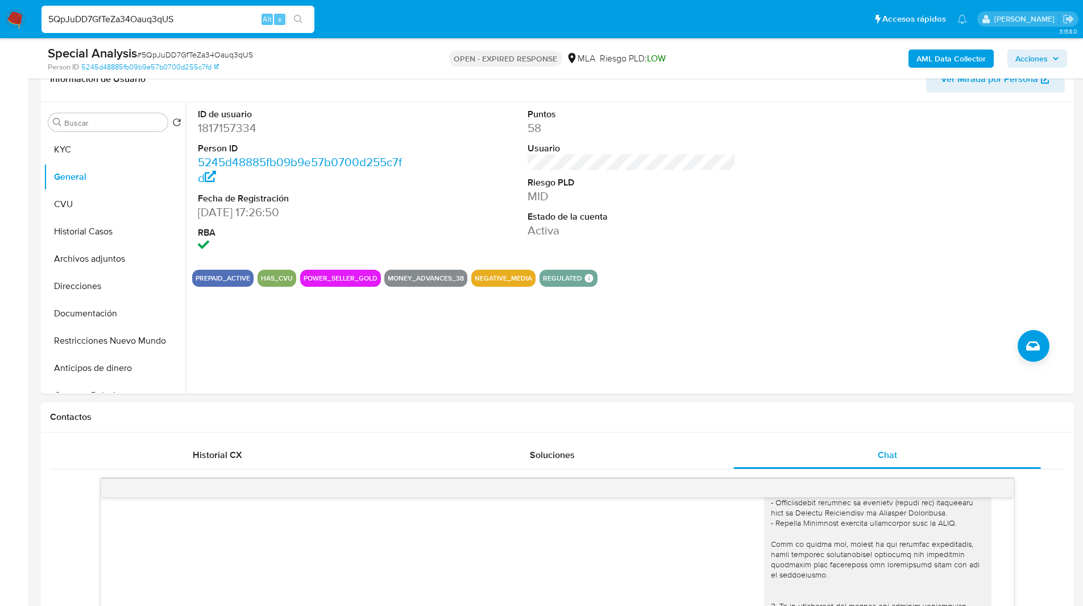
scroll to position [0, 0]
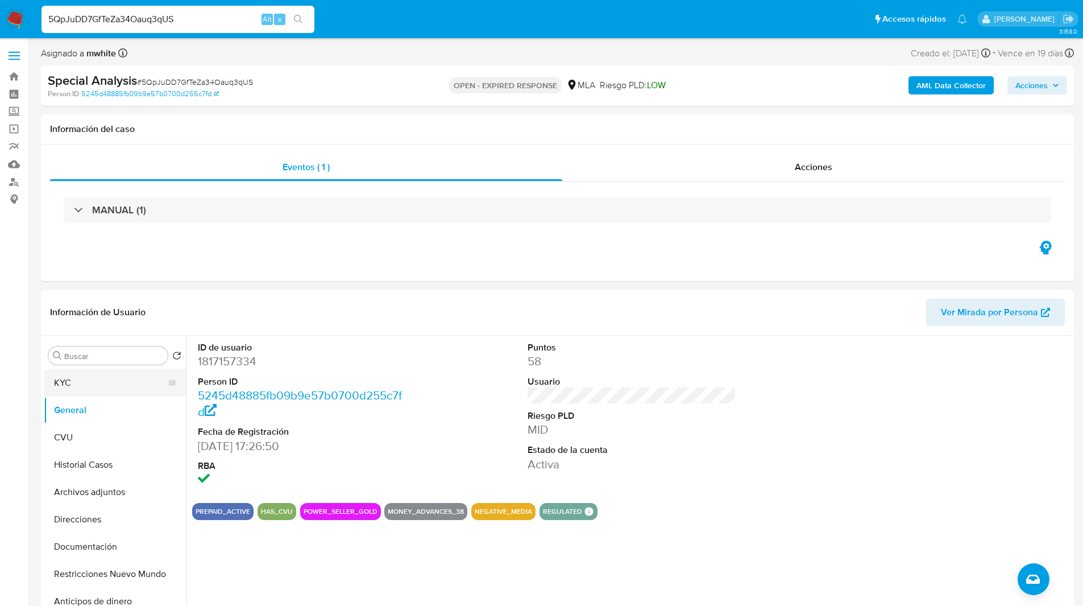
click at [84, 386] on button "KYC" at bounding box center [110, 382] width 133 height 27
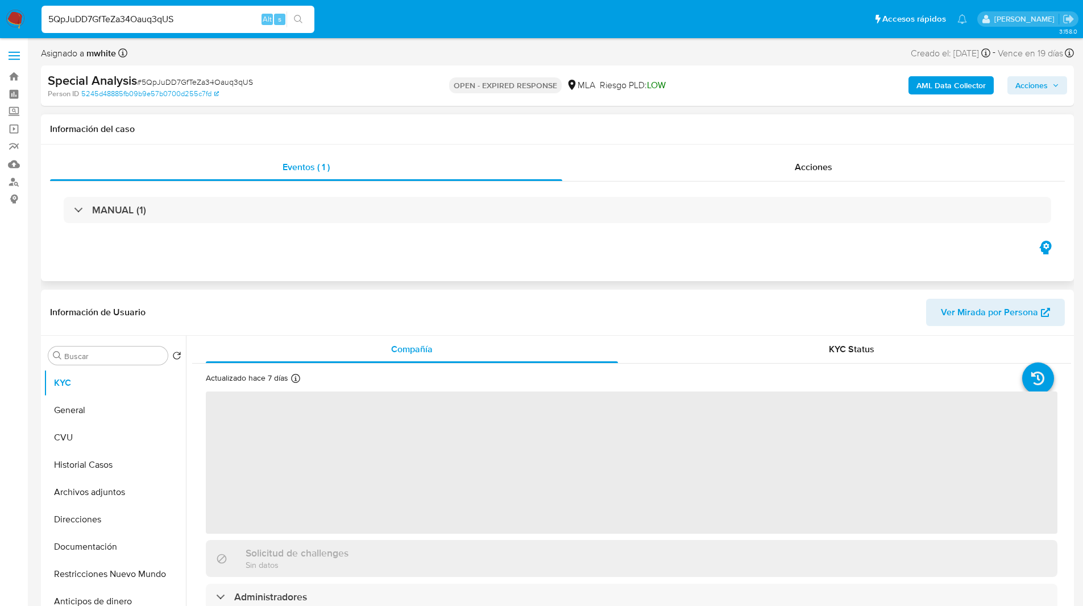
click at [293, 255] on div "Eventos ( 1 ) Acciones MANUAL (1)" at bounding box center [557, 212] width 1033 height 136
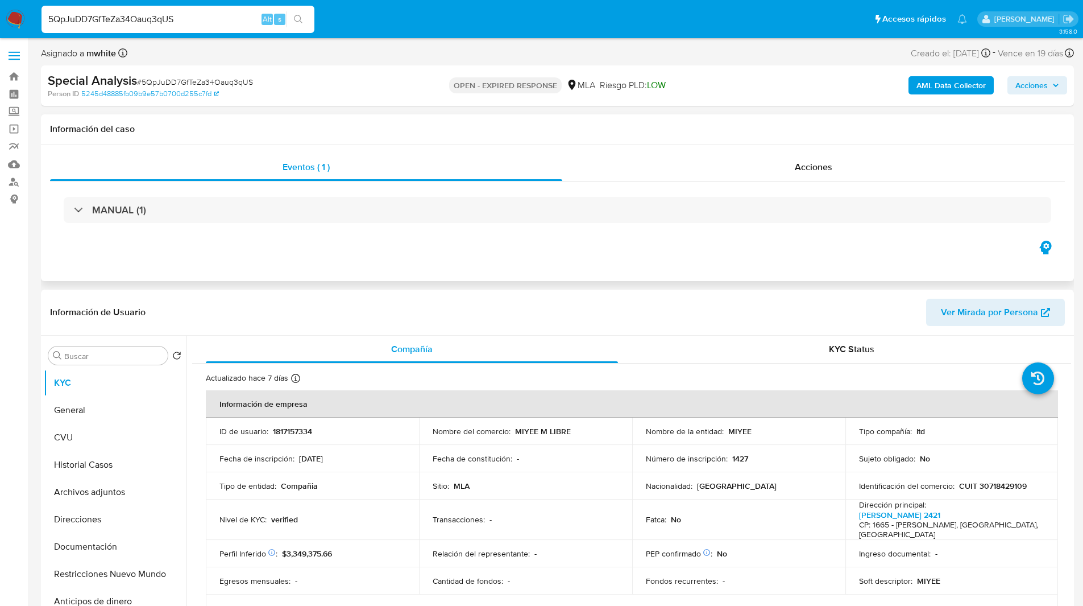
click at [293, 255] on div "Eventos ( 1 ) Acciones MANUAL (1)" at bounding box center [557, 212] width 1033 height 136
click at [380, 131] on h1 "Información del caso" at bounding box center [557, 128] width 1015 height 11
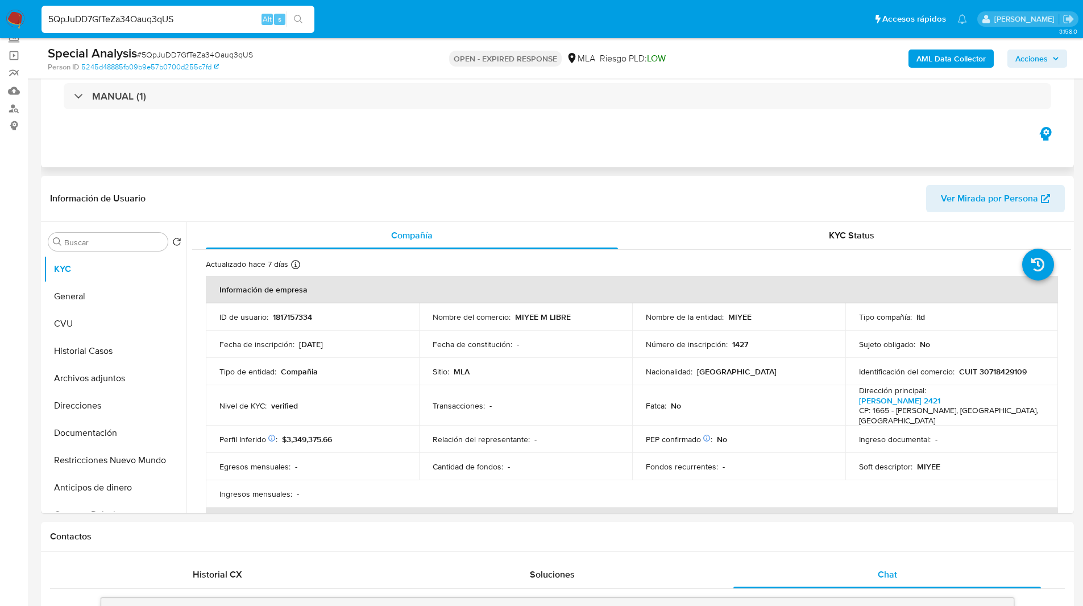
scroll to position [74, 0]
click at [469, 21] on ul "Pausado Ver notificaciones 5QpJuDD7GfTeZa34Oauq3qUS Alt s Accesos rápidos Presi…" at bounding box center [504, 19] width 937 height 28
click at [404, 70] on div "OPEN - EXPIRED RESPONSE MLA Riesgo PLD: LOW" at bounding box center [557, 58] width 337 height 27
click at [397, 30] on ul "Pausado Ver notificaciones 5QpJuDD7GfTeZa34Oauq3qUS Alt s Accesos rápidos Presi…" at bounding box center [504, 19] width 937 height 28
click at [363, 20] on ul "Pausado Ver notificaciones 5QpJuDD7GfTeZa34Oauq3qUS Alt s Accesos rápidos Presi…" at bounding box center [504, 19] width 937 height 28
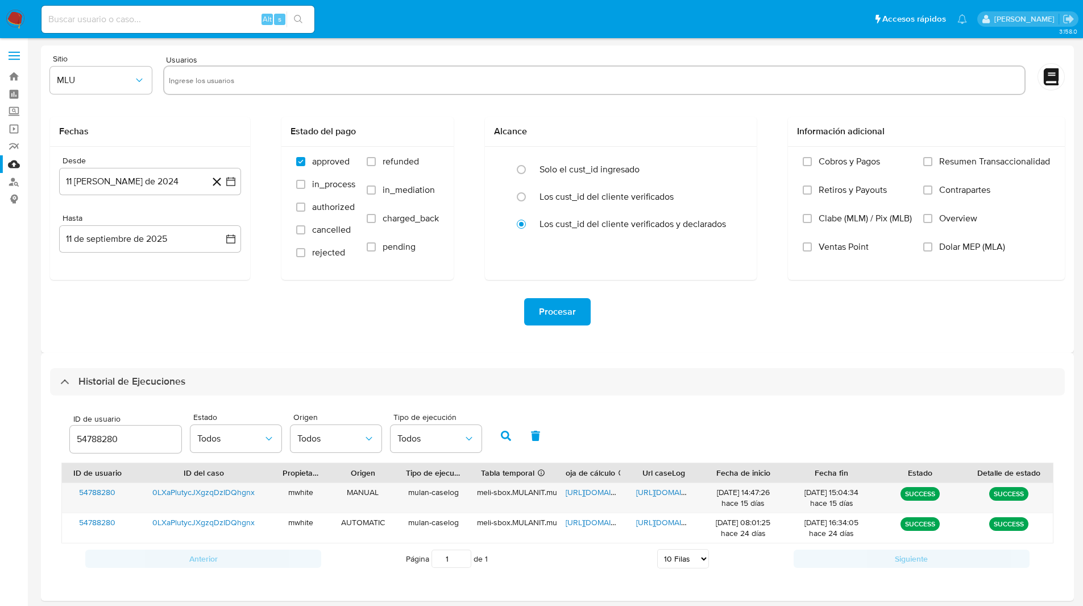
select select "10"
click at [78, 15] on input at bounding box center [178, 19] width 273 height 15
click at [103, 434] on input "54788280" at bounding box center [125, 439] width 111 height 15
paste input "1636484778"
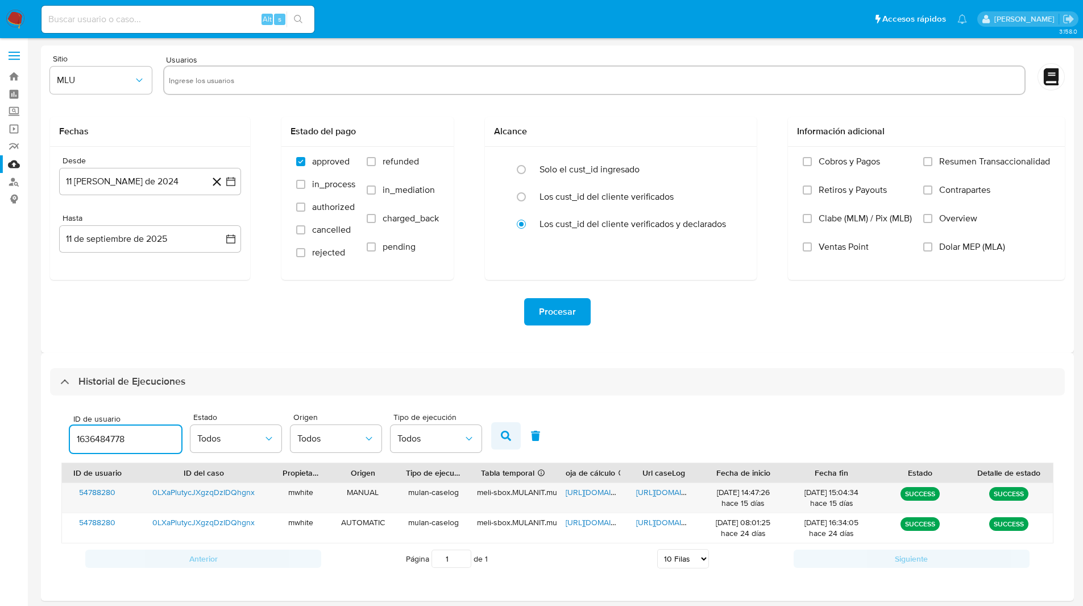
type input "1636484778"
click at [506, 437] on icon "button" at bounding box center [506, 435] width 10 height 10
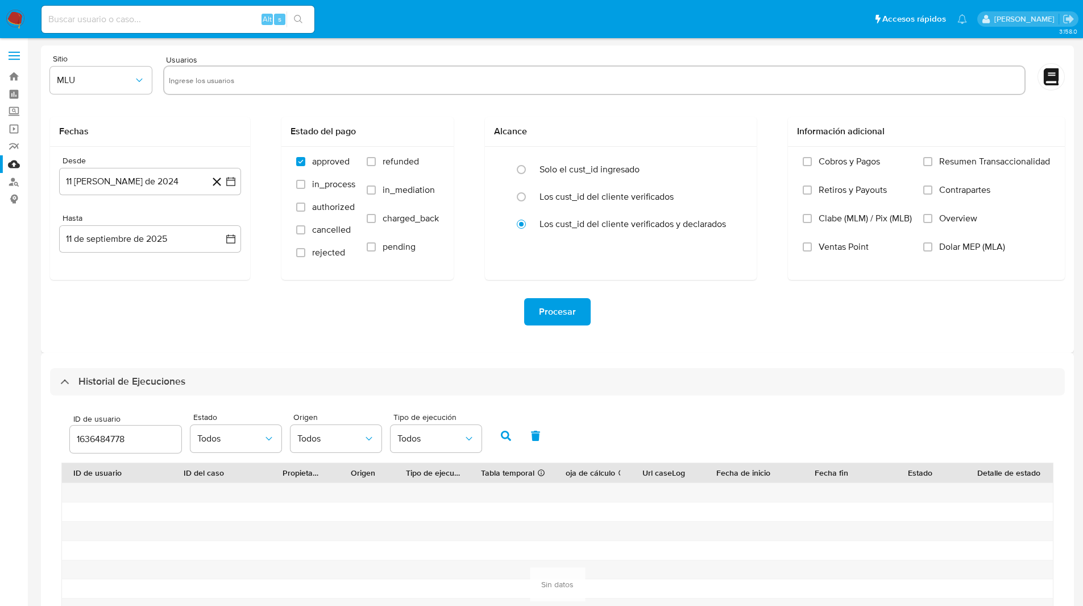
select select "10"
